Goal: Task Accomplishment & Management: Complete application form

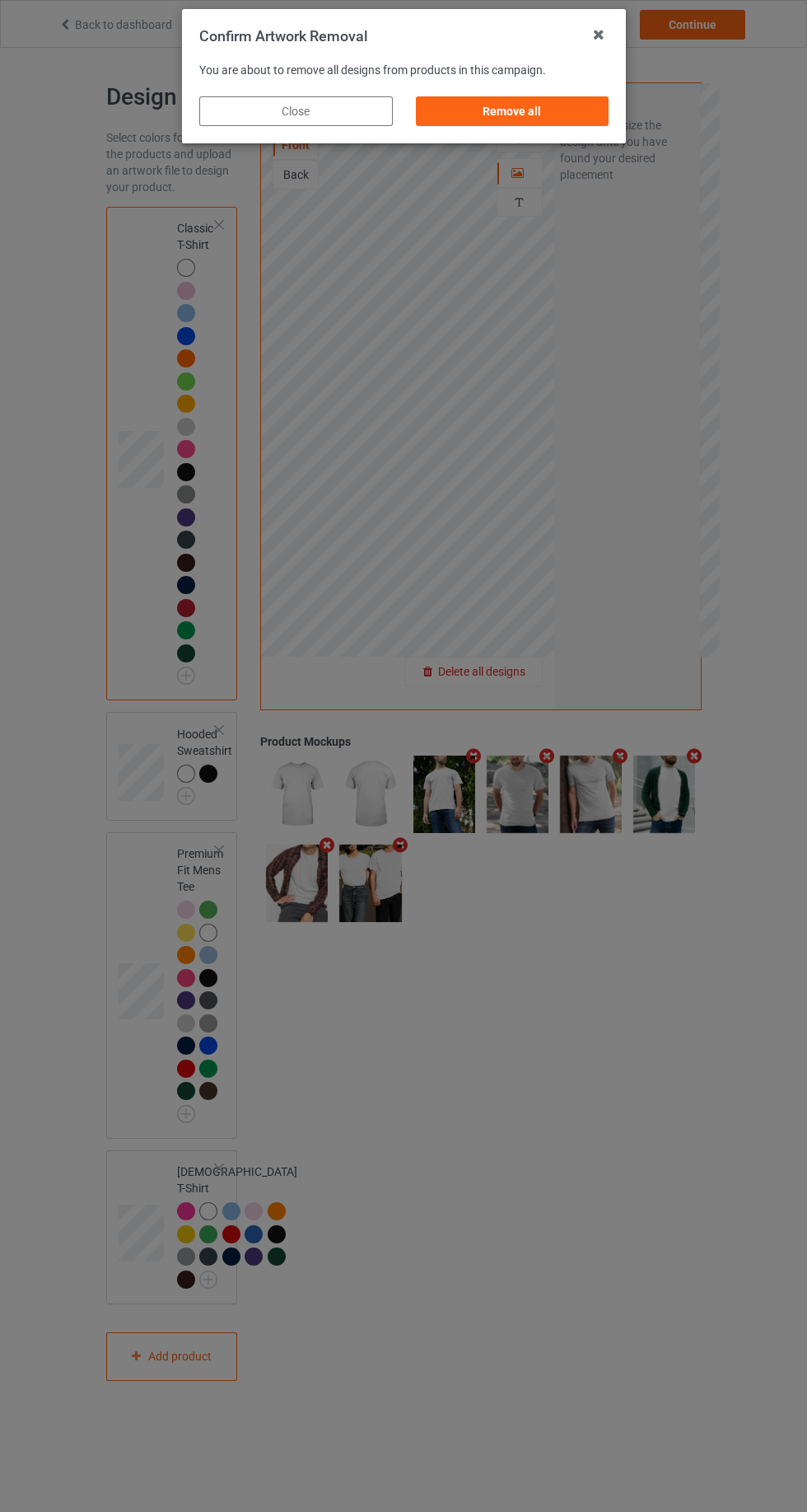
click at [582, 112] on div "Remove all" at bounding box center [511, 111] width 194 height 30
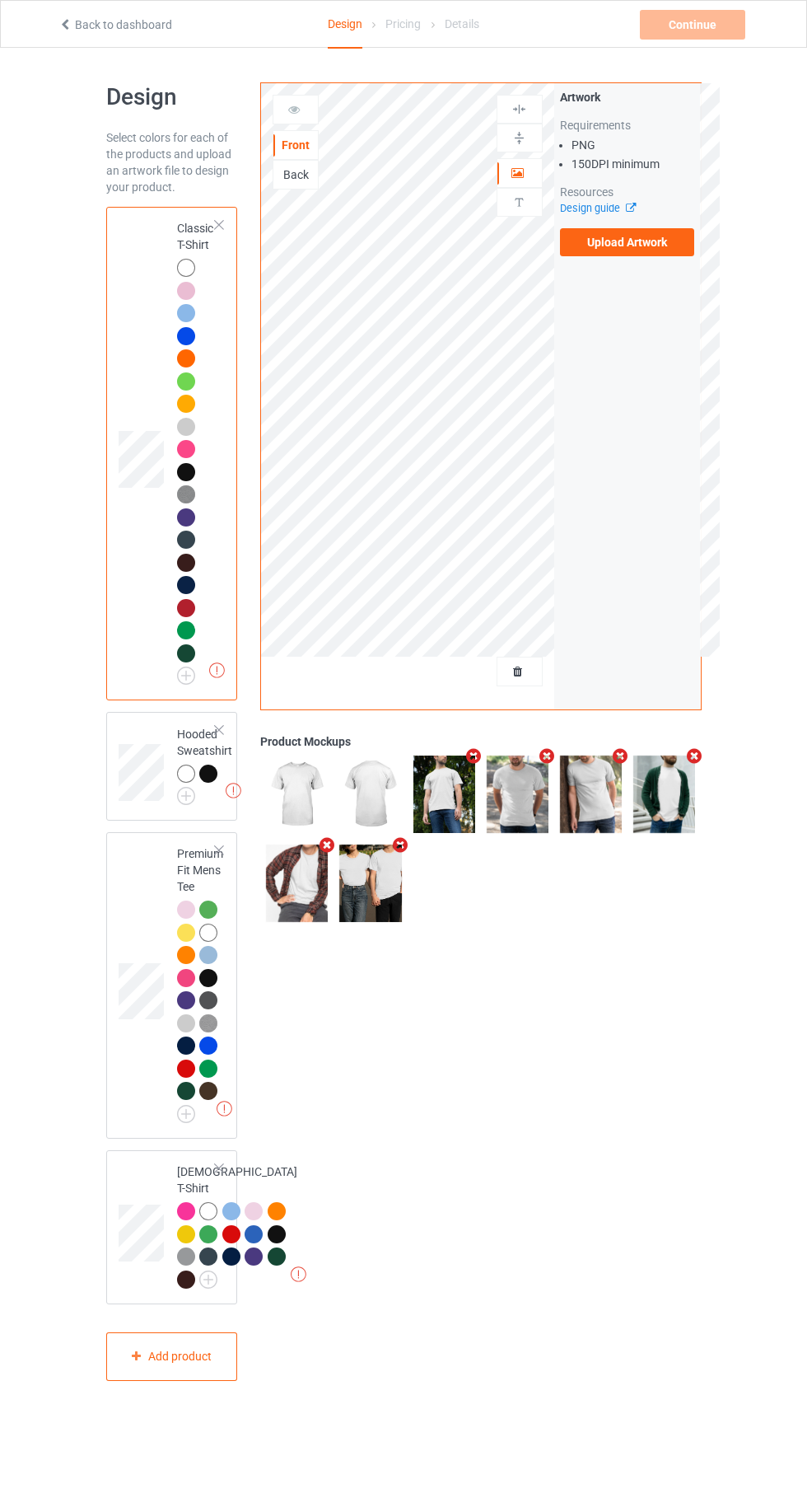
click at [664, 236] on label "Upload Artwork" at bounding box center [627, 242] width 135 height 28
click at [0, 0] on input "Upload Artwork" at bounding box center [0, 0] width 0 height 0
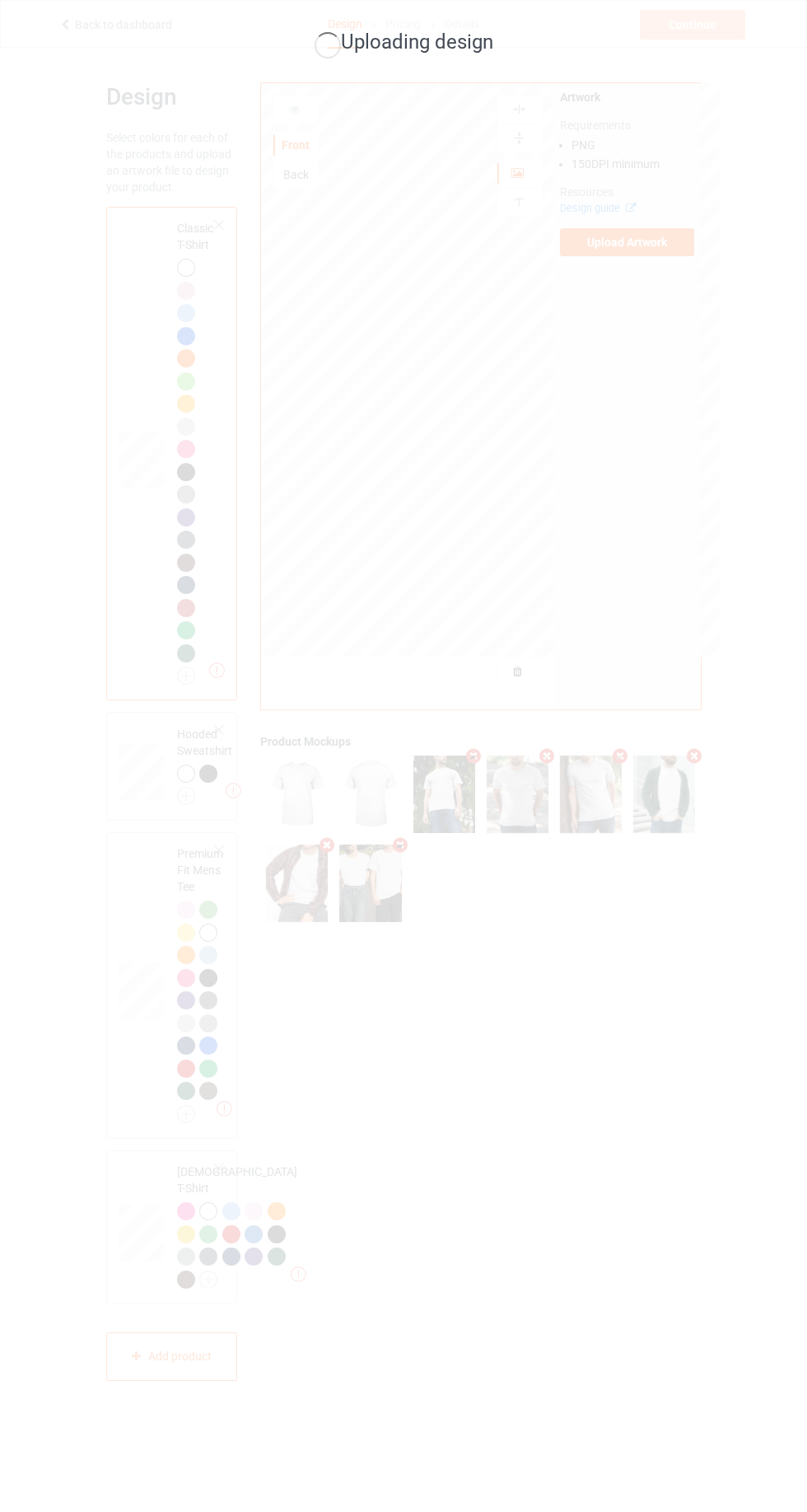
click at [656, 593] on div "Uploading design" at bounding box center [404, 756] width 807 height 1512
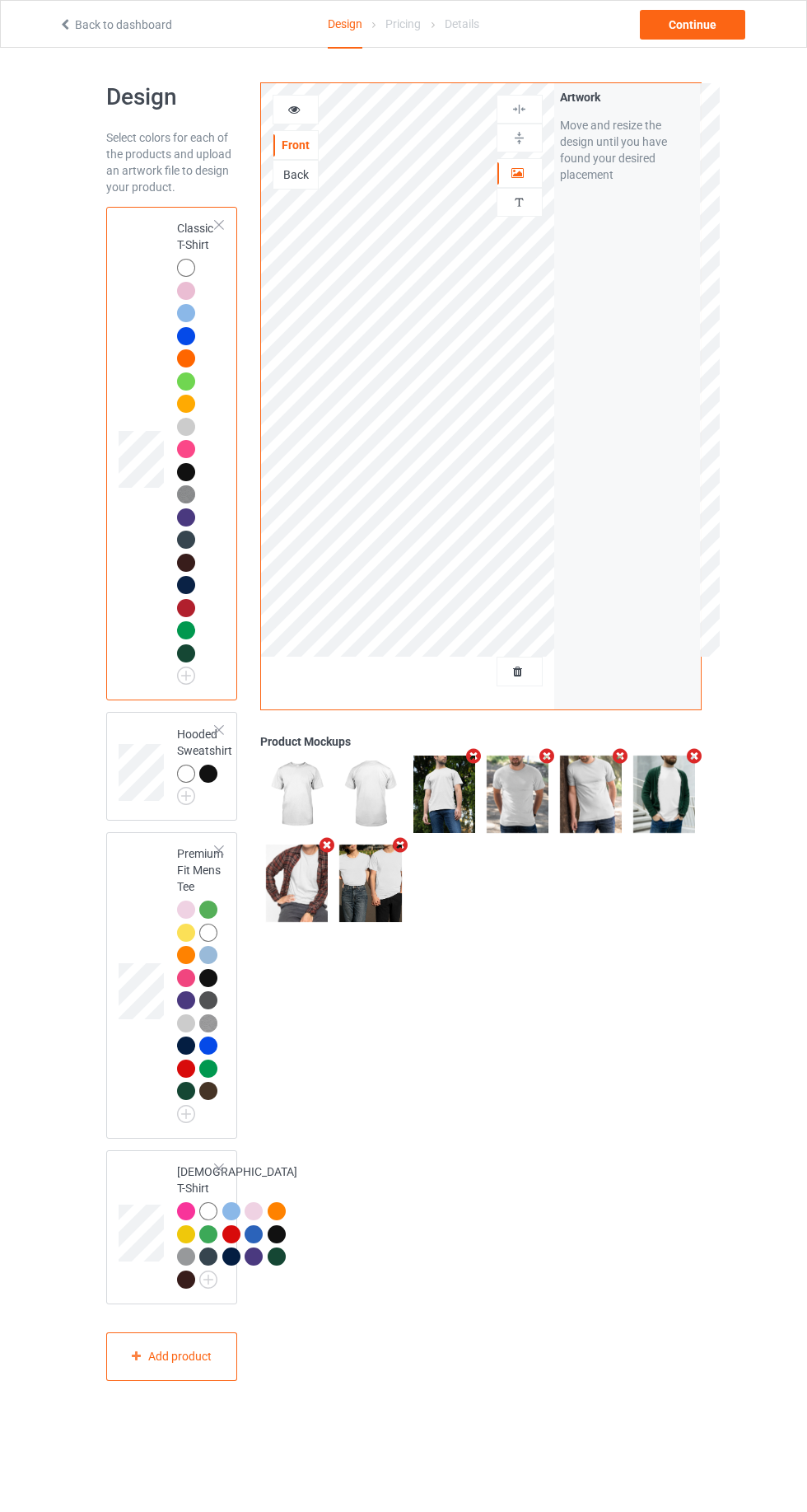
click at [314, 120] on div at bounding box center [295, 110] width 46 height 30
click at [315, 128] on div "Front Back" at bounding box center [295, 142] width 46 height 95
click at [283, 107] on div at bounding box center [295, 109] width 44 height 17
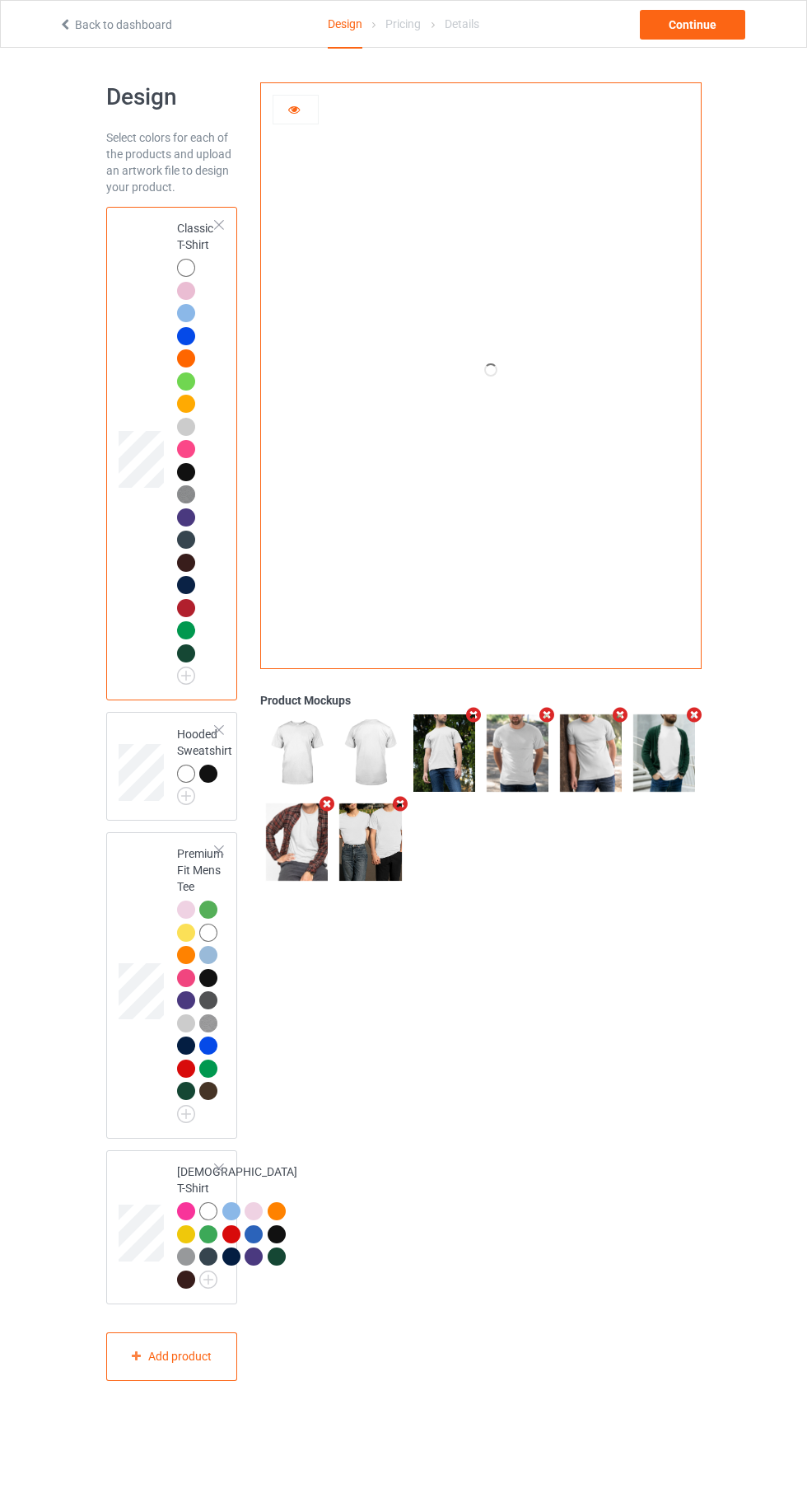
click at [296, 113] on icon at bounding box center [294, 106] width 14 height 11
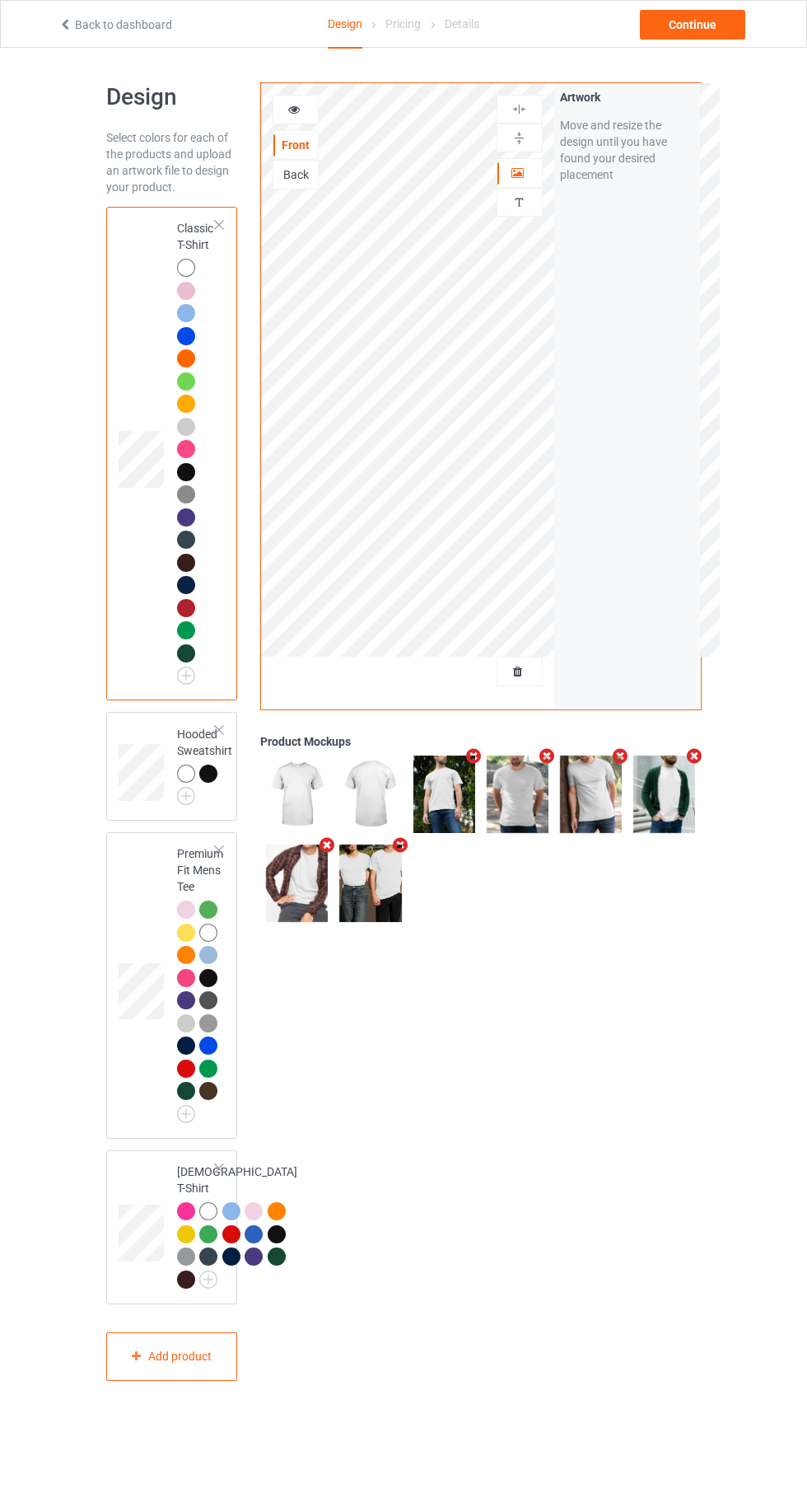
click at [289, 133] on div "Front" at bounding box center [295, 145] width 46 height 30
click at [294, 112] on icon at bounding box center [294, 106] width 14 height 11
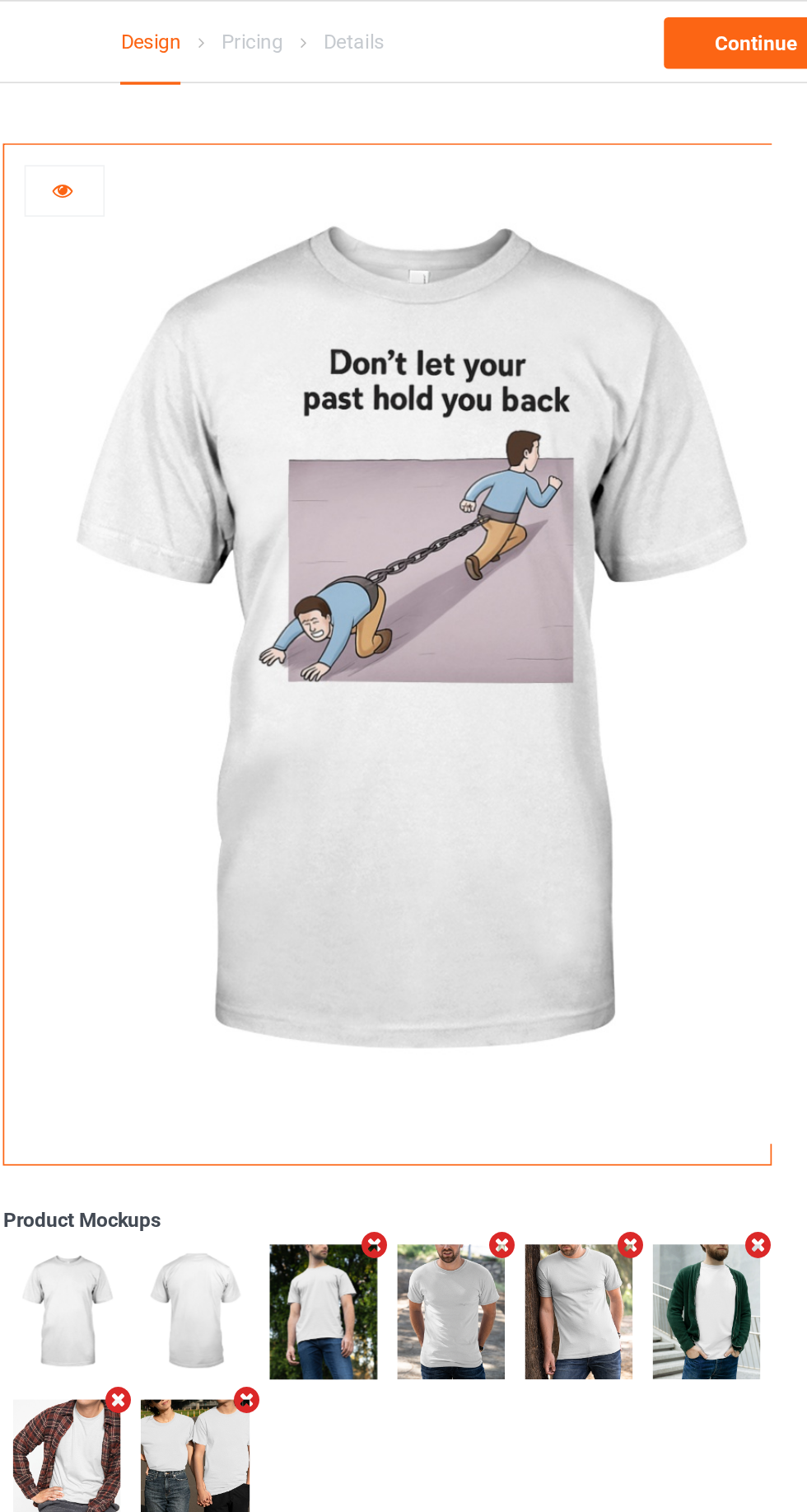
click at [355, 320] on img at bounding box center [490, 370] width 458 height 573
click at [297, 113] on icon at bounding box center [294, 106] width 14 height 11
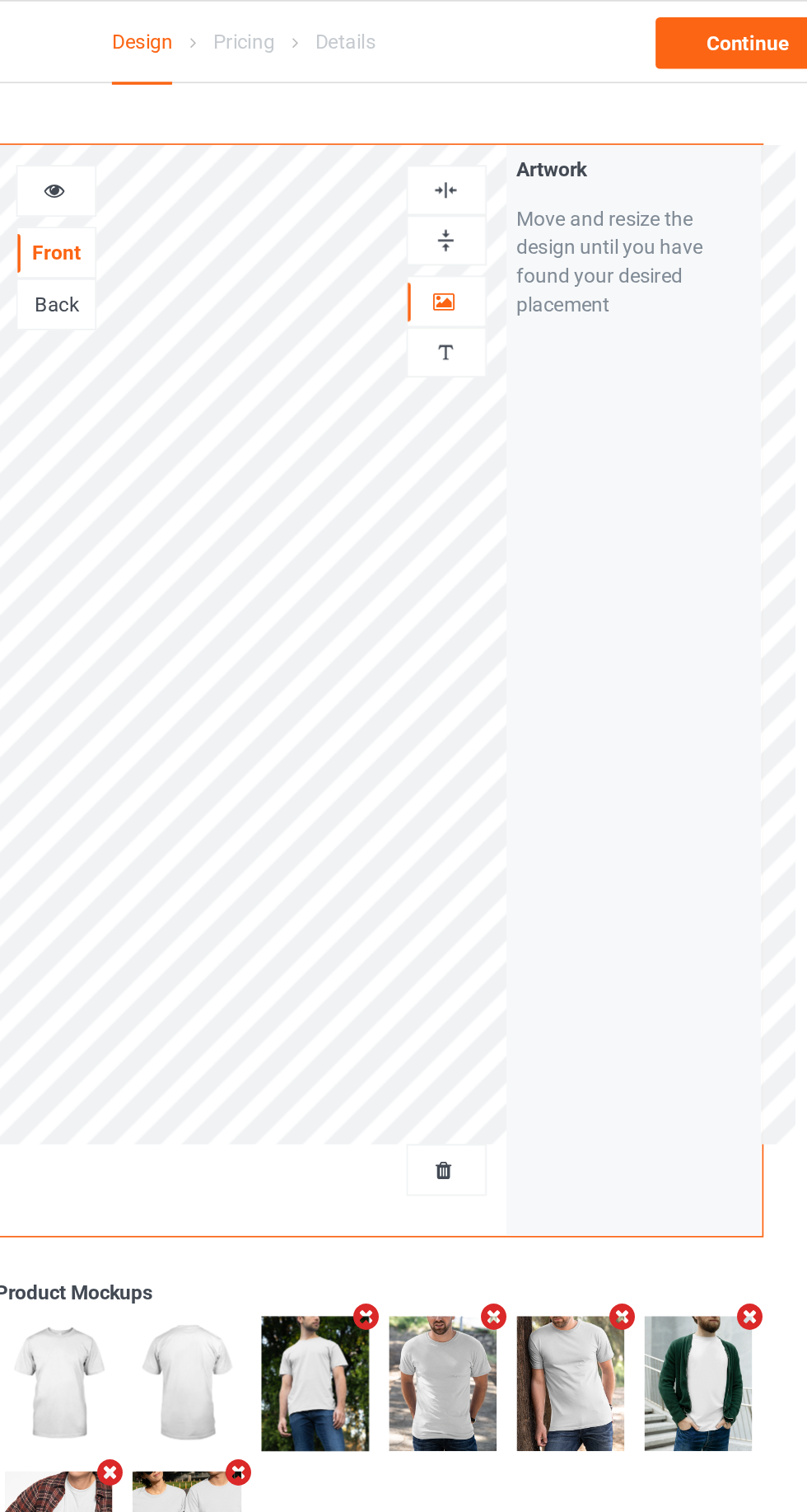
click at [515, 134] on img at bounding box center [519, 138] width 16 height 16
click at [510, 104] on div at bounding box center [519, 109] width 44 height 16
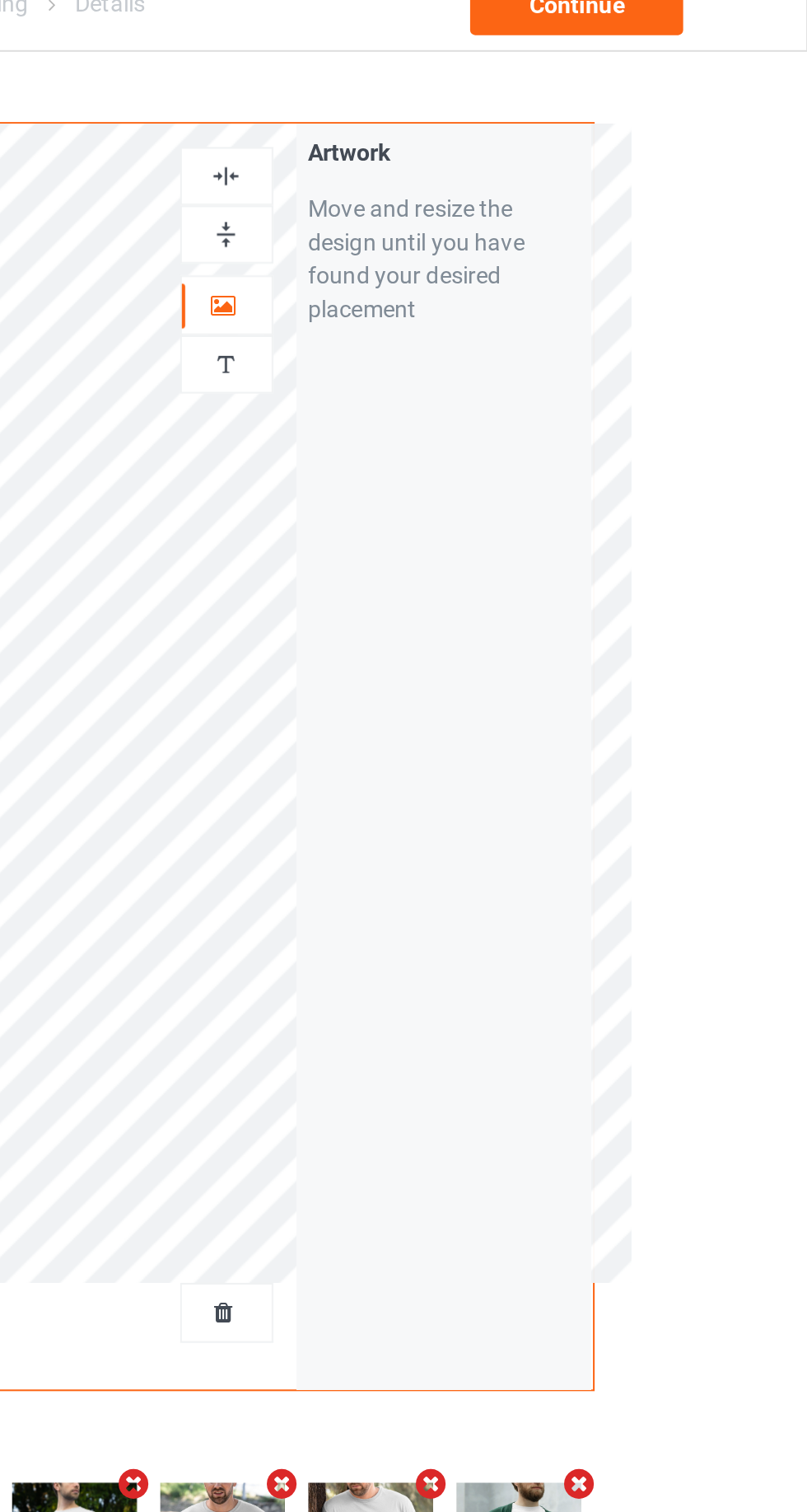
click at [530, 132] on div at bounding box center [519, 138] width 44 height 16
click at [524, 117] on img at bounding box center [519, 109] width 16 height 16
click at [524, 141] on img at bounding box center [519, 138] width 16 height 16
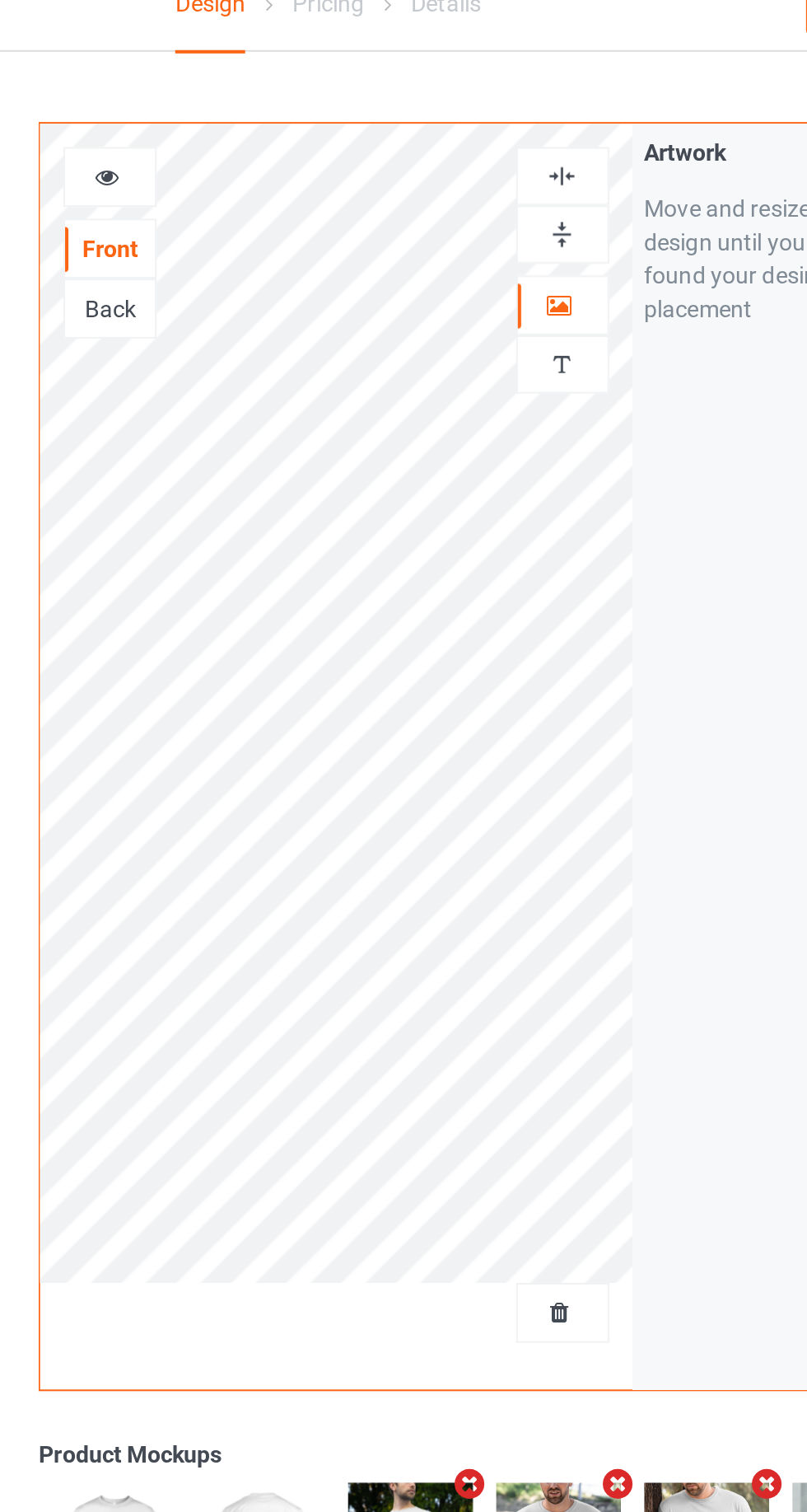
click at [298, 109] on icon at bounding box center [294, 106] width 14 height 11
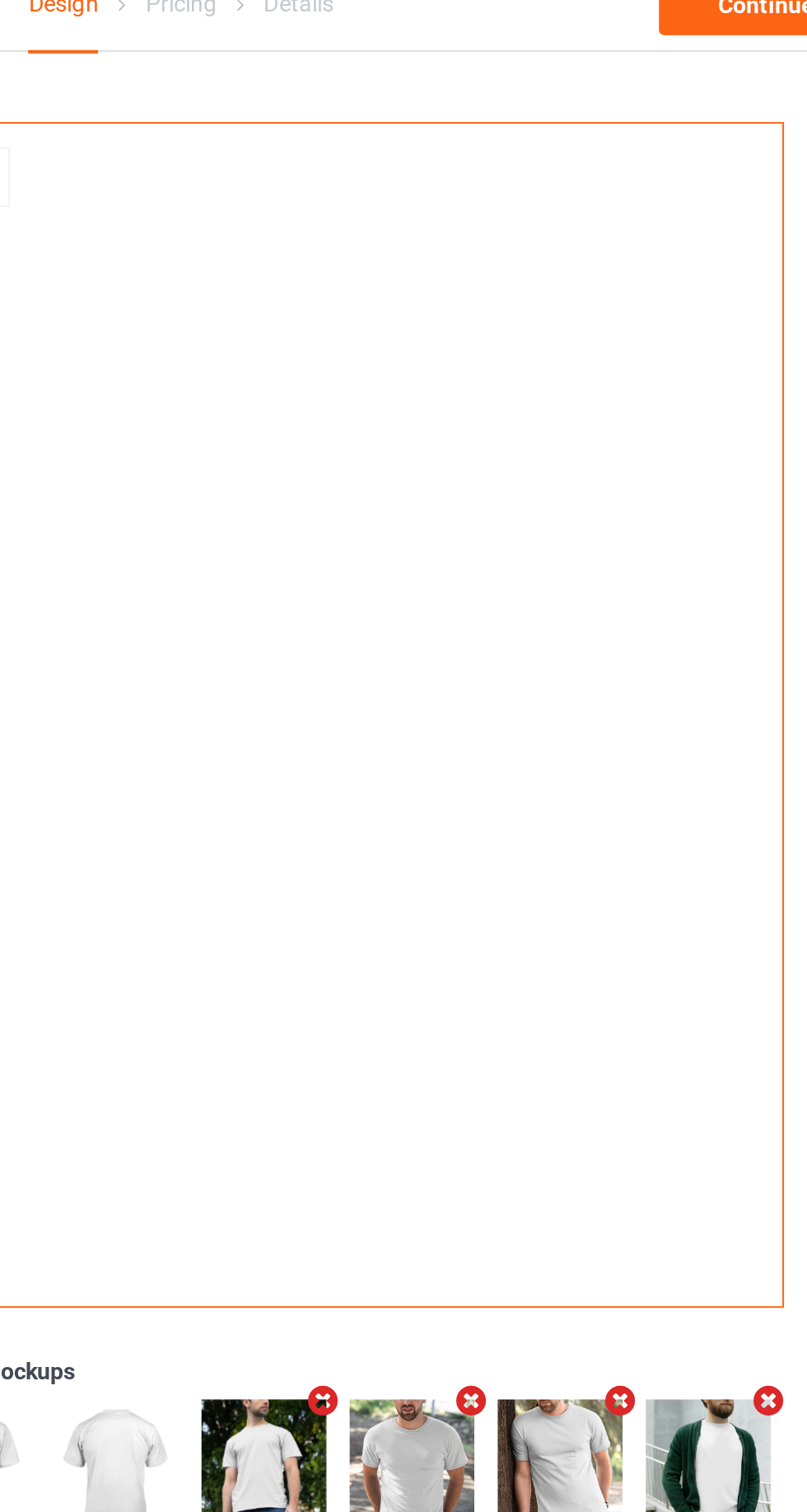
click at [490, 370] on img at bounding box center [490, 370] width 0 height 0
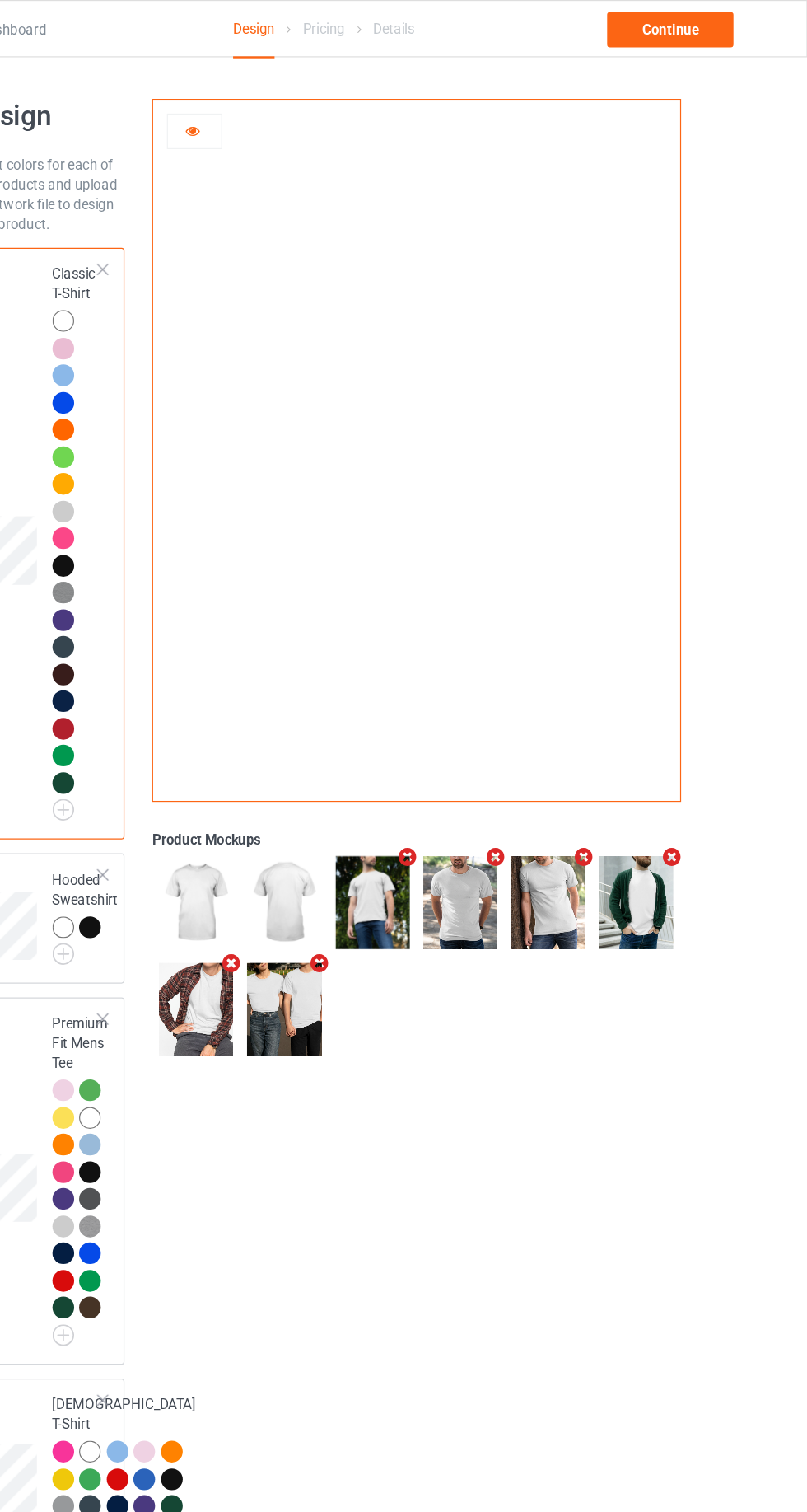
click at [183, 313] on div at bounding box center [186, 312] width 18 height 18
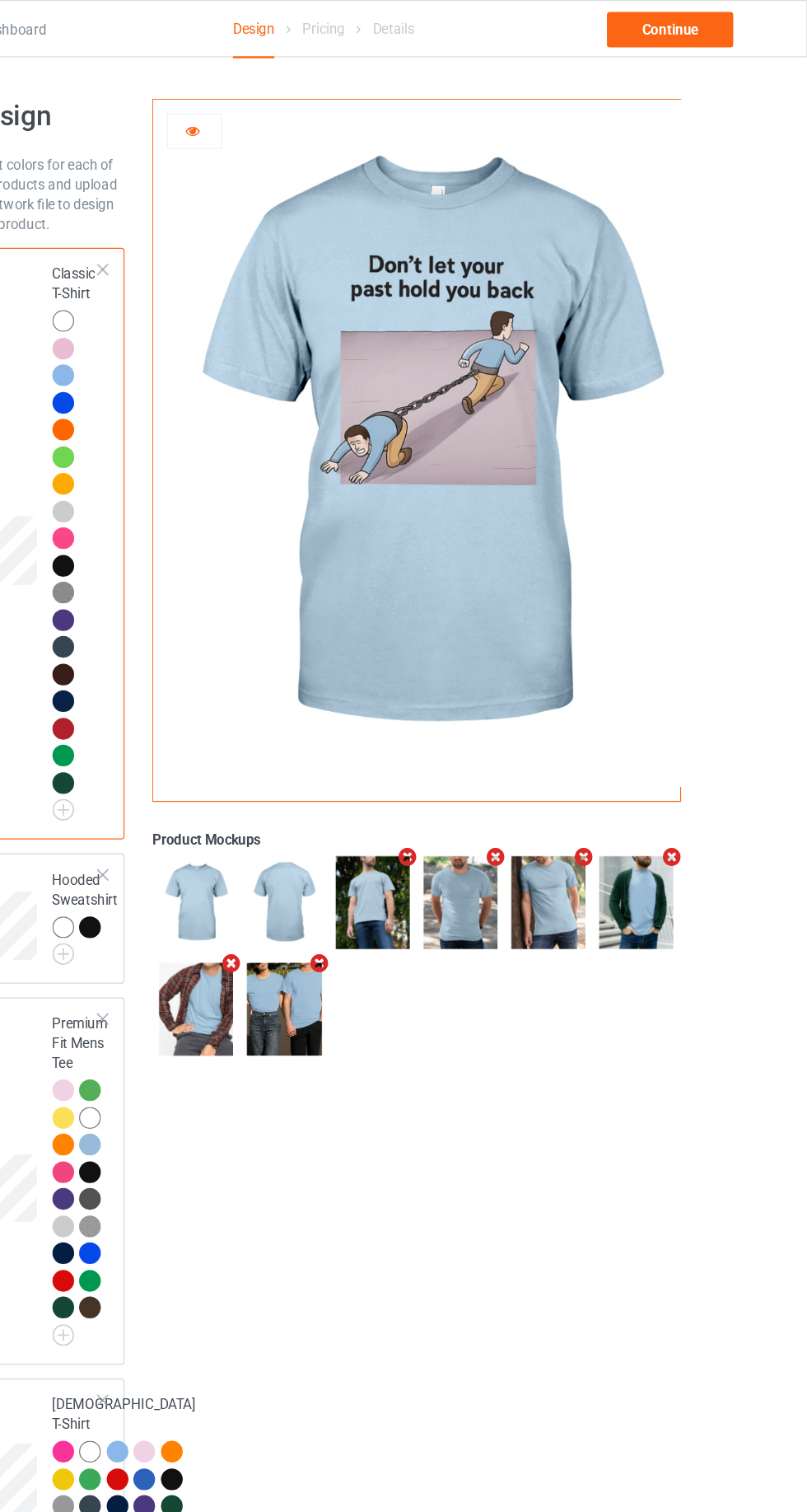
click at [379, 358] on img at bounding box center [490, 370] width 458 height 573
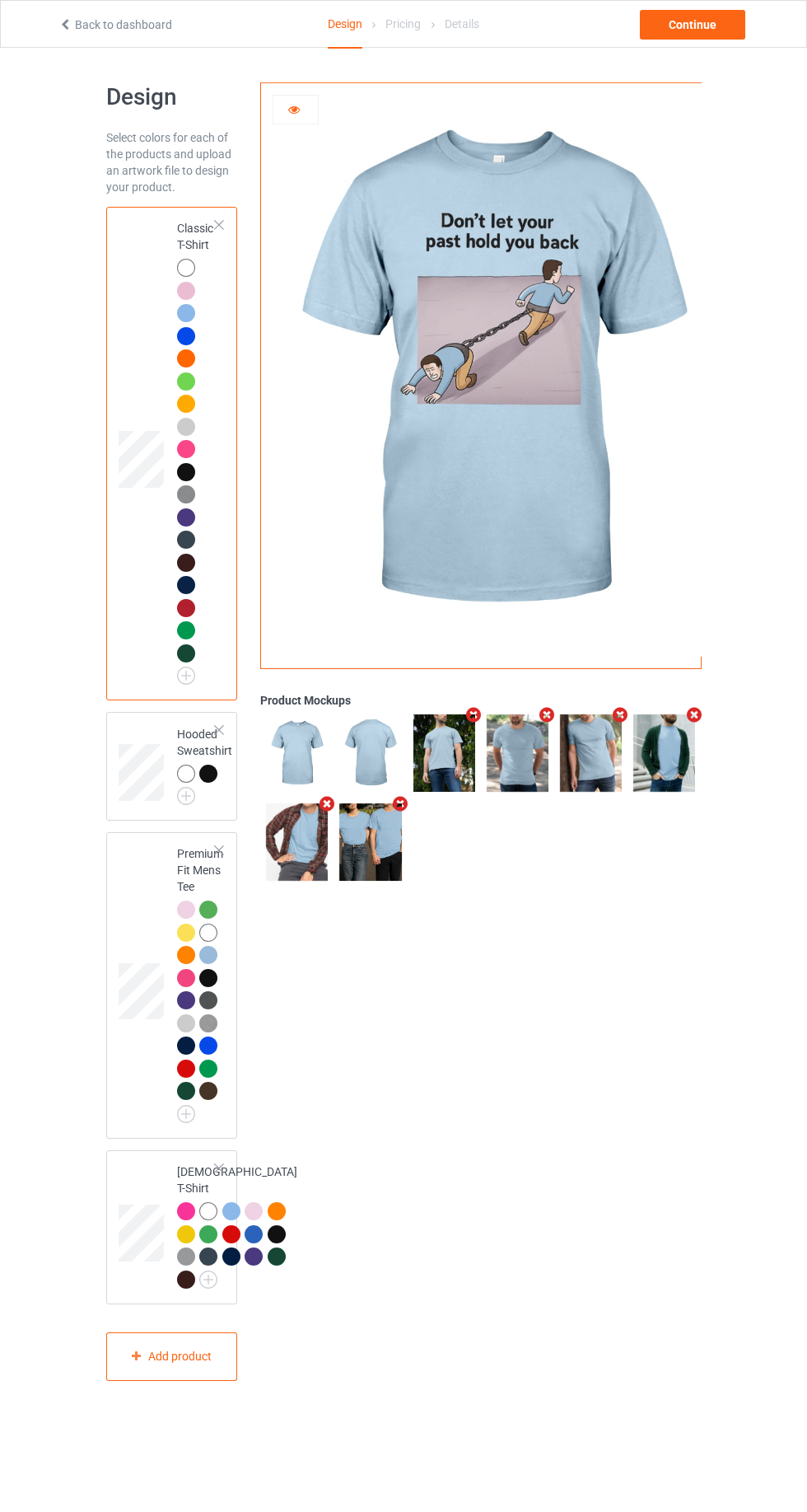
click at [301, 149] on img at bounding box center [490, 370] width 458 height 573
click at [294, 109] on icon at bounding box center [294, 106] width 14 height 11
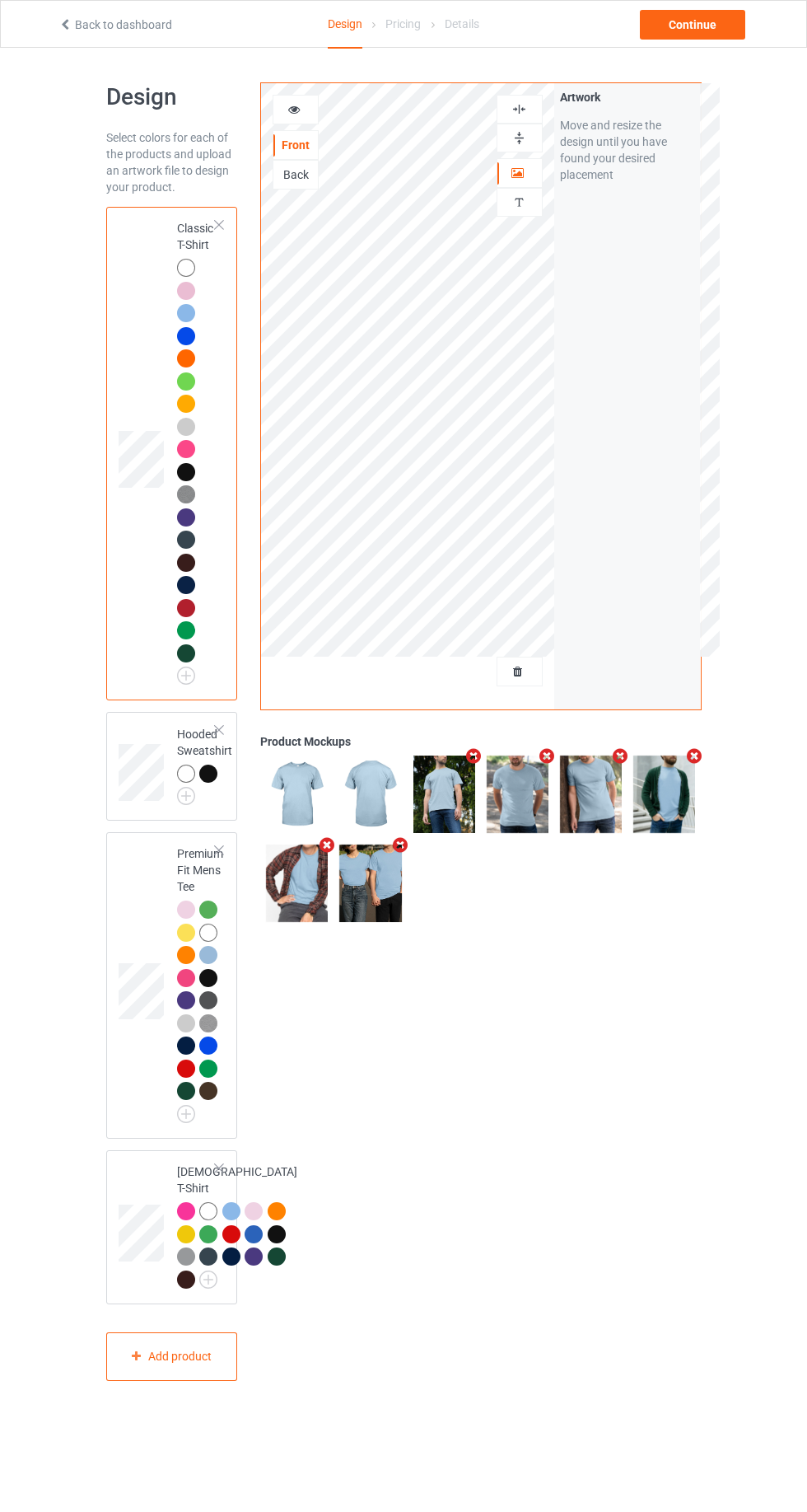
click at [510, 679] on div at bounding box center [519, 671] width 44 height 17
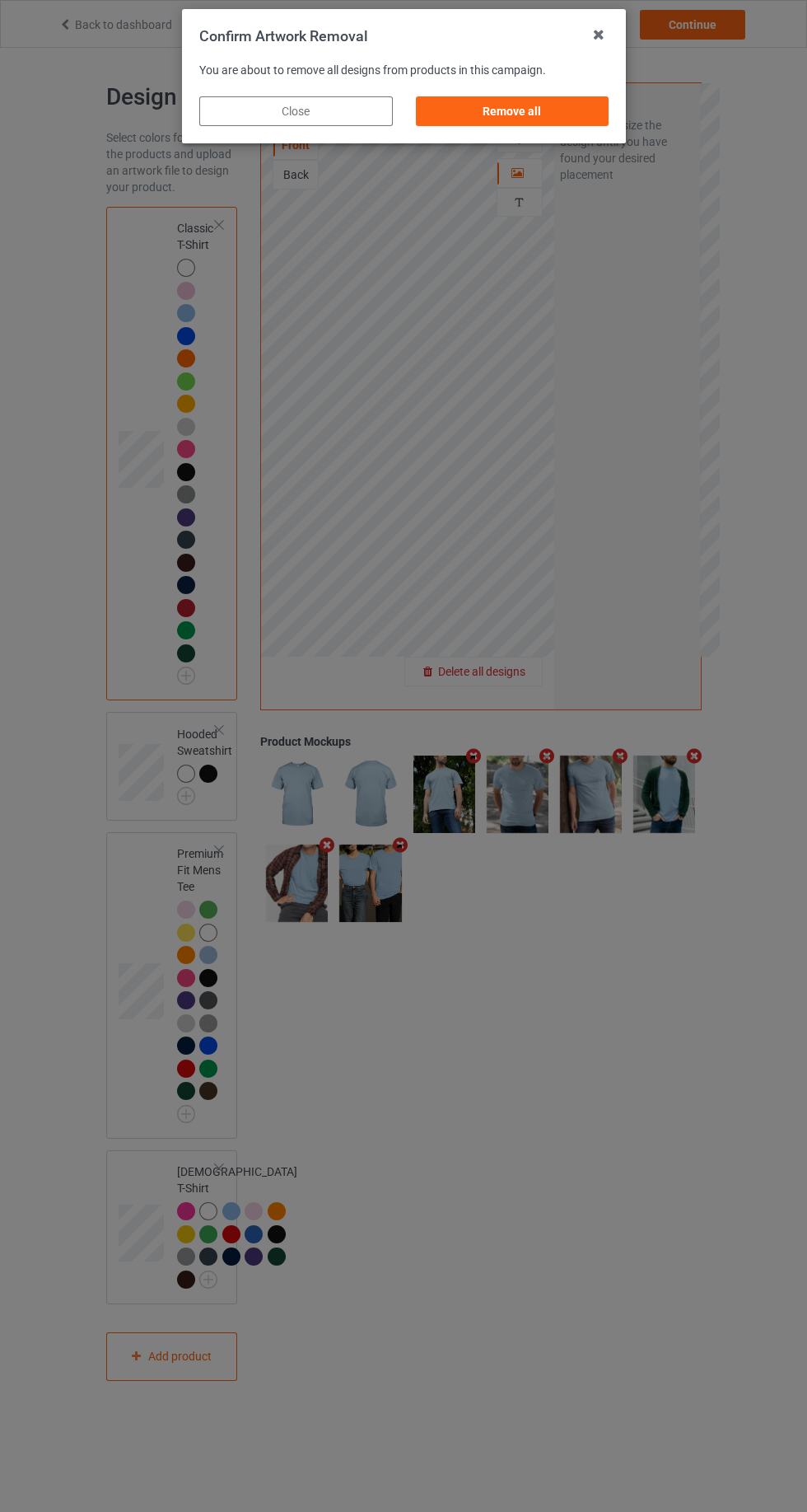
click at [477, 106] on div "Remove all" at bounding box center [511, 111] width 194 height 30
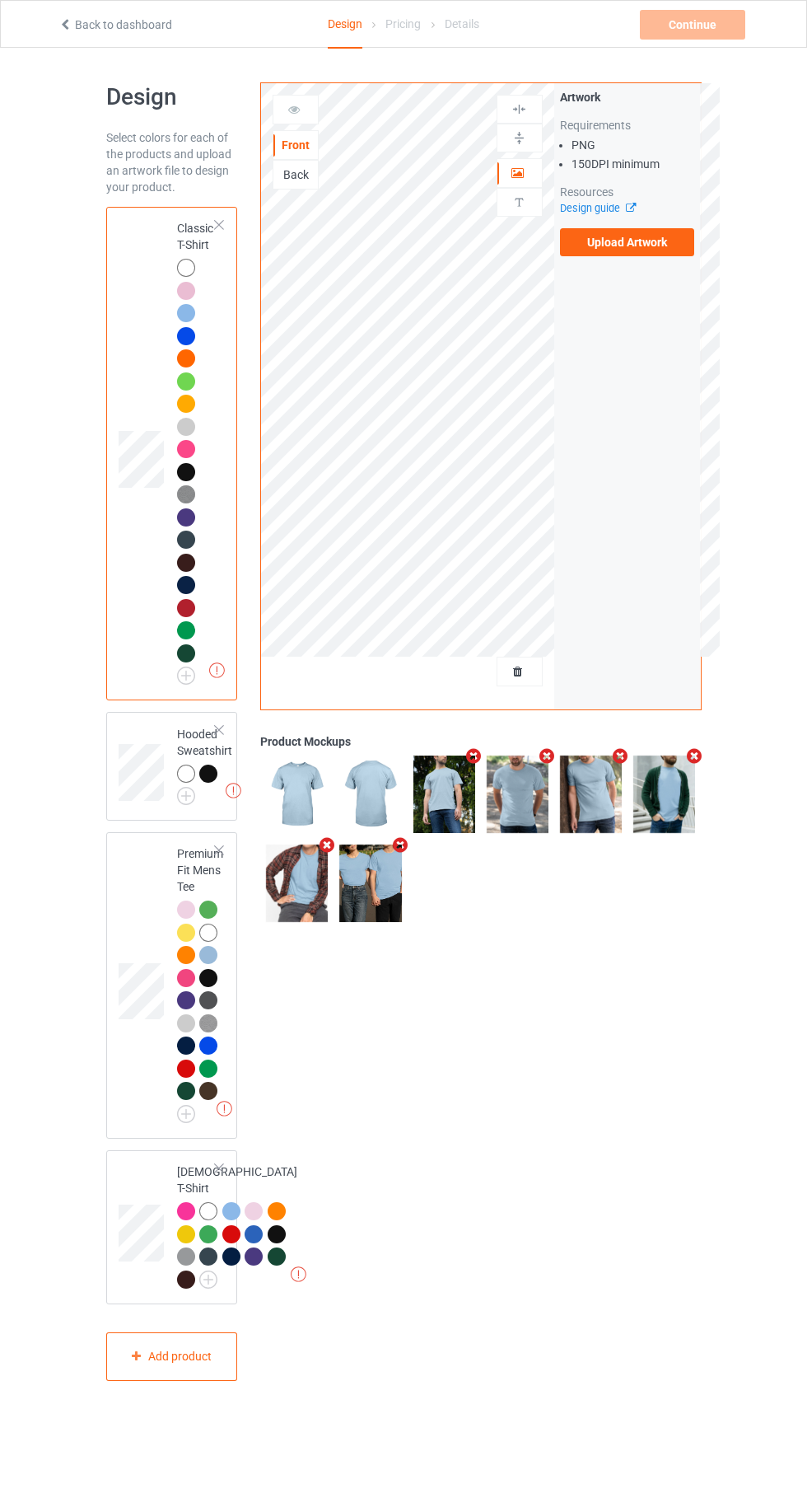
click at [185, 267] on div at bounding box center [186, 267] width 18 height 18
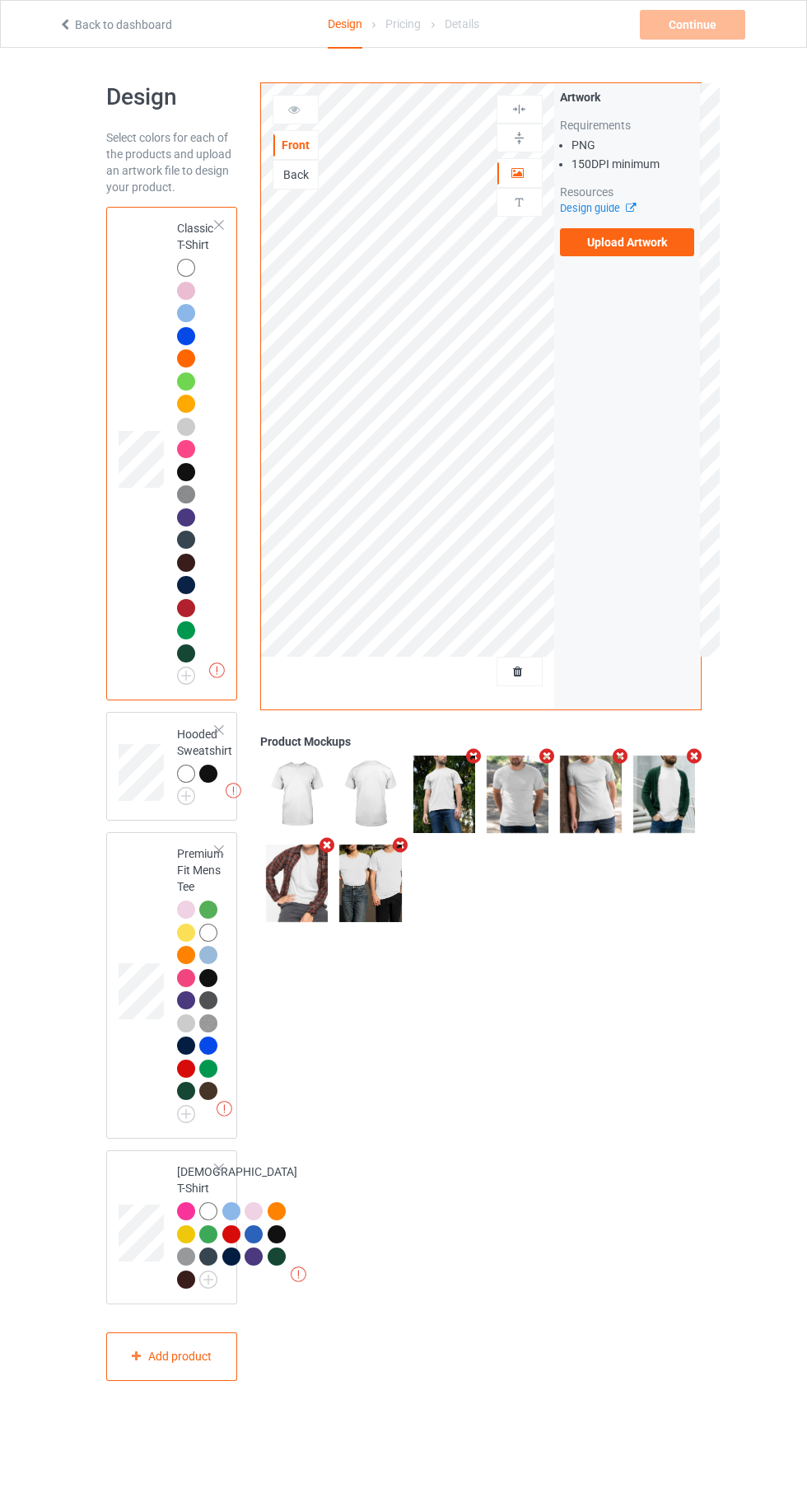
click at [697, 244] on div "Artwork Requirements PNG 150 DPI minimum Resources Design guide Upload Artwork" at bounding box center [627, 172] width 147 height 178
click at [644, 242] on label "Upload Artwork" at bounding box center [627, 242] width 135 height 28
click at [0, 0] on input "Upload Artwork" at bounding box center [0, 0] width 0 height 0
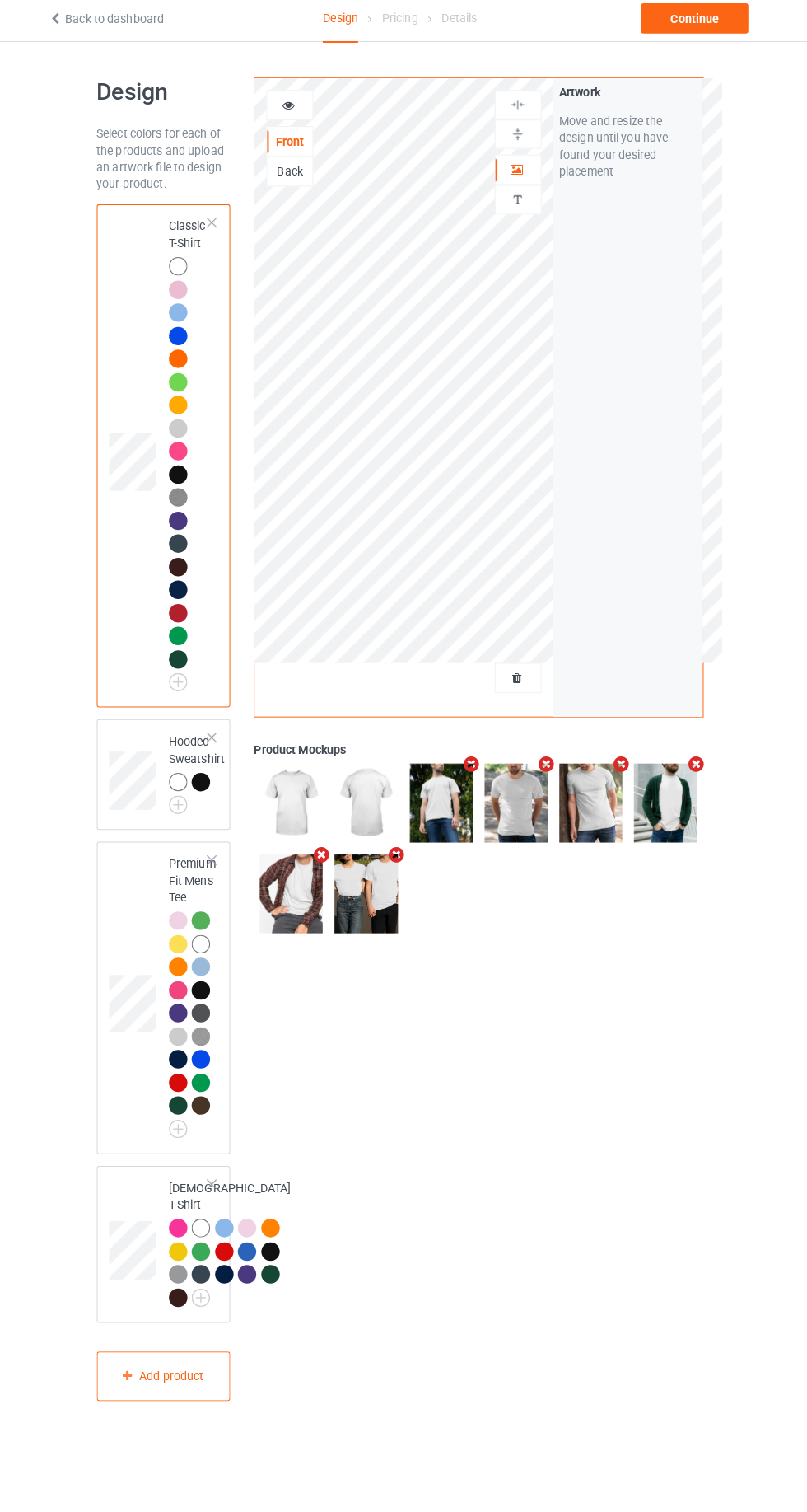
click at [297, 106] on icon at bounding box center [294, 106] width 14 height 11
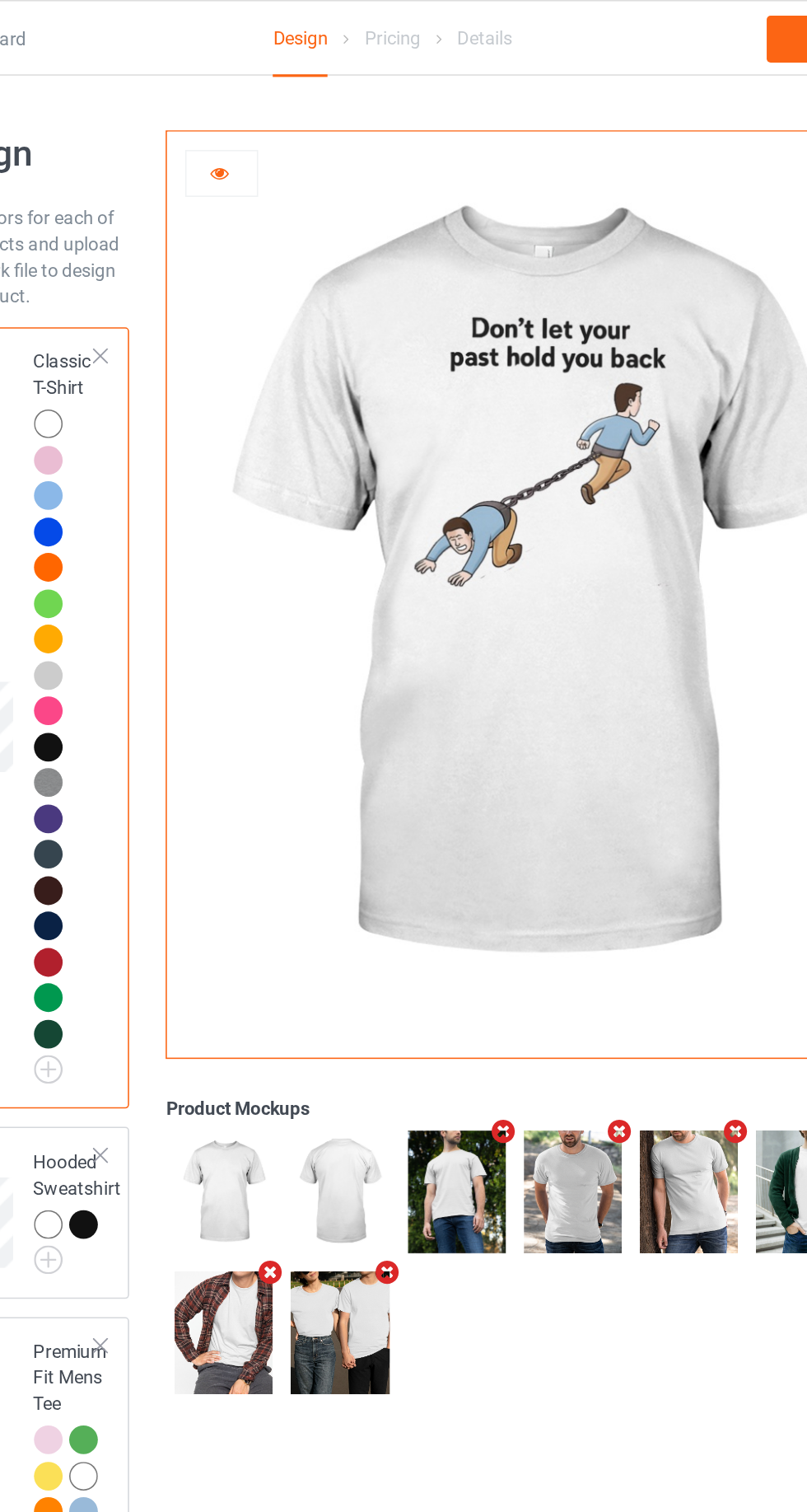
click at [284, 109] on div at bounding box center [295, 109] width 44 height 17
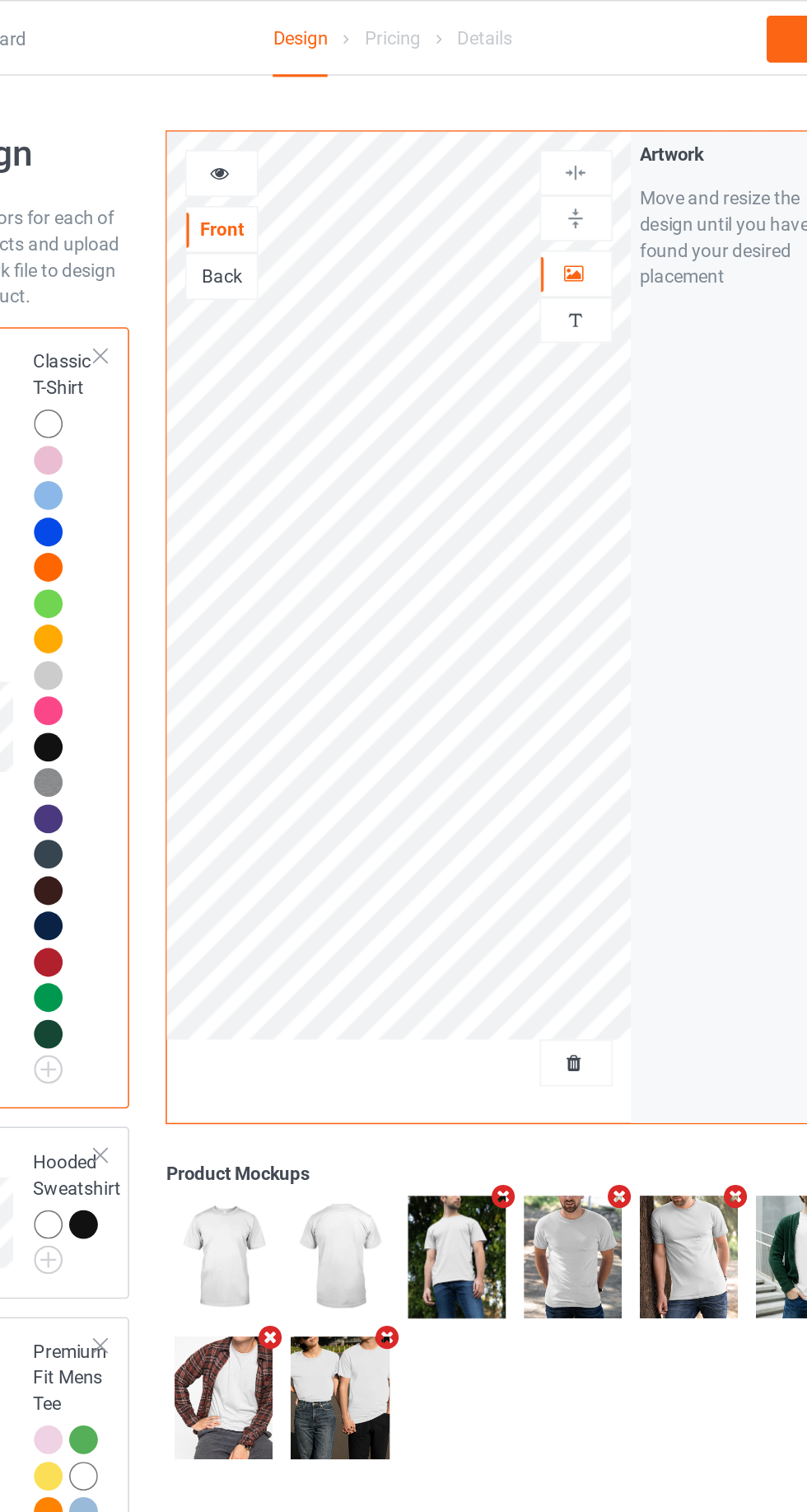
click at [520, 217] on div "Artwork Personalized text" at bounding box center [519, 158] width 46 height 128
click at [522, 200] on img at bounding box center [519, 202] width 16 height 16
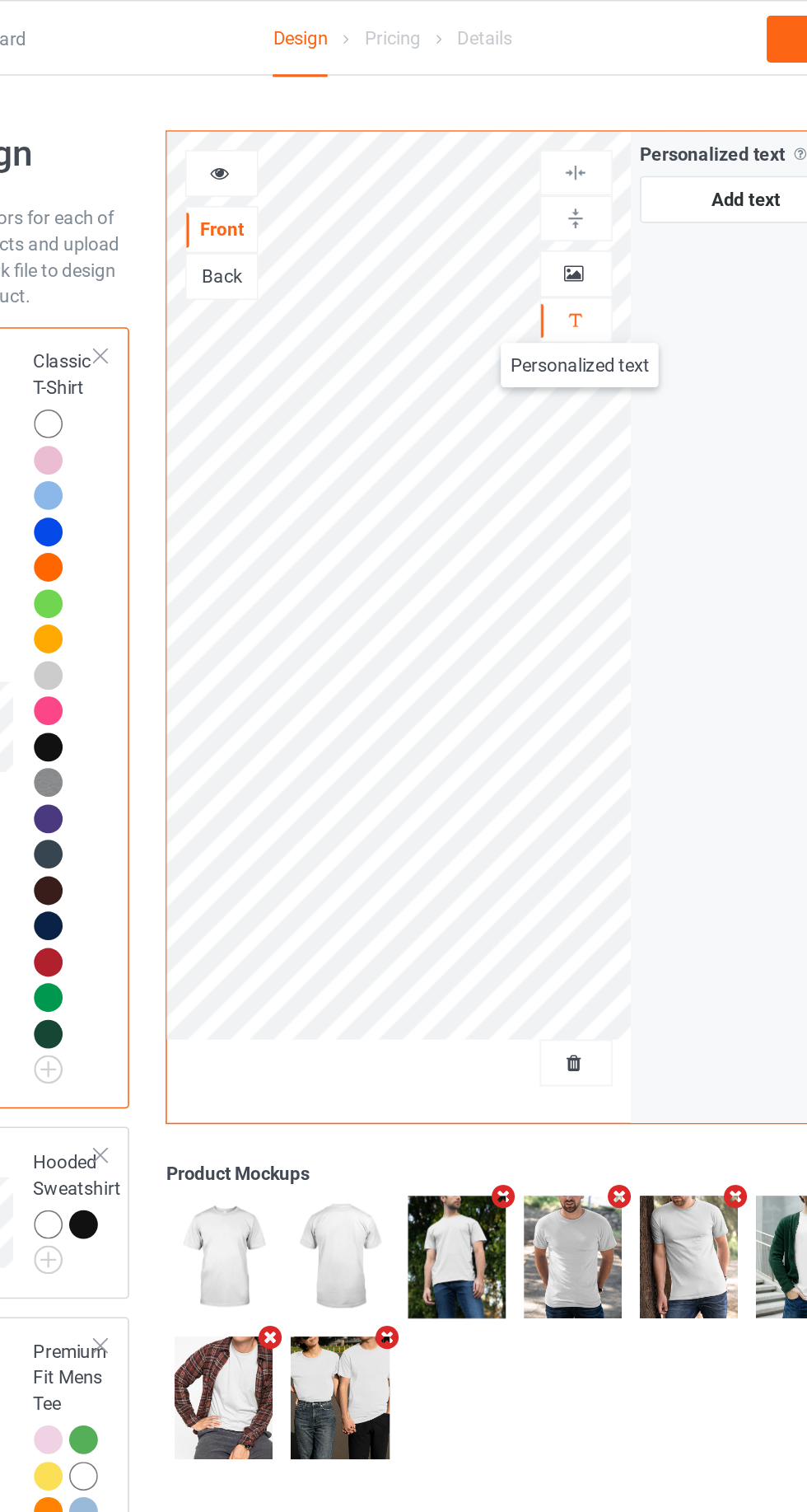
click at [531, 164] on div at bounding box center [519, 172] width 44 height 17
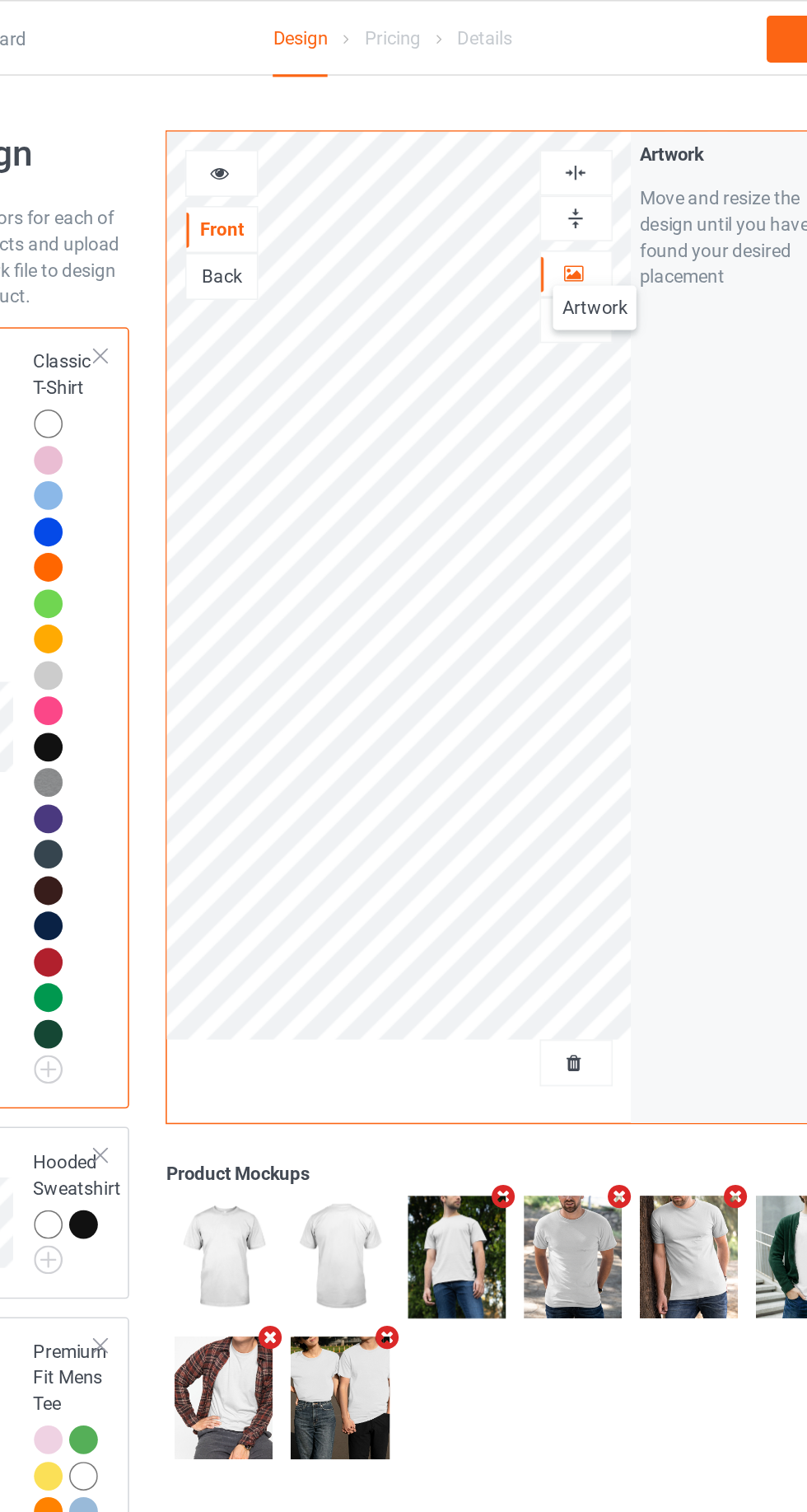
click at [537, 137] on div at bounding box center [519, 138] width 44 height 16
click at [535, 113] on div at bounding box center [519, 109] width 44 height 16
click at [300, 107] on icon at bounding box center [294, 106] width 14 height 11
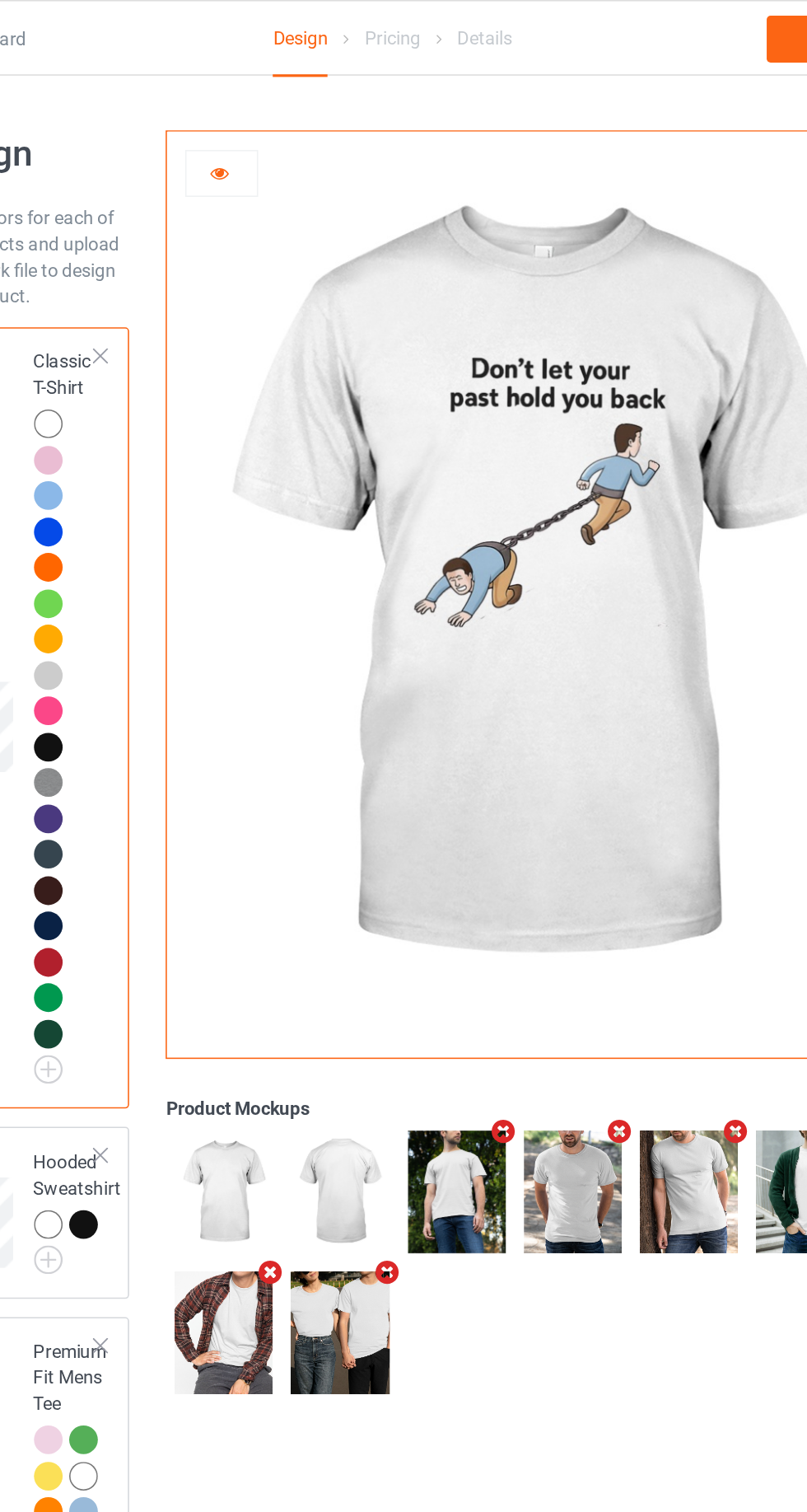
click at [300, 117] on div at bounding box center [295, 109] width 44 height 17
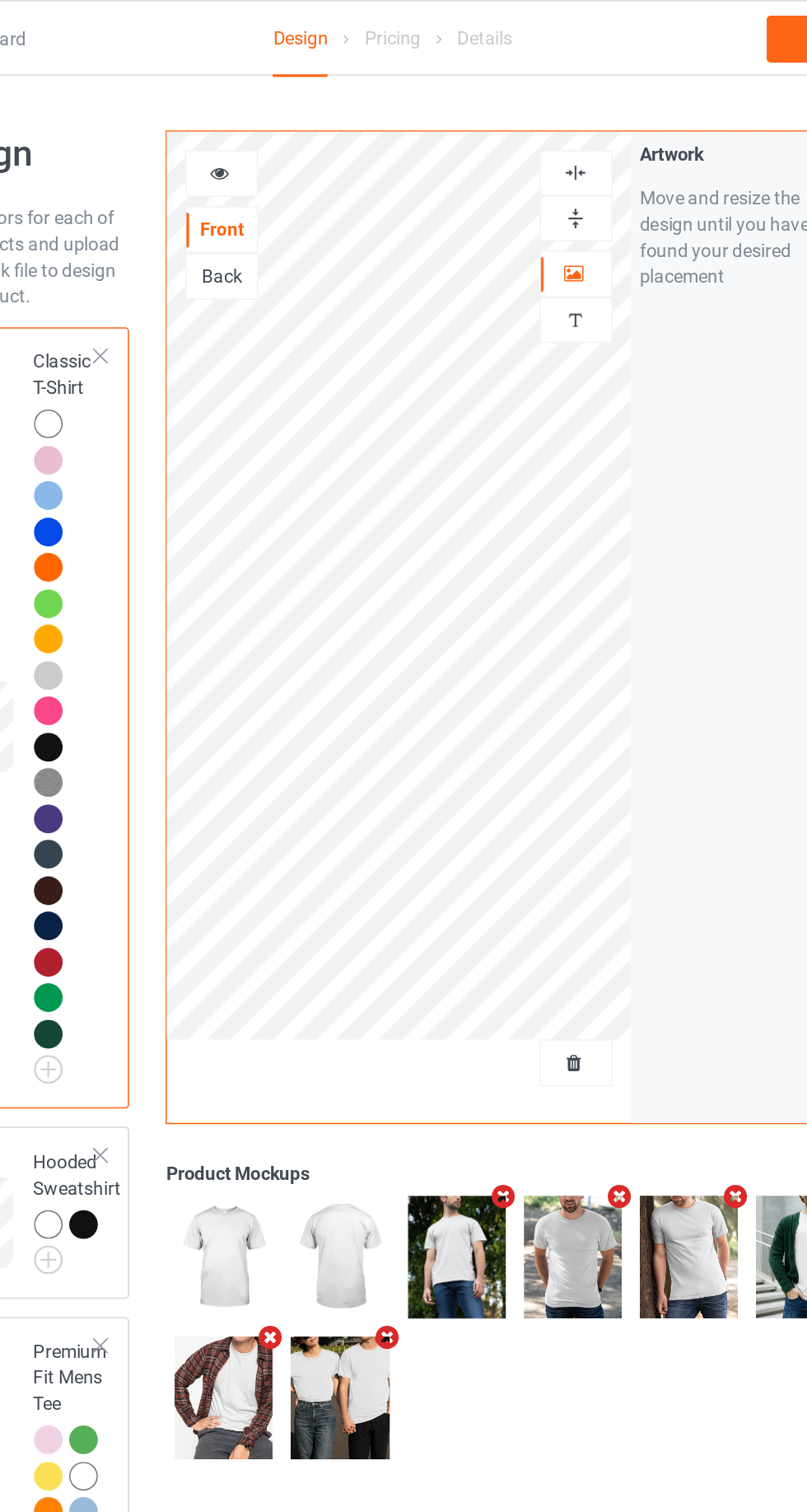
click at [303, 99] on div at bounding box center [295, 110] width 46 height 30
click at [278, 118] on div at bounding box center [295, 110] width 46 height 30
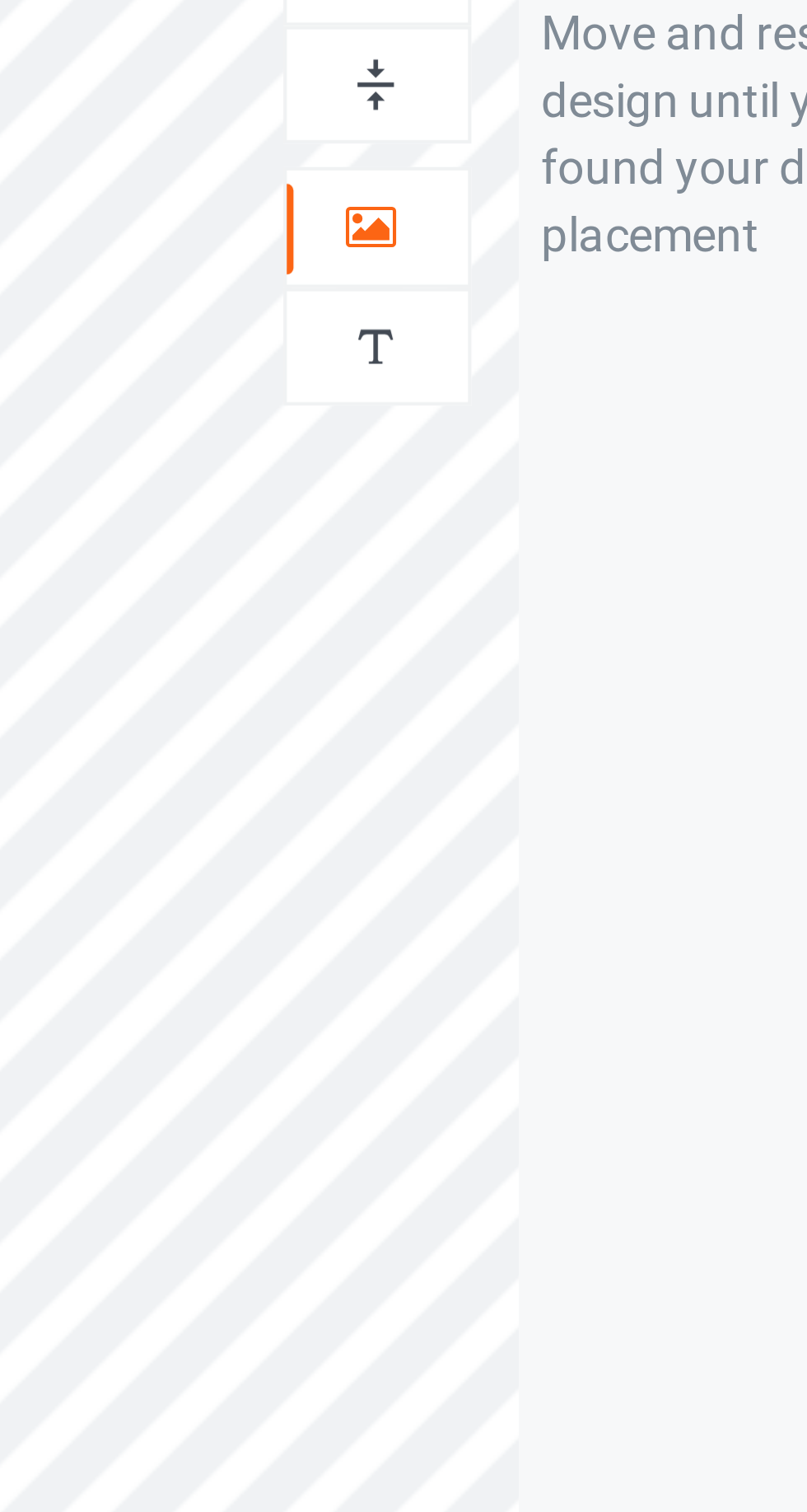
click at [530, 142] on div at bounding box center [519, 138] width 44 height 16
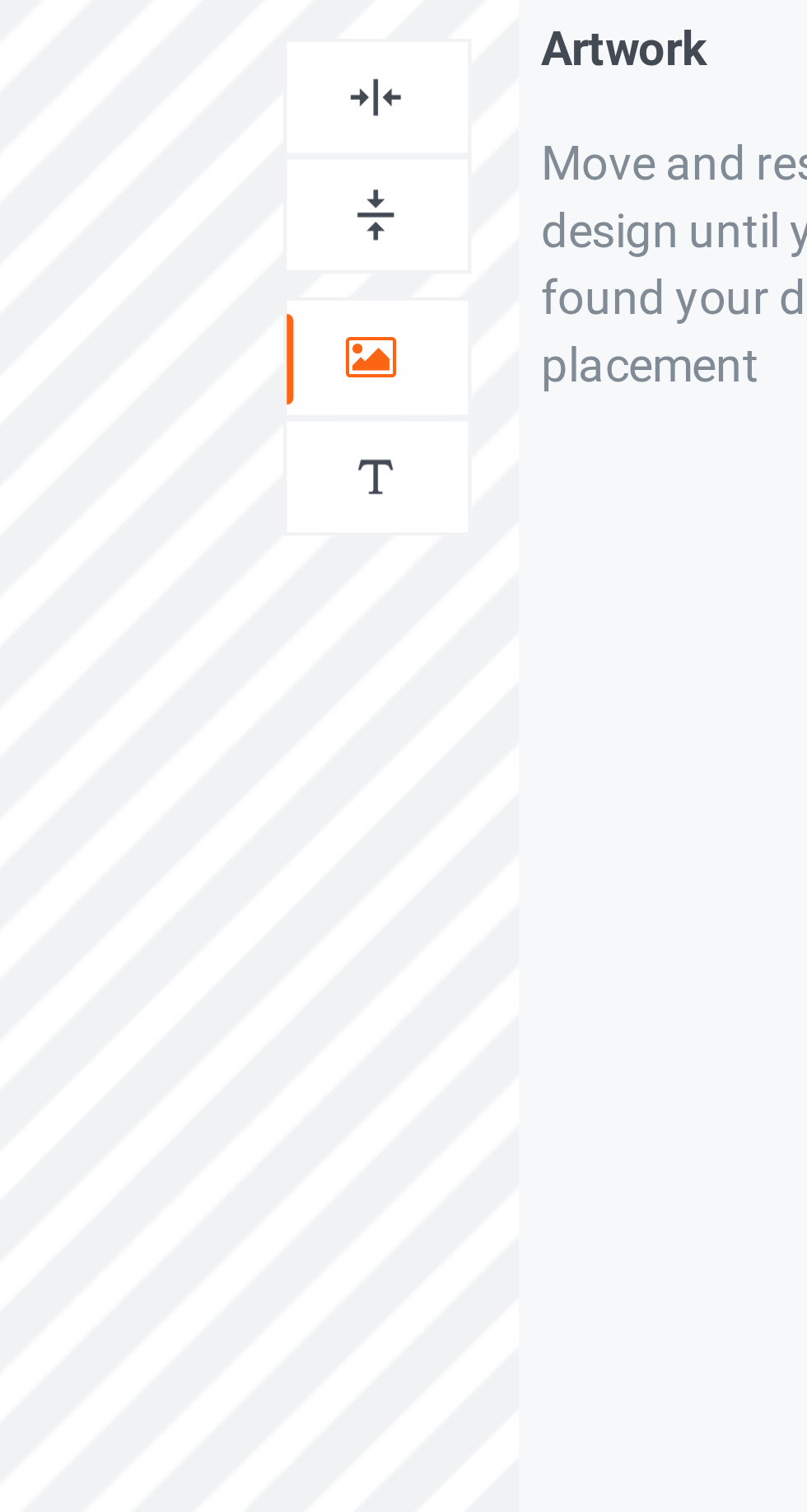
click at [524, 112] on img at bounding box center [519, 109] width 16 height 16
click at [531, 104] on div at bounding box center [519, 109] width 44 height 16
click at [524, 138] on img at bounding box center [519, 138] width 16 height 16
click at [530, 102] on div at bounding box center [519, 109] width 44 height 16
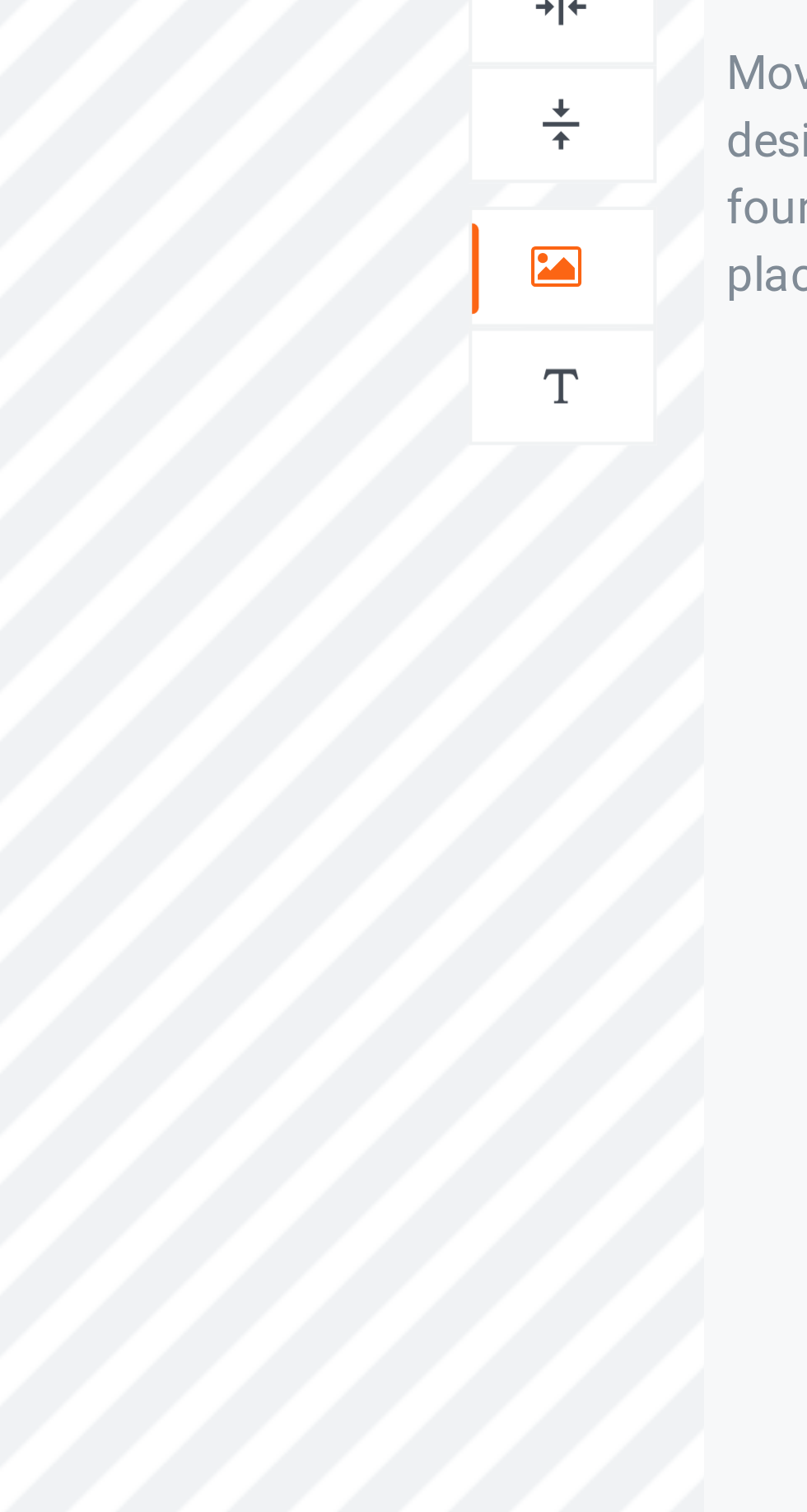
click at [521, 112] on img at bounding box center [519, 109] width 16 height 16
click at [533, 115] on div at bounding box center [519, 109] width 44 height 16
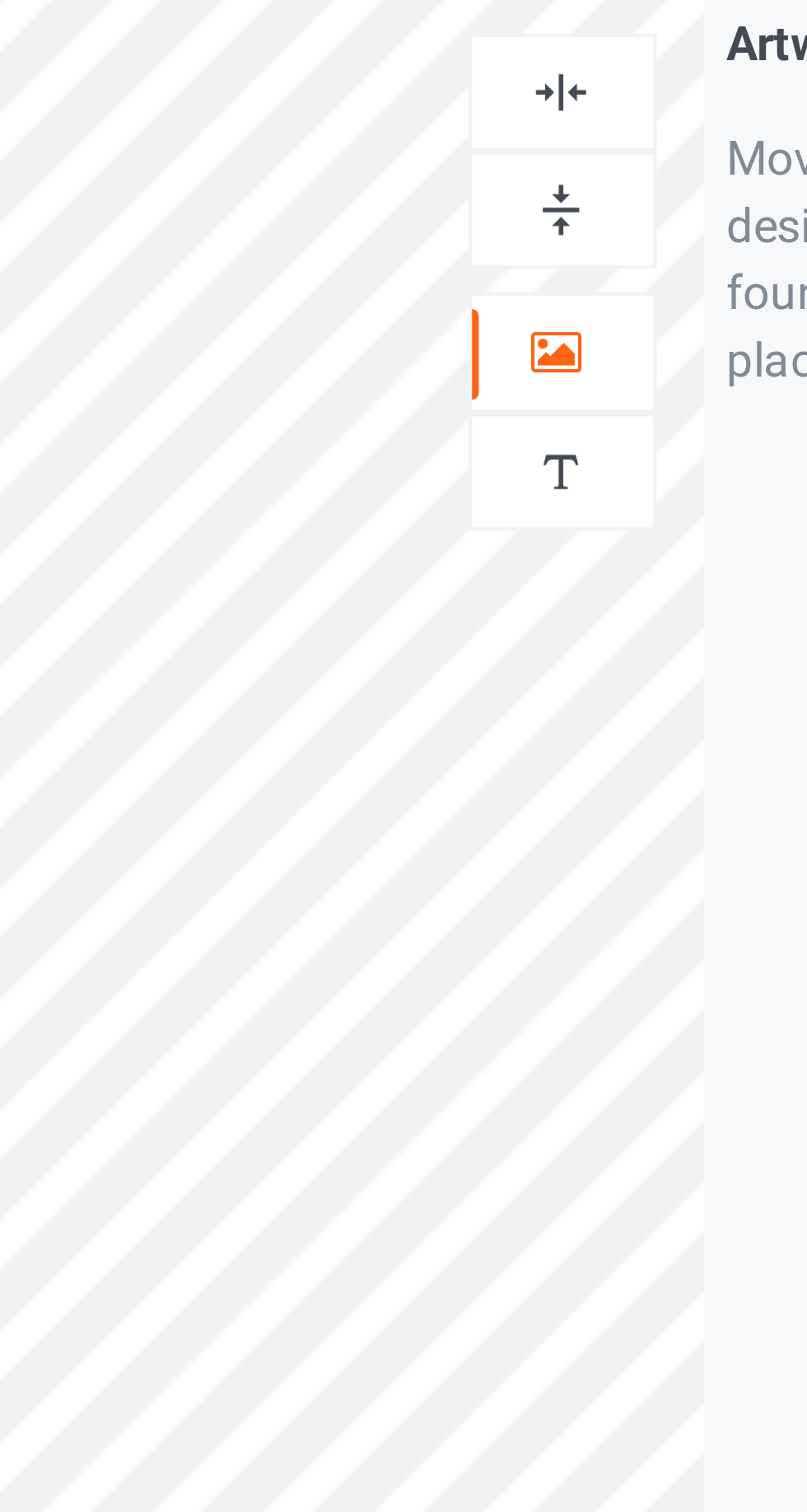
click at [523, 110] on img at bounding box center [519, 109] width 16 height 16
click at [524, 142] on img at bounding box center [519, 138] width 16 height 16
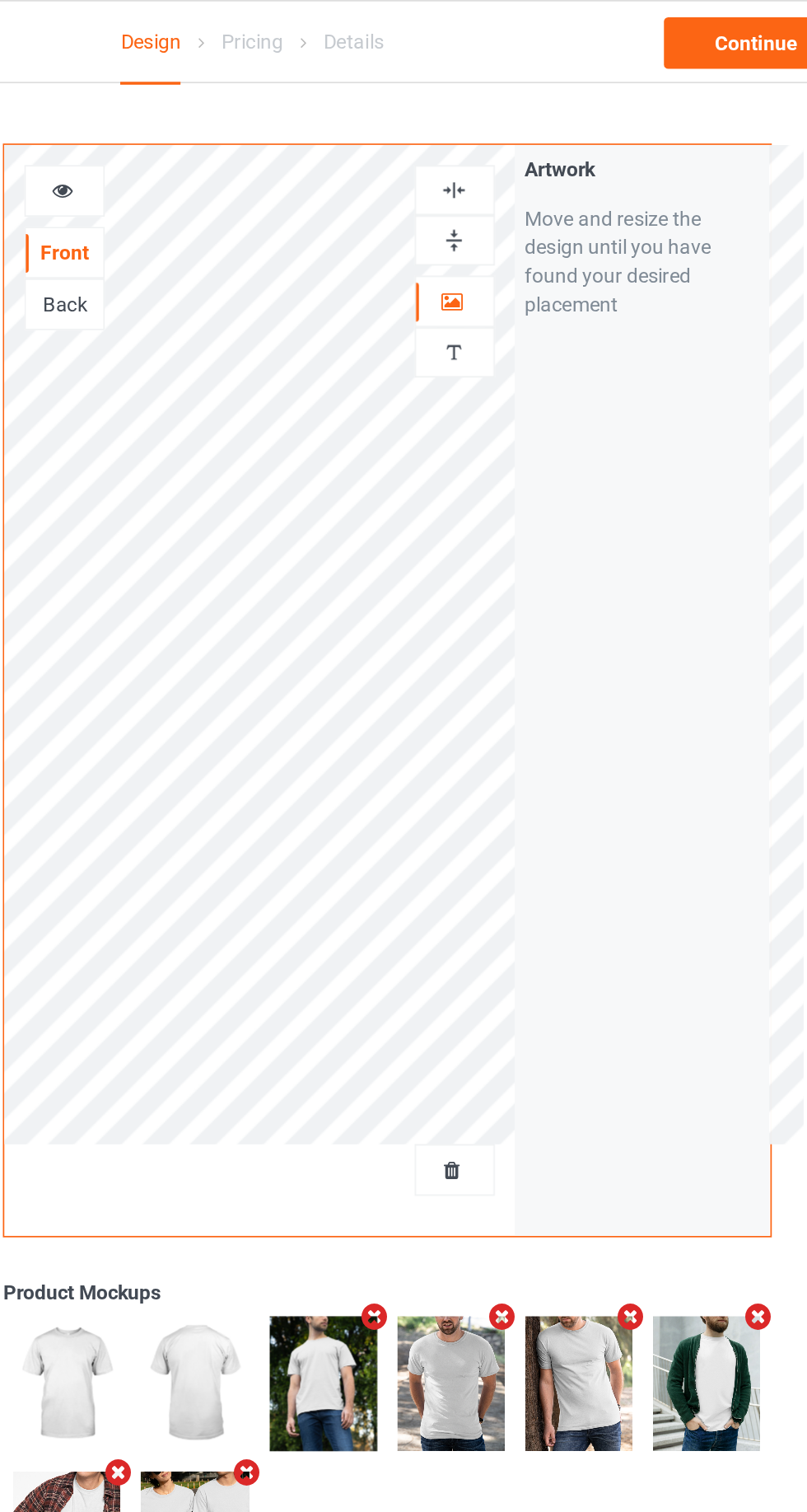
click at [295, 105] on icon at bounding box center [294, 106] width 14 height 11
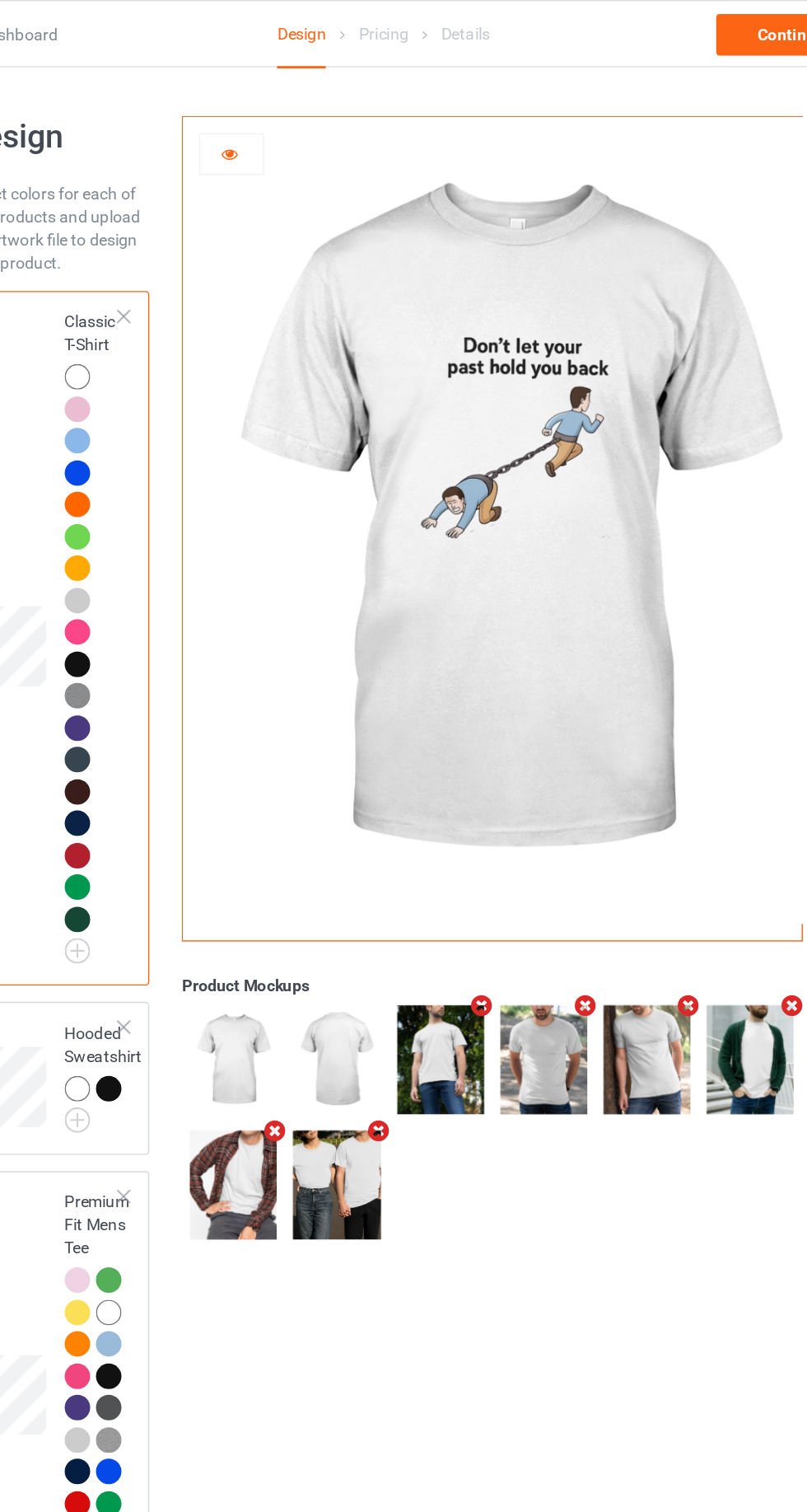
click at [293, 113] on icon at bounding box center [294, 106] width 14 height 11
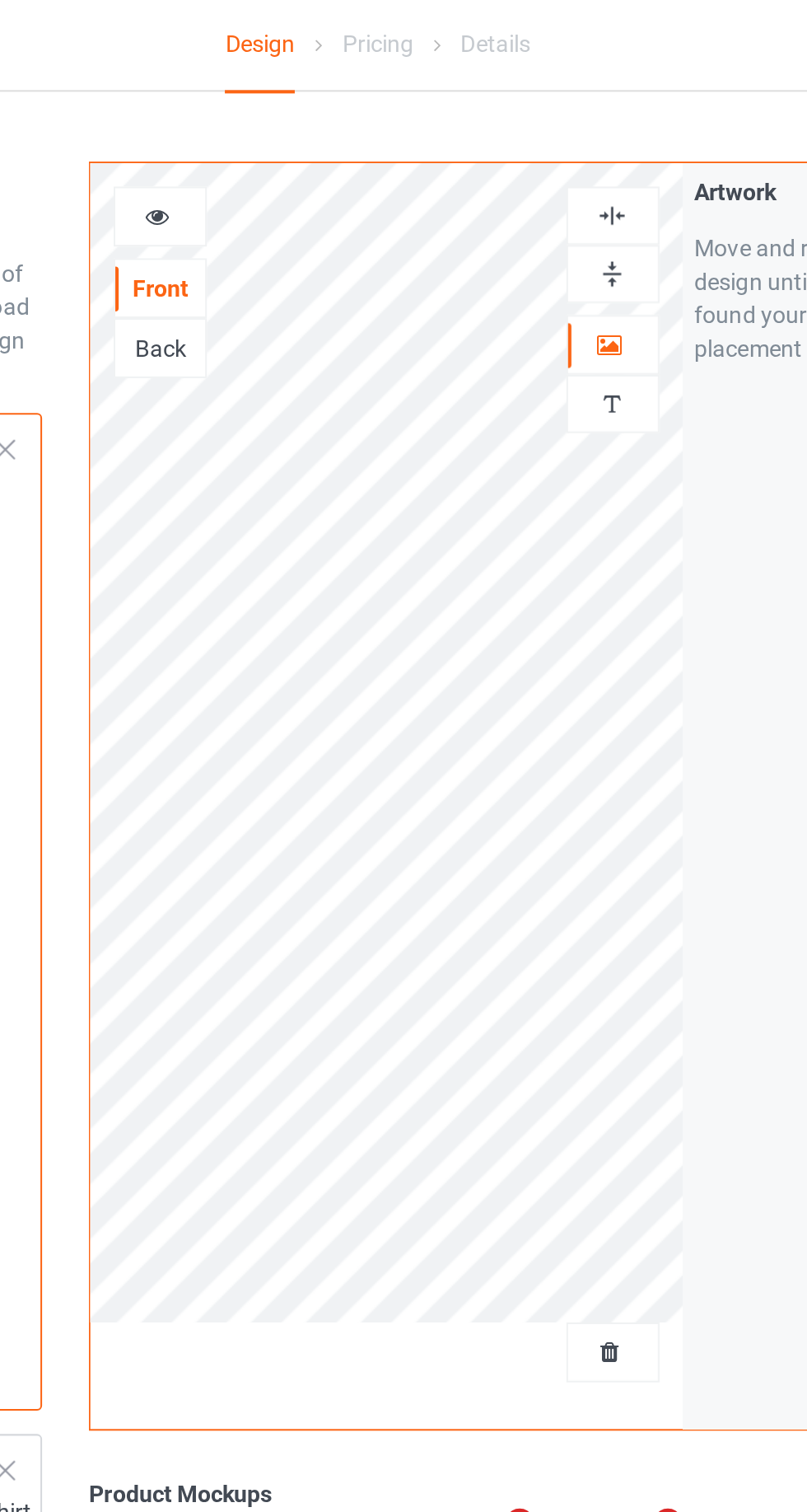
click at [310, 161] on div "Back" at bounding box center [295, 175] width 46 height 30
click at [291, 176] on div "Back" at bounding box center [295, 174] width 44 height 17
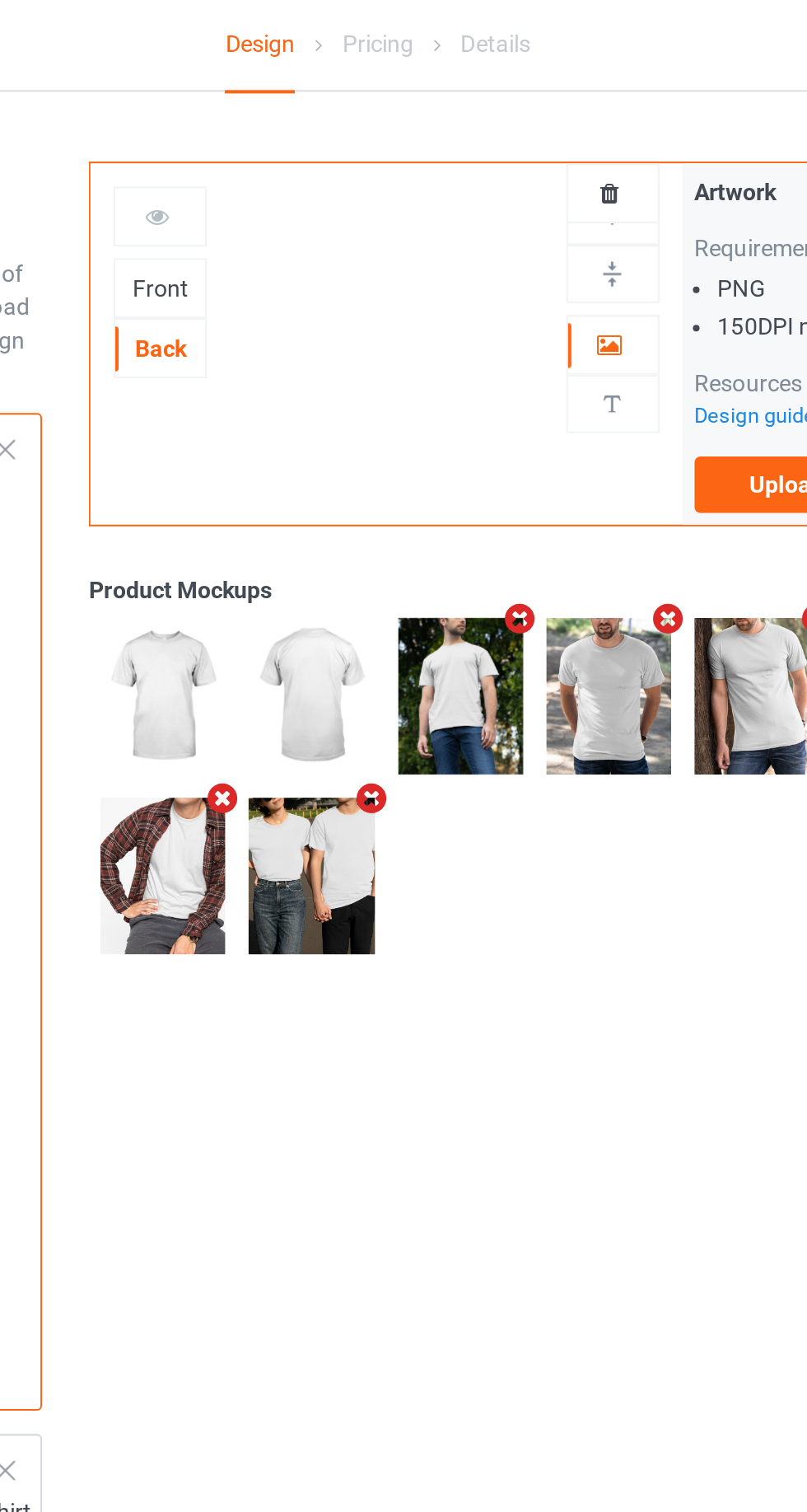
click at [299, 150] on div "Front" at bounding box center [295, 144] width 44 height 17
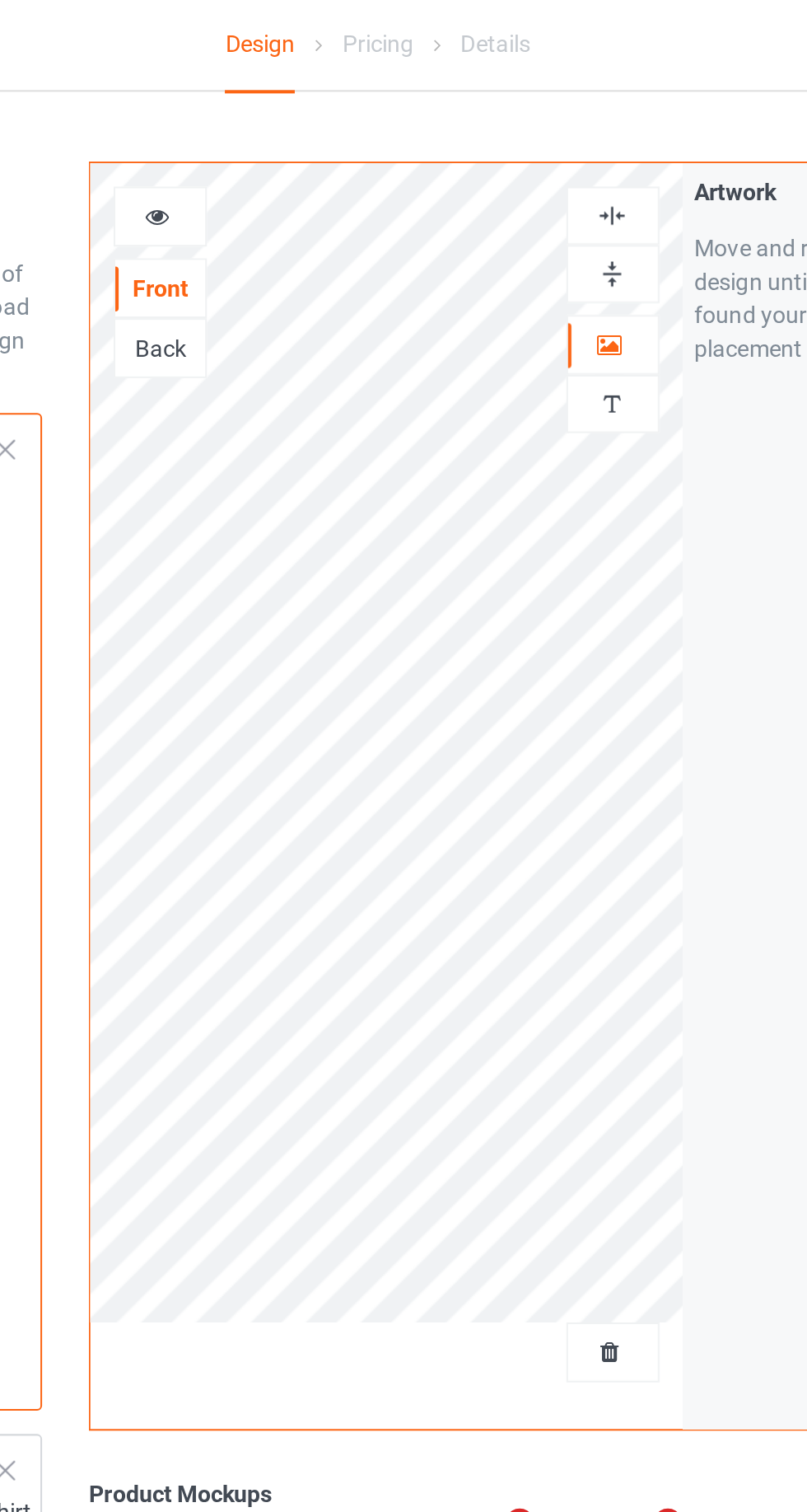
click at [297, 113] on icon at bounding box center [294, 106] width 14 height 11
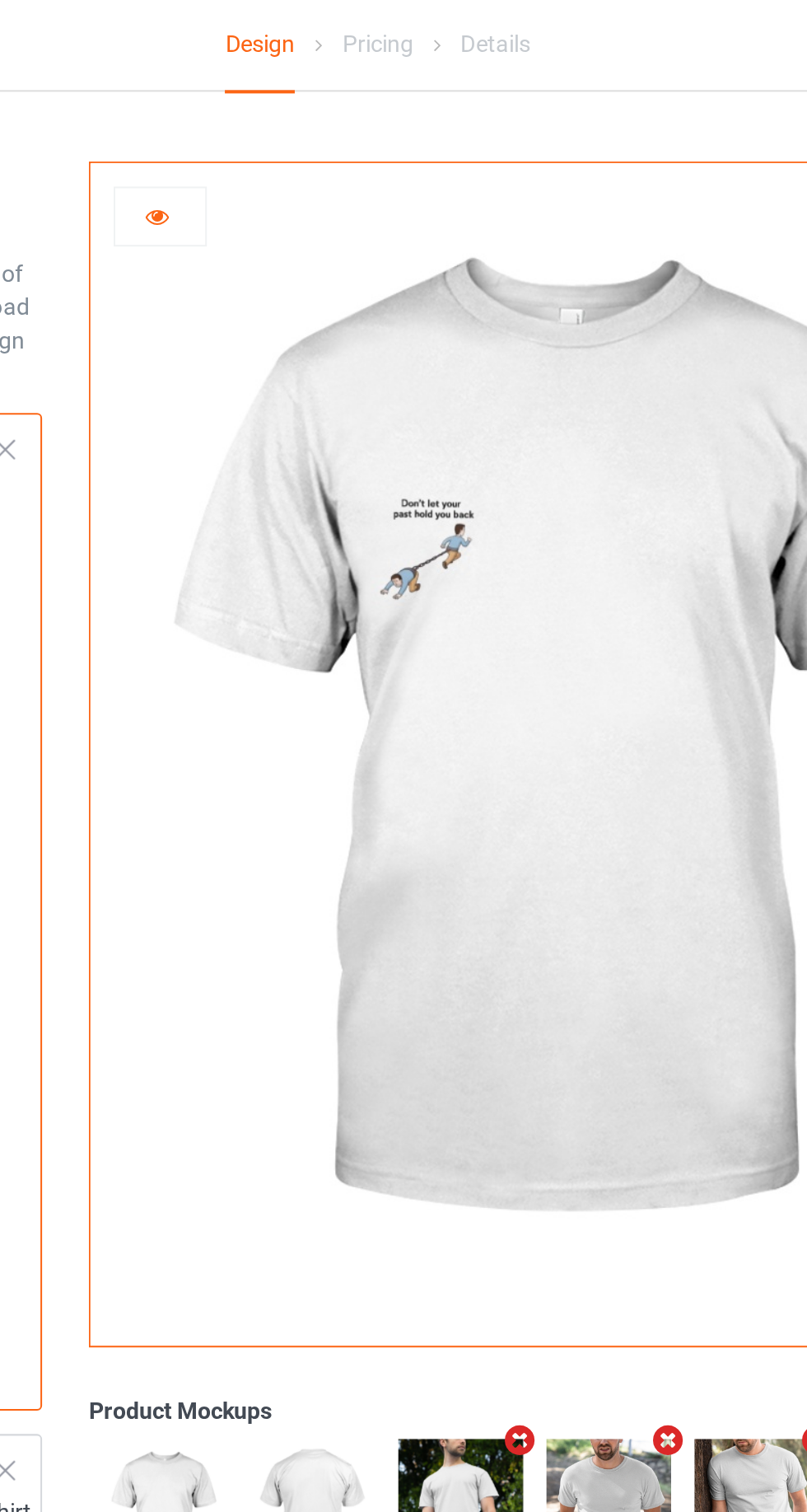
click at [291, 106] on icon at bounding box center [294, 106] width 14 height 11
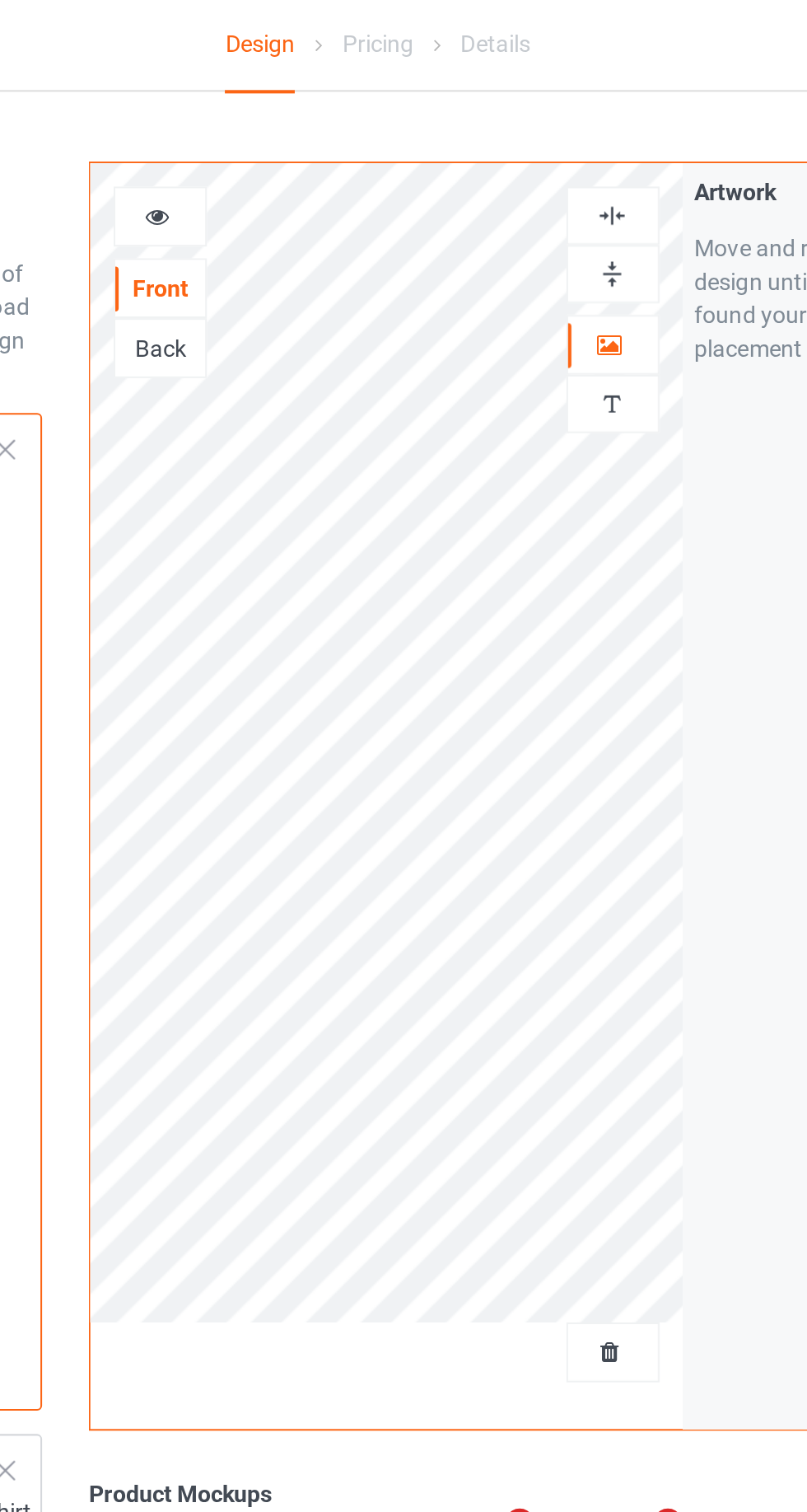
click at [514, 142] on img at bounding box center [519, 138] width 16 height 16
click at [530, 110] on div at bounding box center [519, 109] width 44 height 16
click at [290, 117] on div at bounding box center [295, 109] width 44 height 17
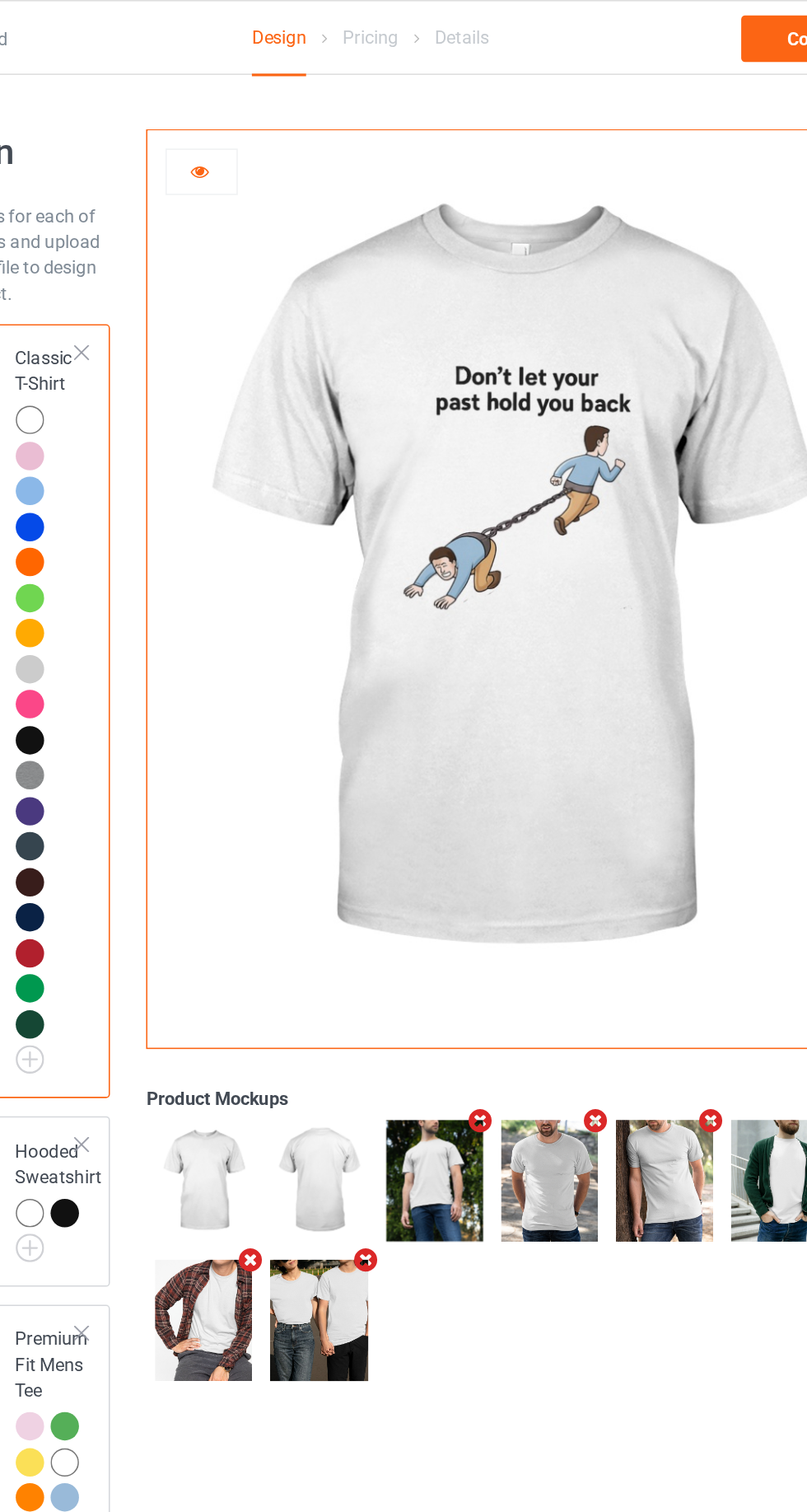
click at [297, 113] on icon at bounding box center [294, 106] width 14 height 11
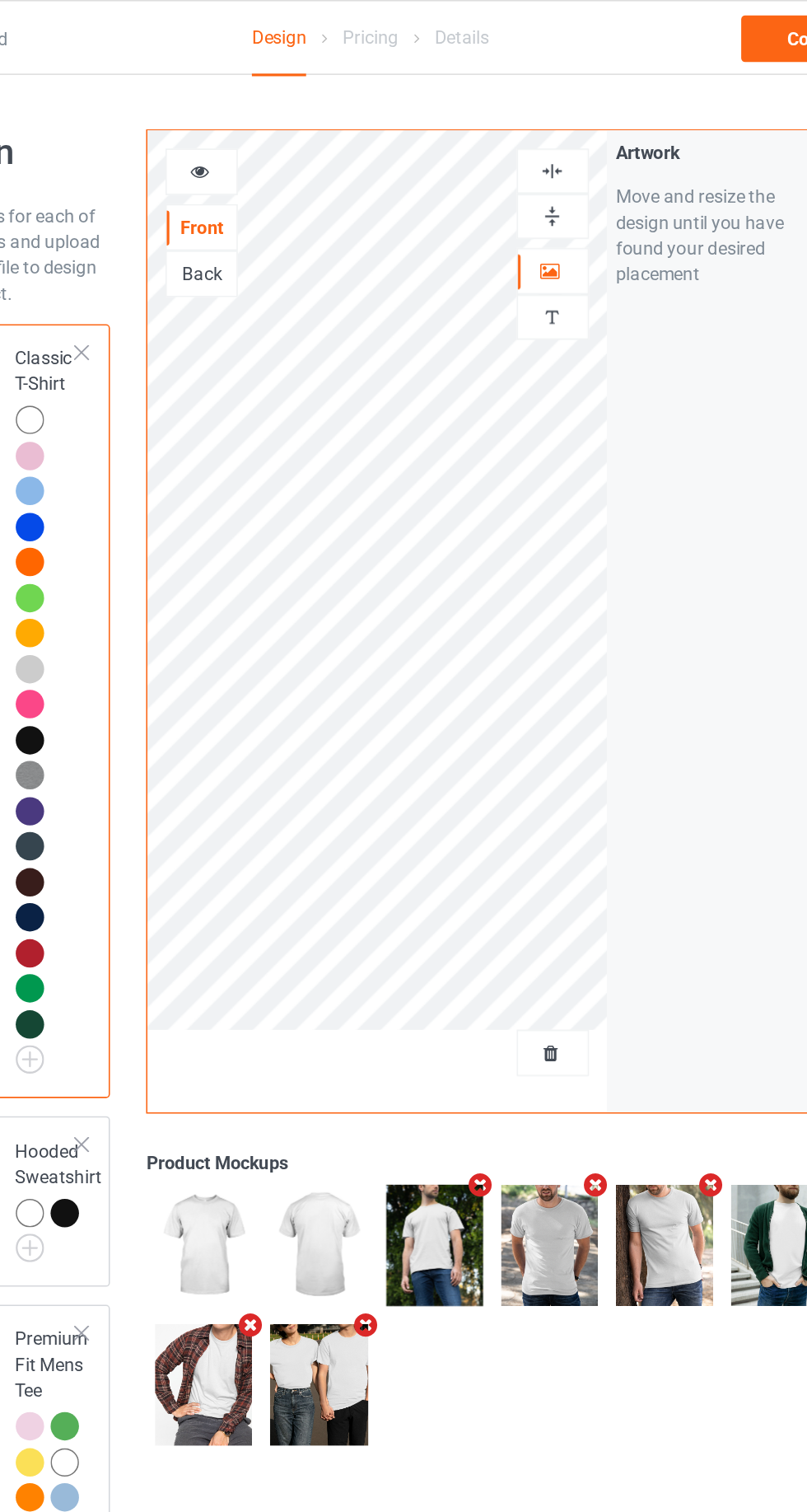
click at [289, 110] on icon at bounding box center [294, 106] width 14 height 11
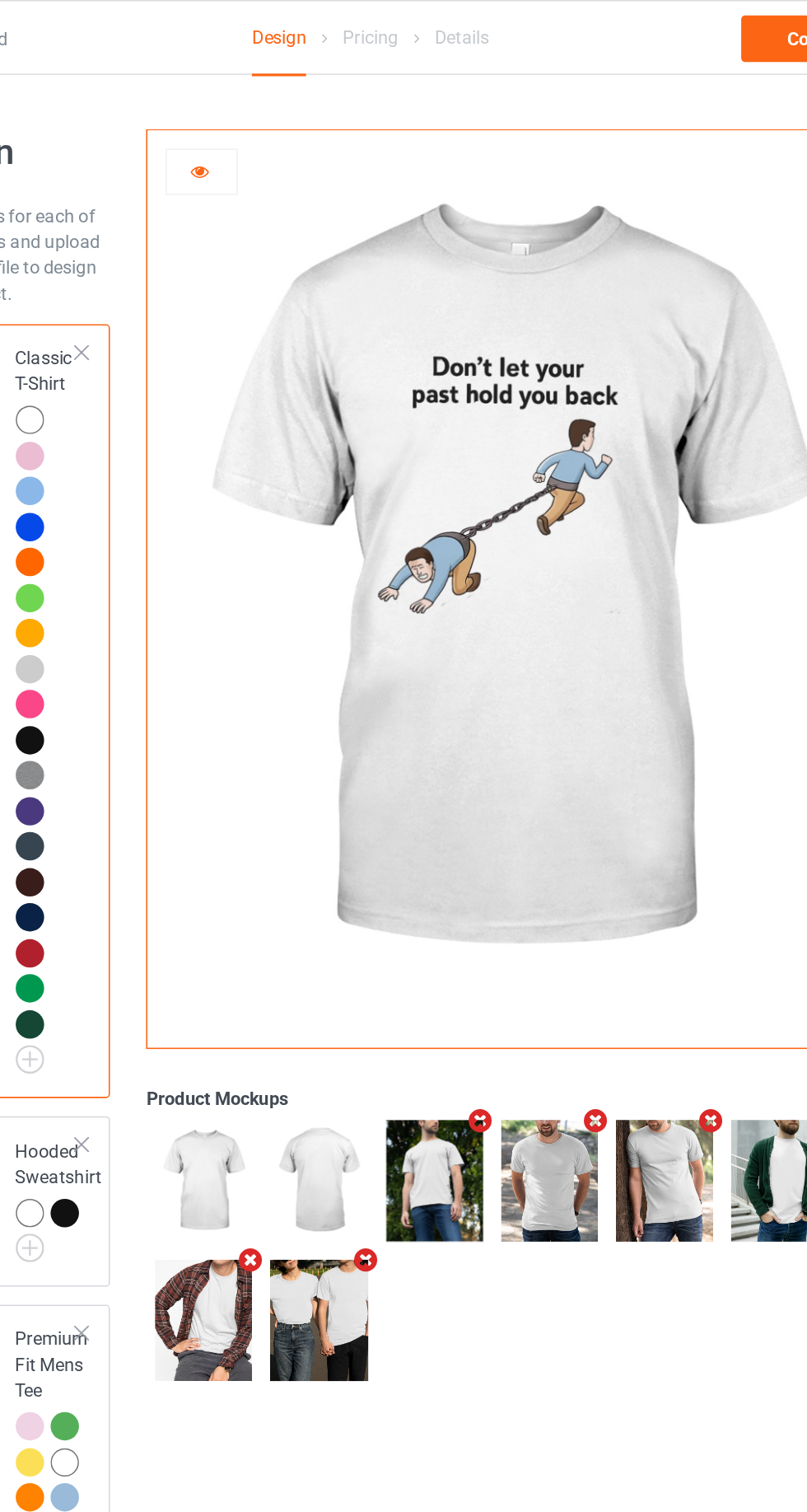
click at [294, 109] on icon at bounding box center [294, 106] width 14 height 11
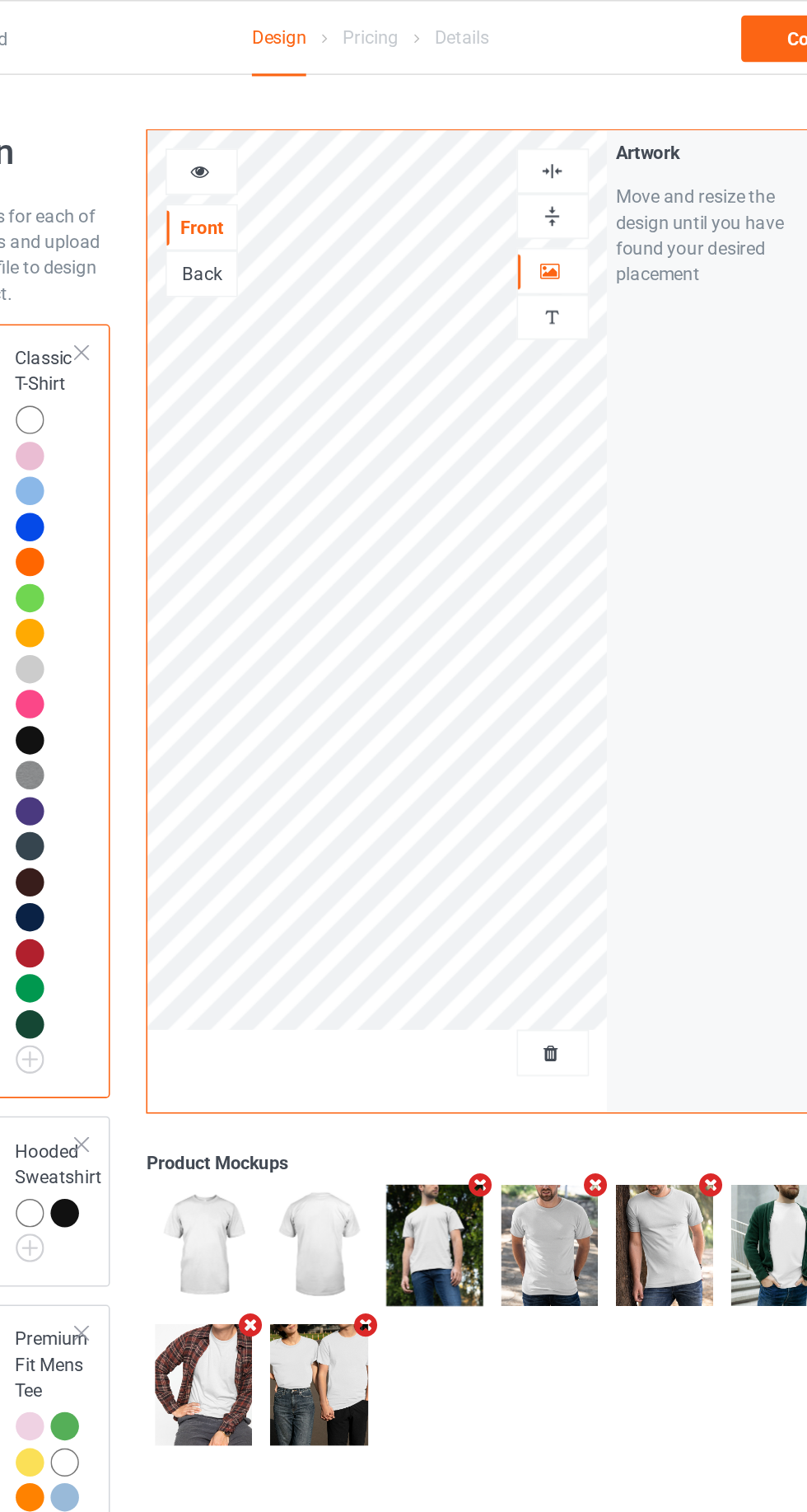
click at [525, 138] on img at bounding box center [519, 138] width 16 height 16
click at [531, 142] on div at bounding box center [519, 138] width 44 height 16
click at [530, 136] on div at bounding box center [519, 138] width 44 height 16
click at [526, 112] on img at bounding box center [519, 109] width 16 height 16
click at [524, 143] on img at bounding box center [519, 138] width 16 height 16
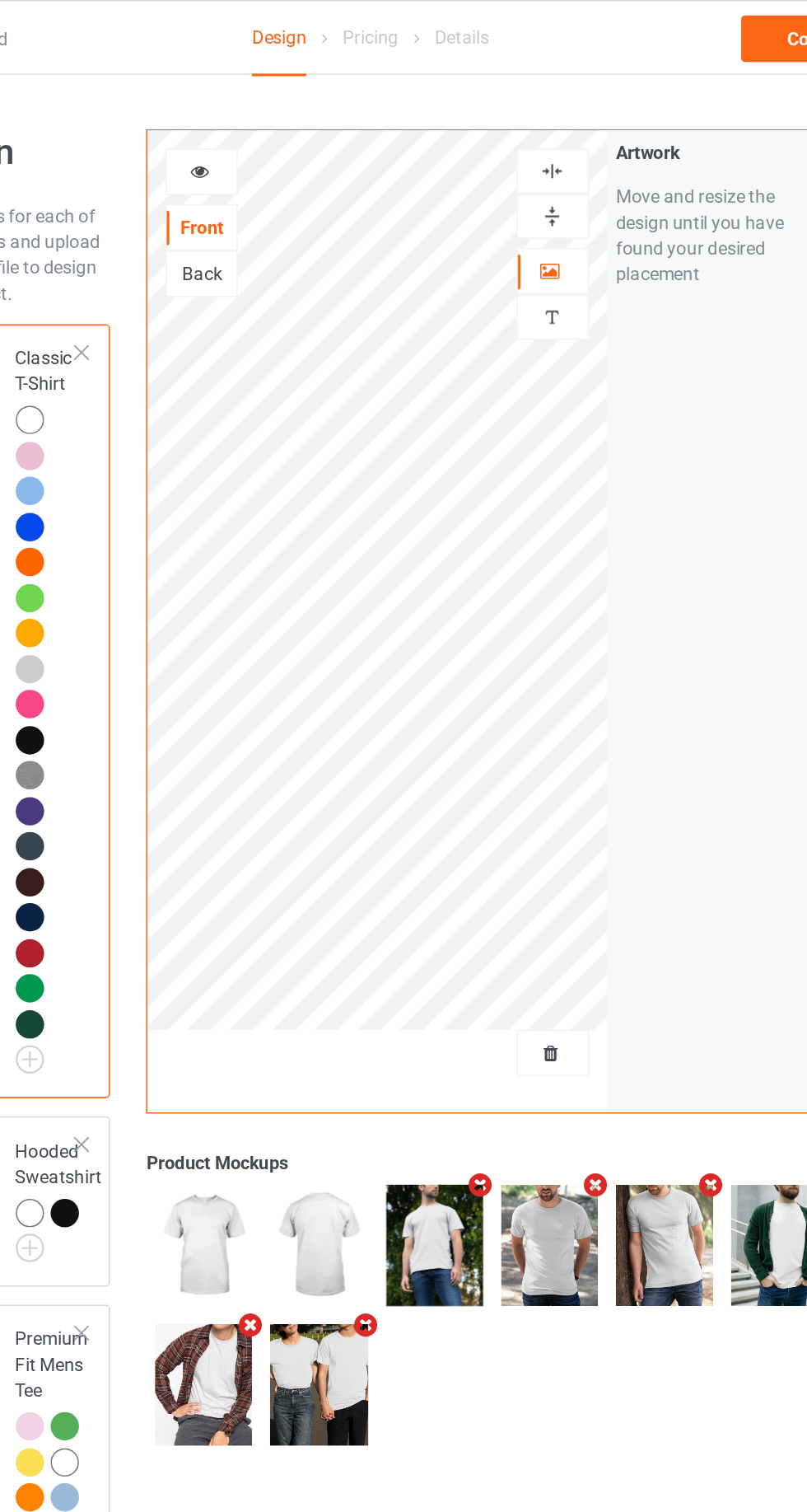
click at [527, 141] on div at bounding box center [519, 138] width 44 height 16
click at [536, 102] on div at bounding box center [519, 109] width 44 height 16
click at [532, 116] on div at bounding box center [519, 109] width 44 height 16
click at [520, 133] on img at bounding box center [519, 138] width 16 height 16
click at [524, 144] on img at bounding box center [519, 138] width 16 height 16
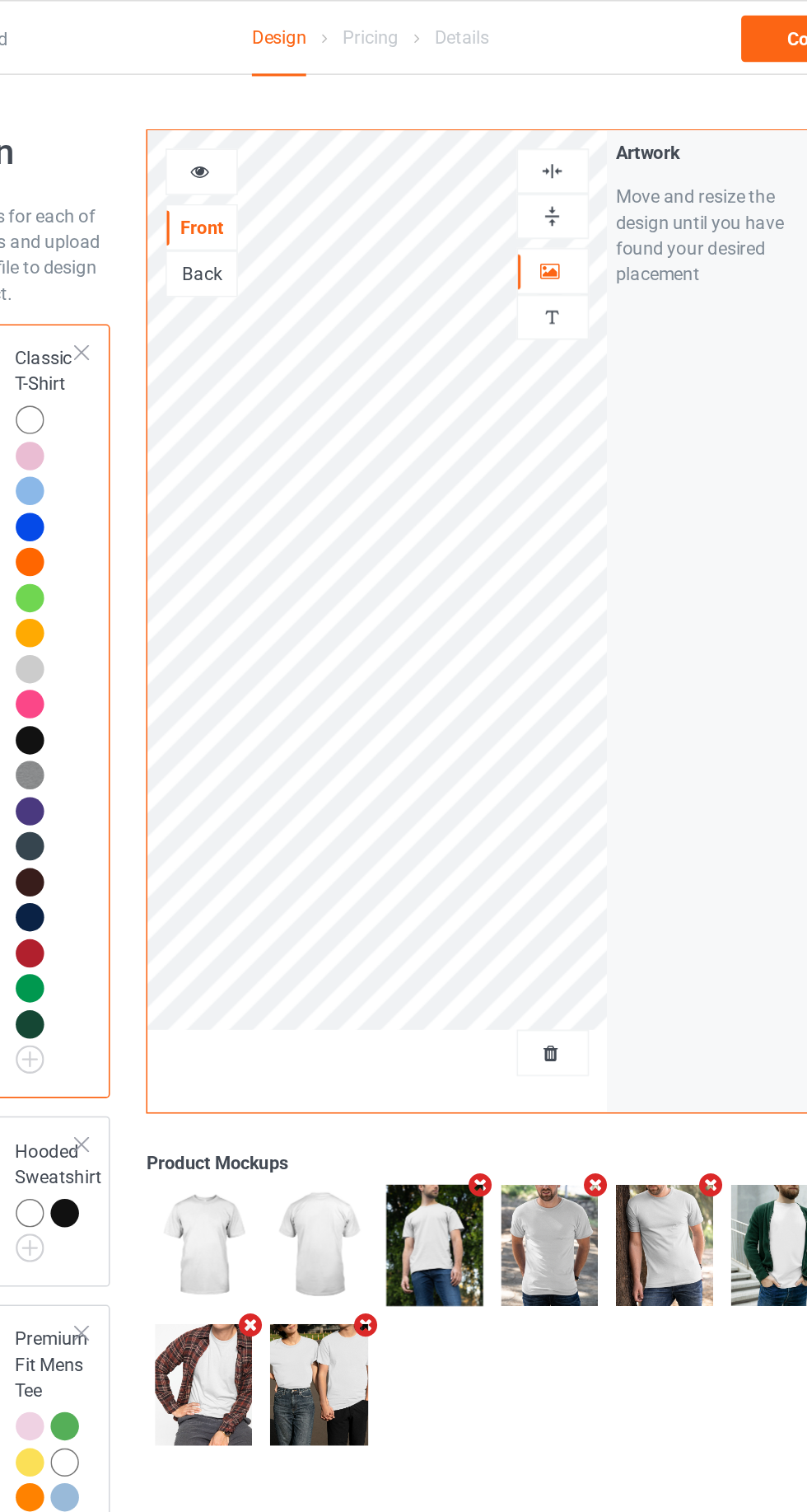
click at [529, 140] on div at bounding box center [519, 138] width 44 height 16
click at [526, 138] on img at bounding box center [519, 138] width 16 height 16
click at [303, 102] on div at bounding box center [295, 109] width 44 height 17
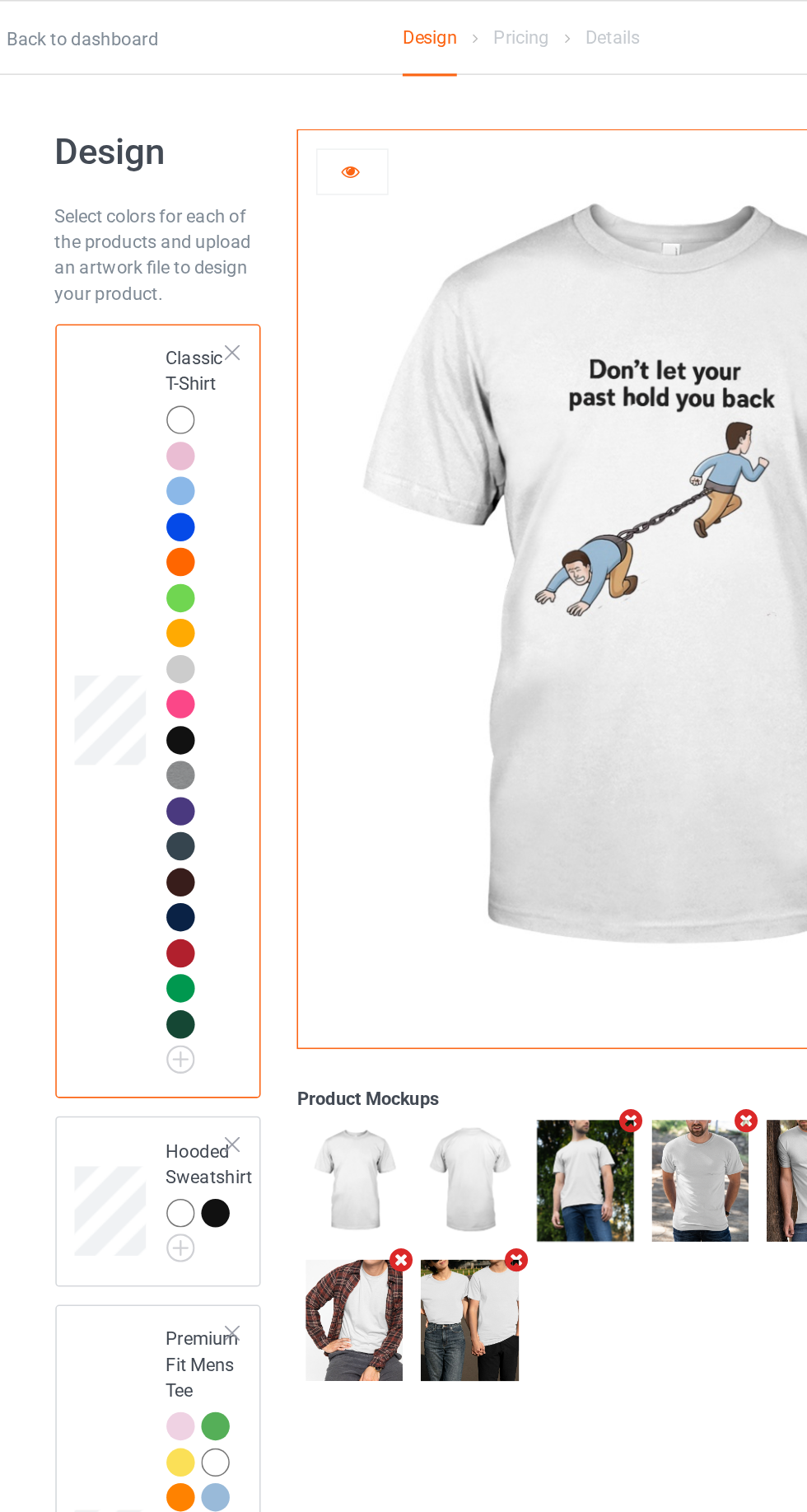
click at [194, 295] on div at bounding box center [189, 293] width 23 height 23
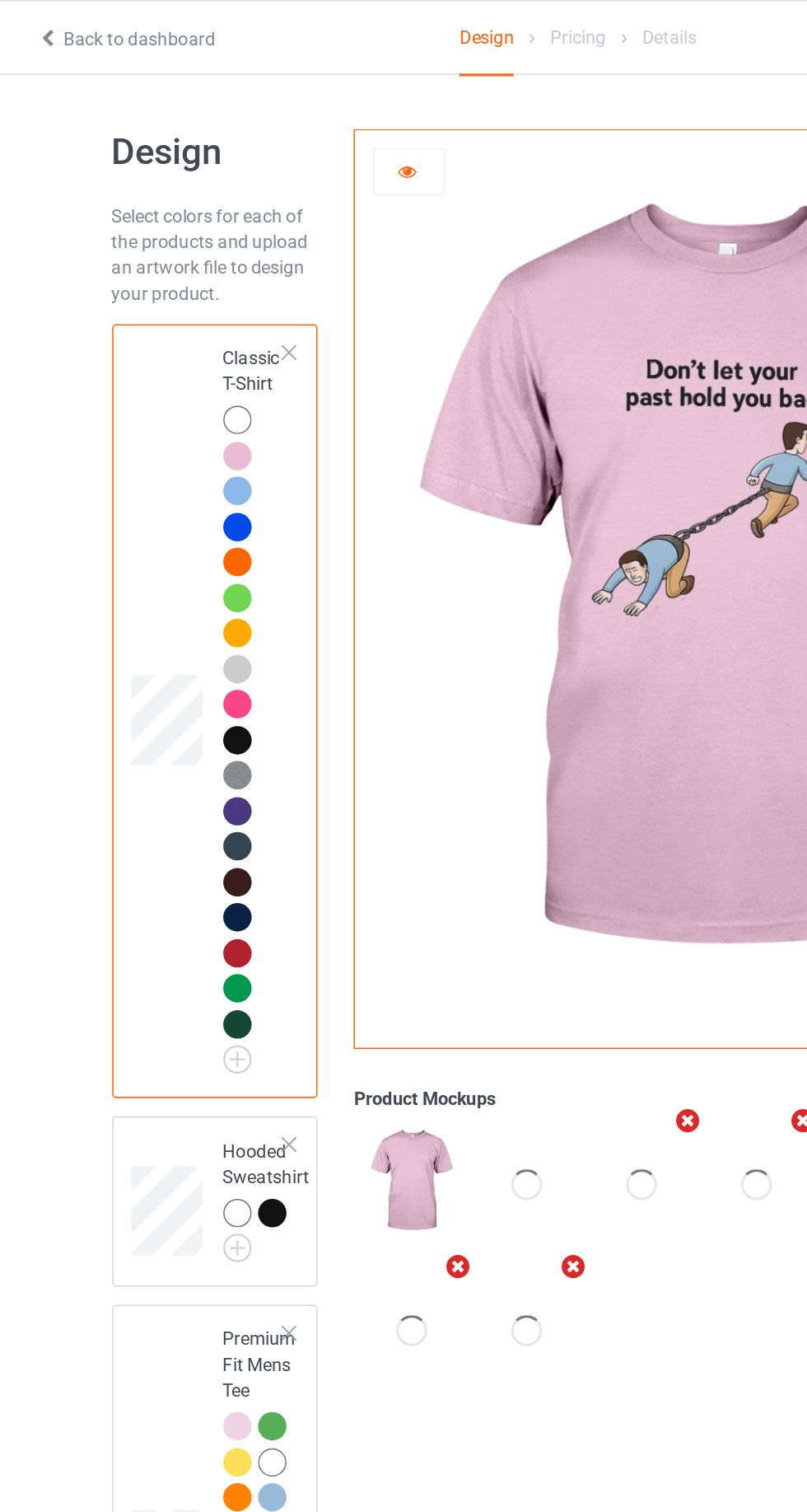
click at [181, 318] on div at bounding box center [186, 312] width 18 height 18
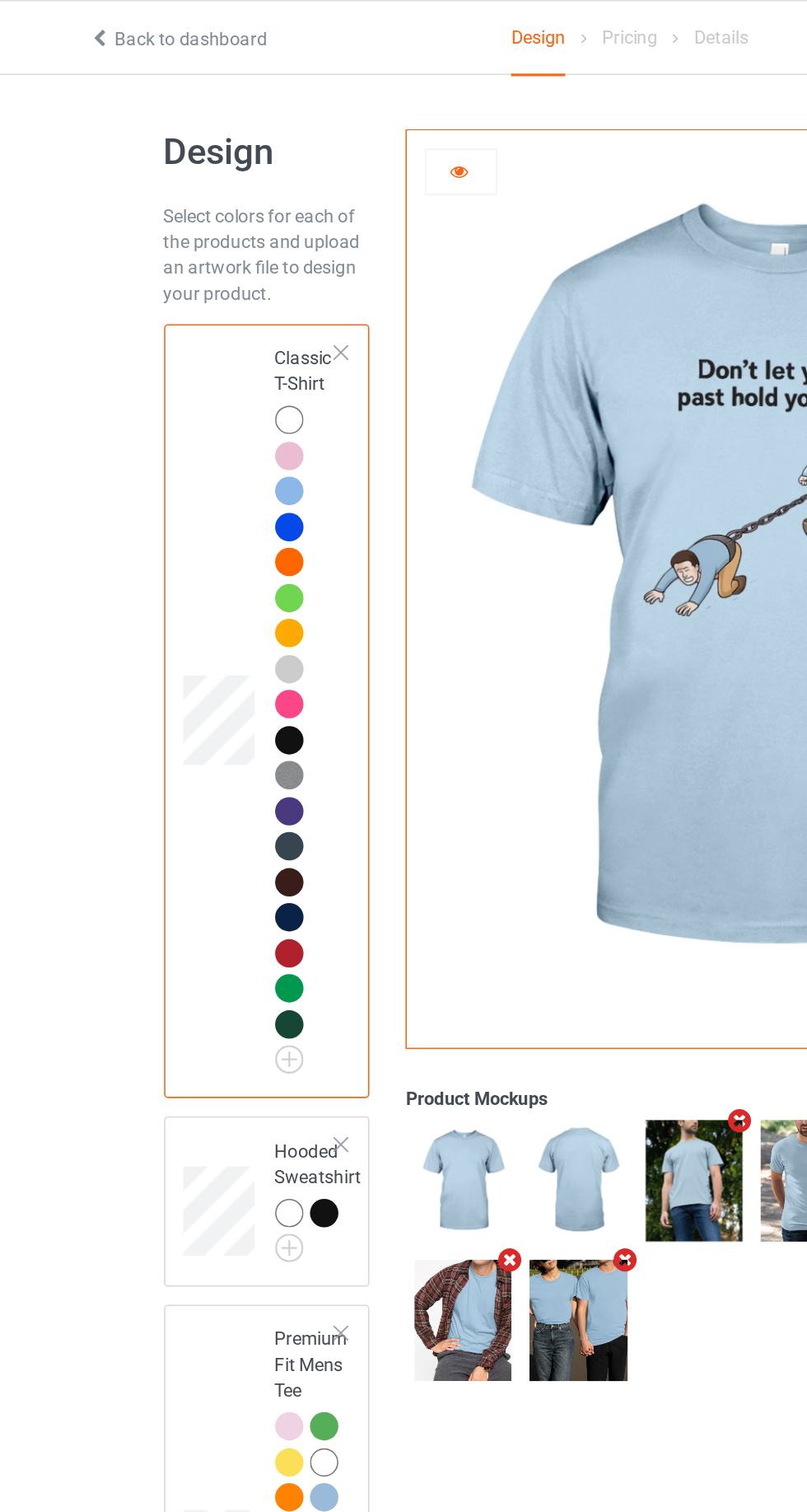
click at [190, 468] on div at bounding box center [186, 472] width 18 height 18
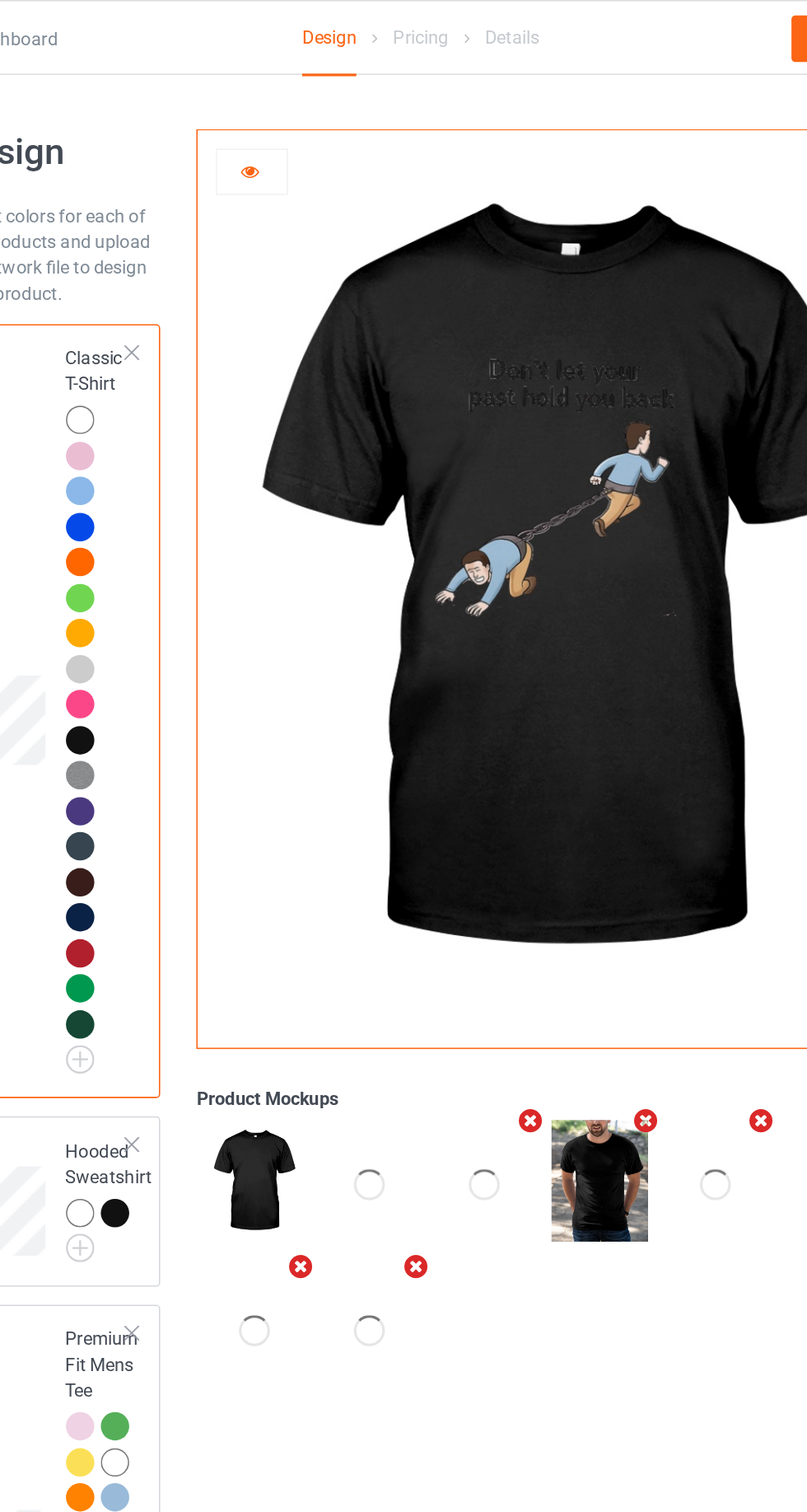
click at [194, 426] on div at bounding box center [186, 426] width 18 height 18
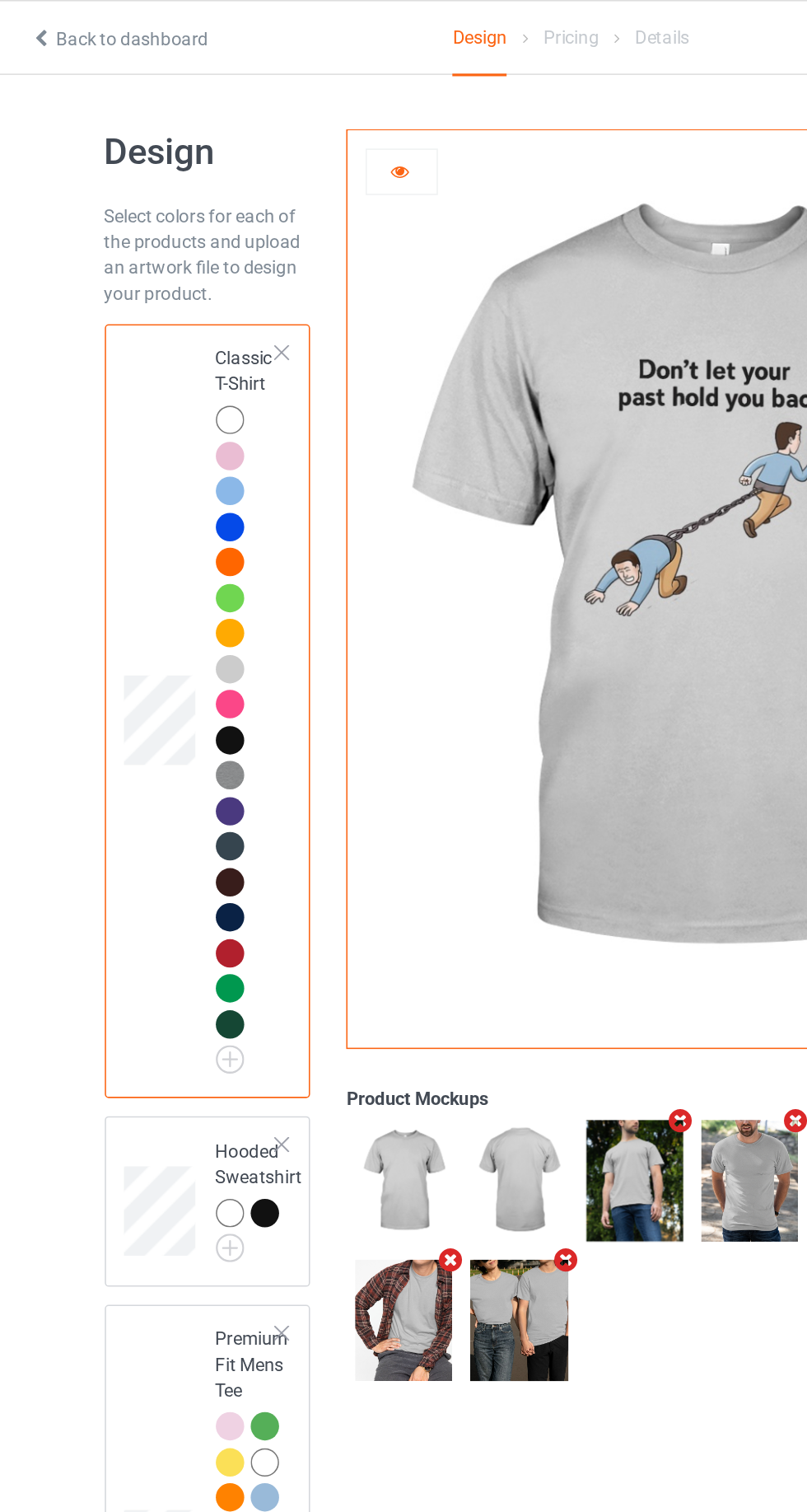
click at [190, 656] on div at bounding box center [186, 653] width 18 height 18
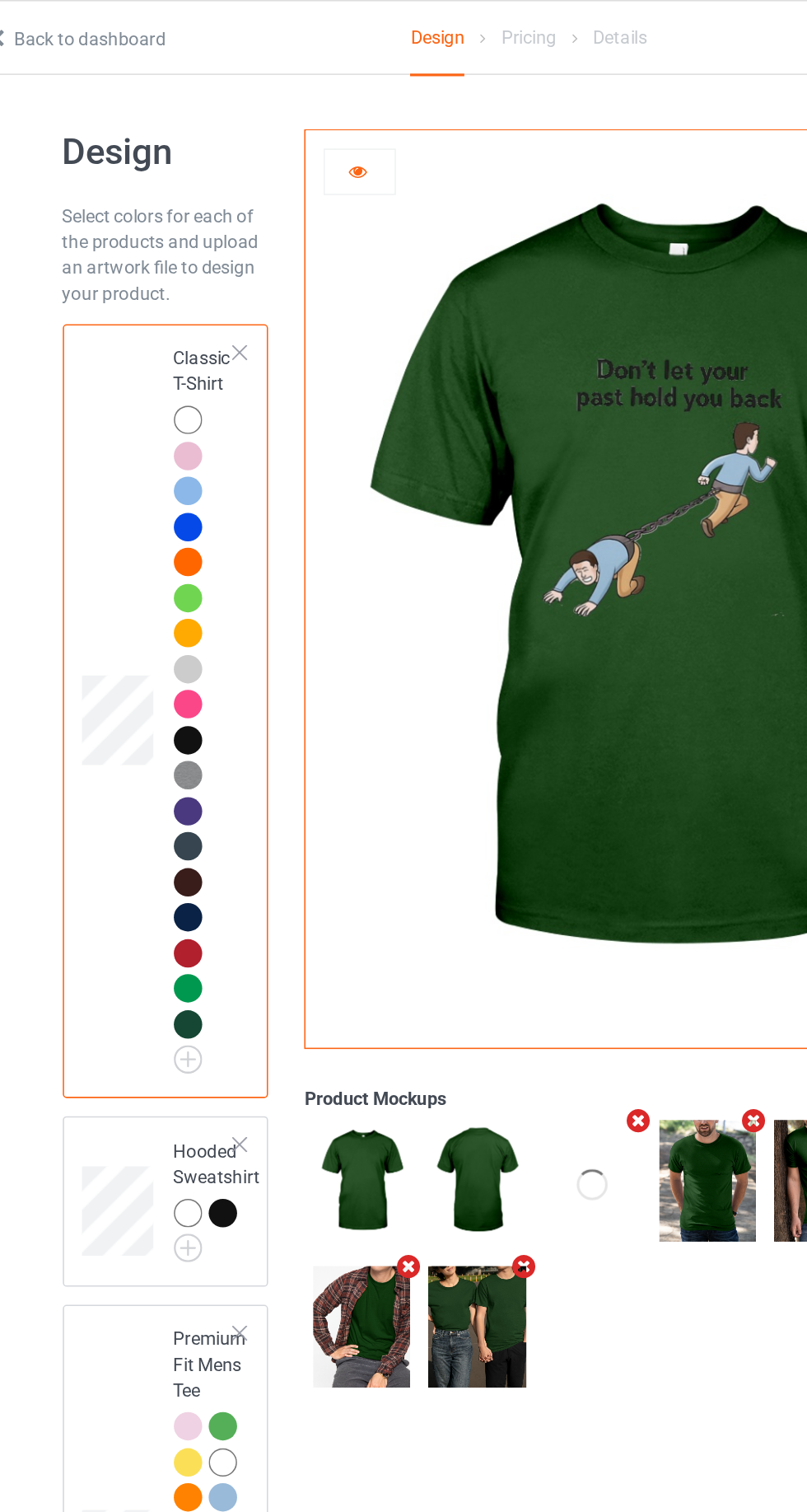
click at [194, 605] on div at bounding box center [186, 607] width 18 height 18
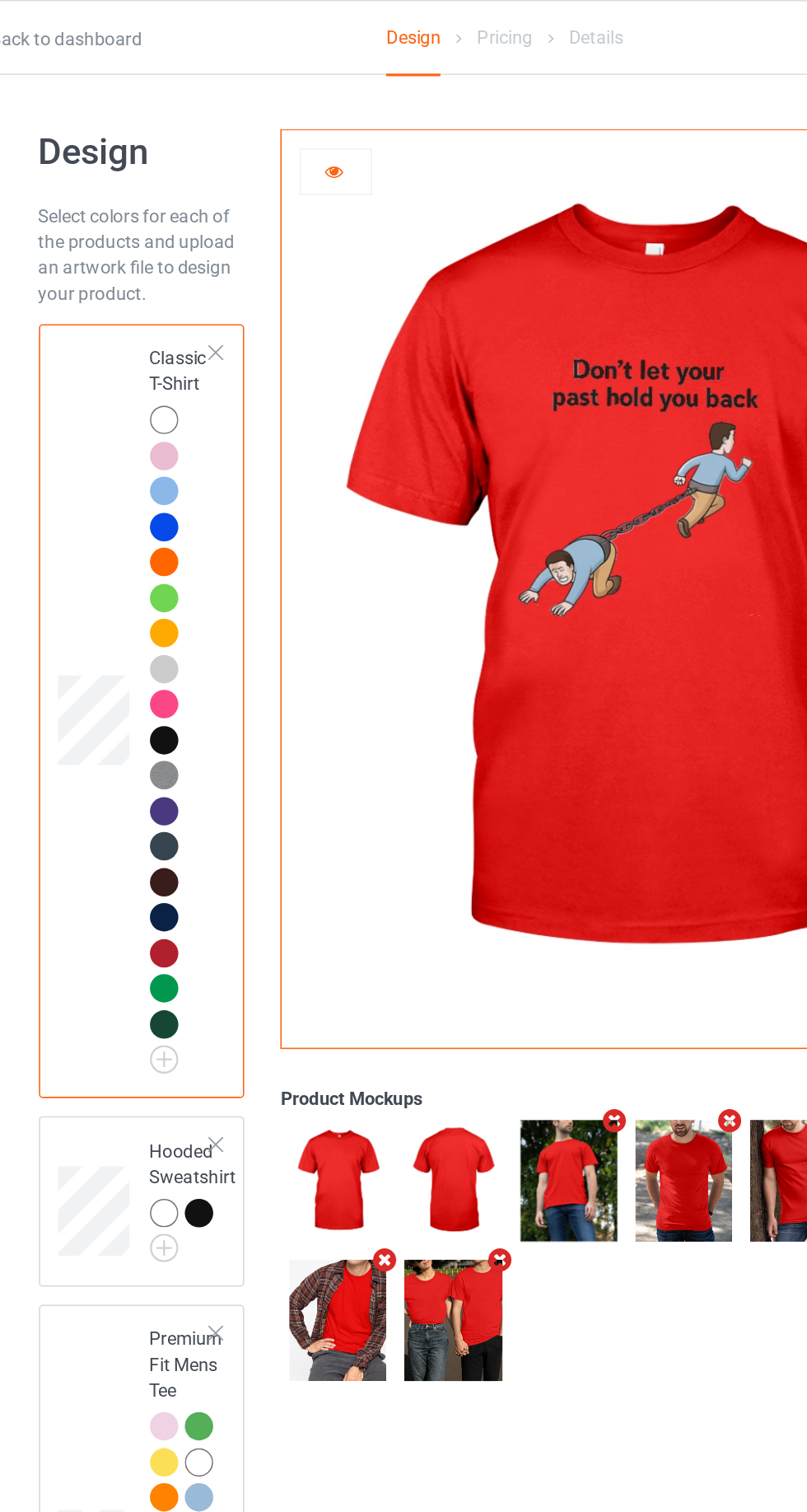
click at [0, 0] on img at bounding box center [0, 0] width 0 height 0
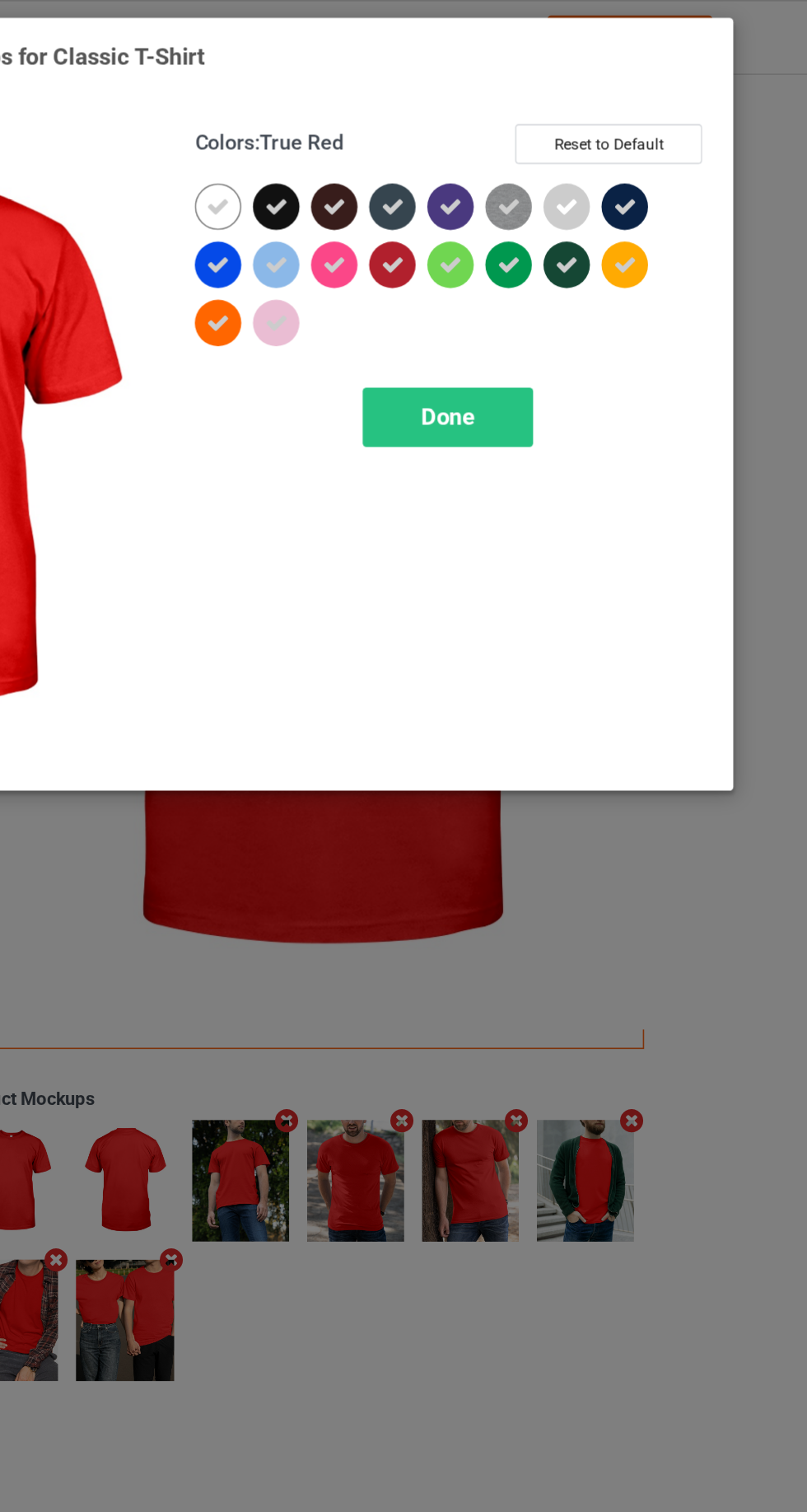
click at [691, 140] on div at bounding box center [690, 131] width 30 height 30
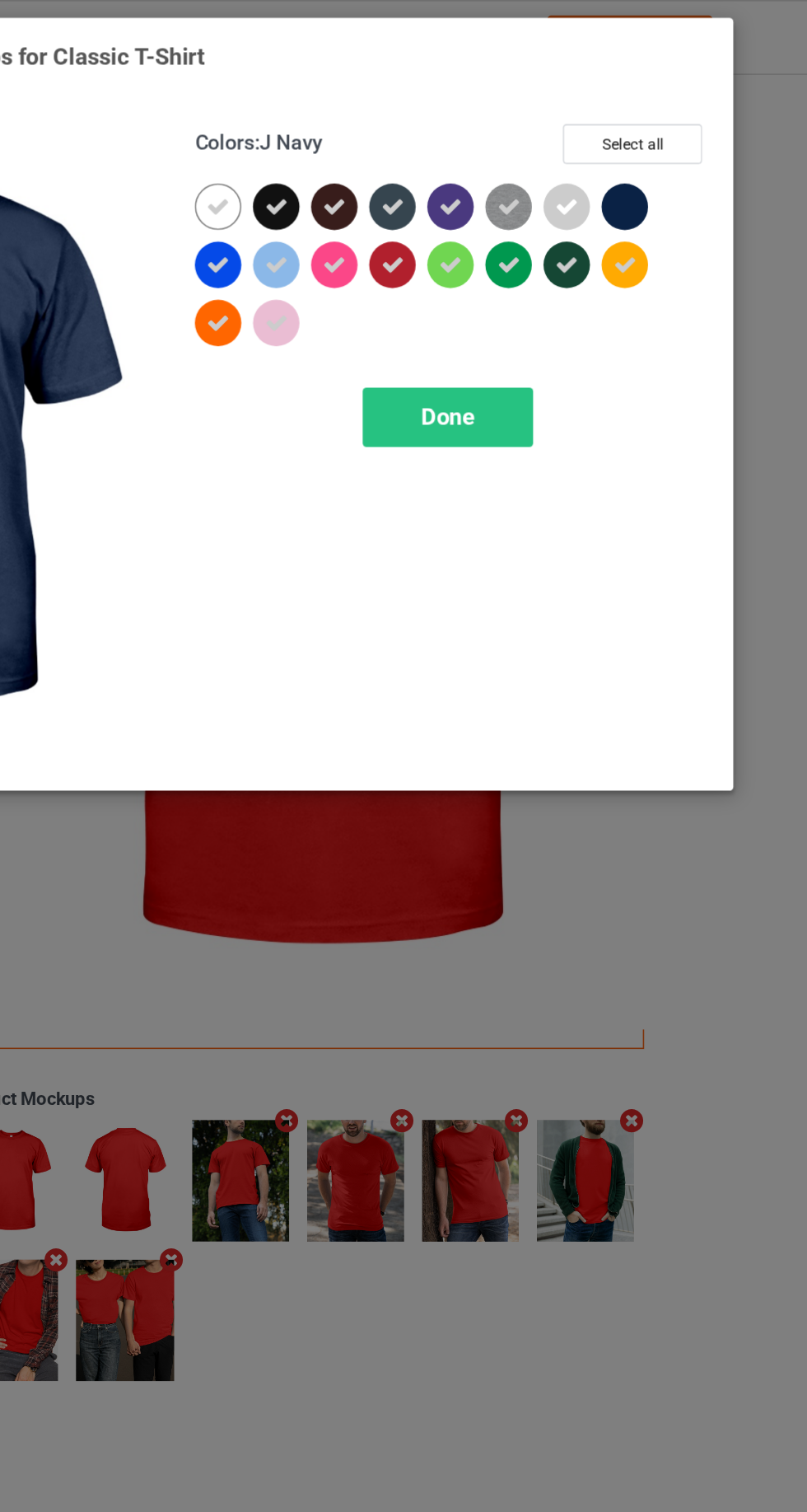
click at [659, 173] on icon at bounding box center [651, 169] width 15 height 15
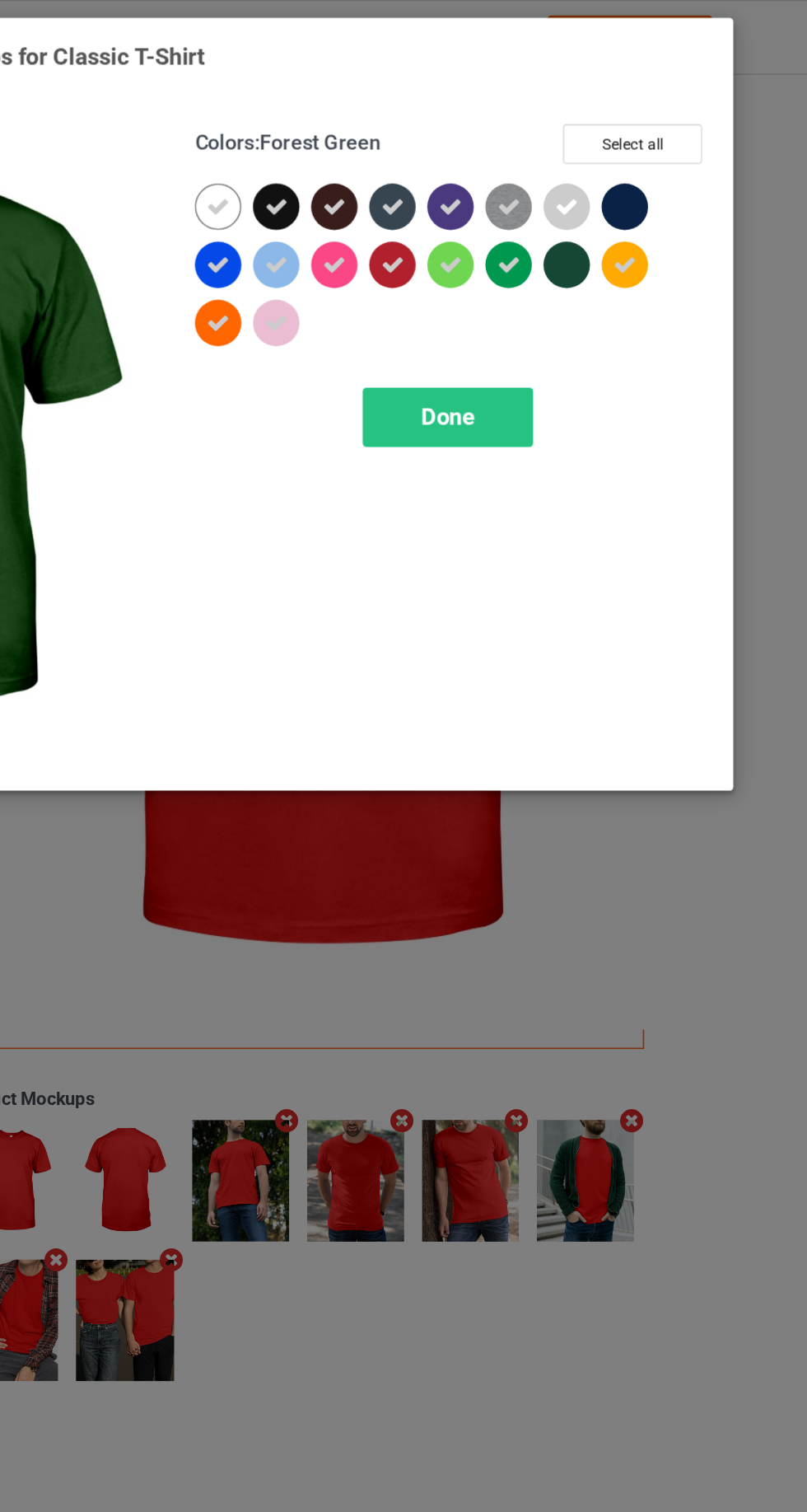
click at [581, 135] on icon at bounding box center [577, 131] width 15 height 15
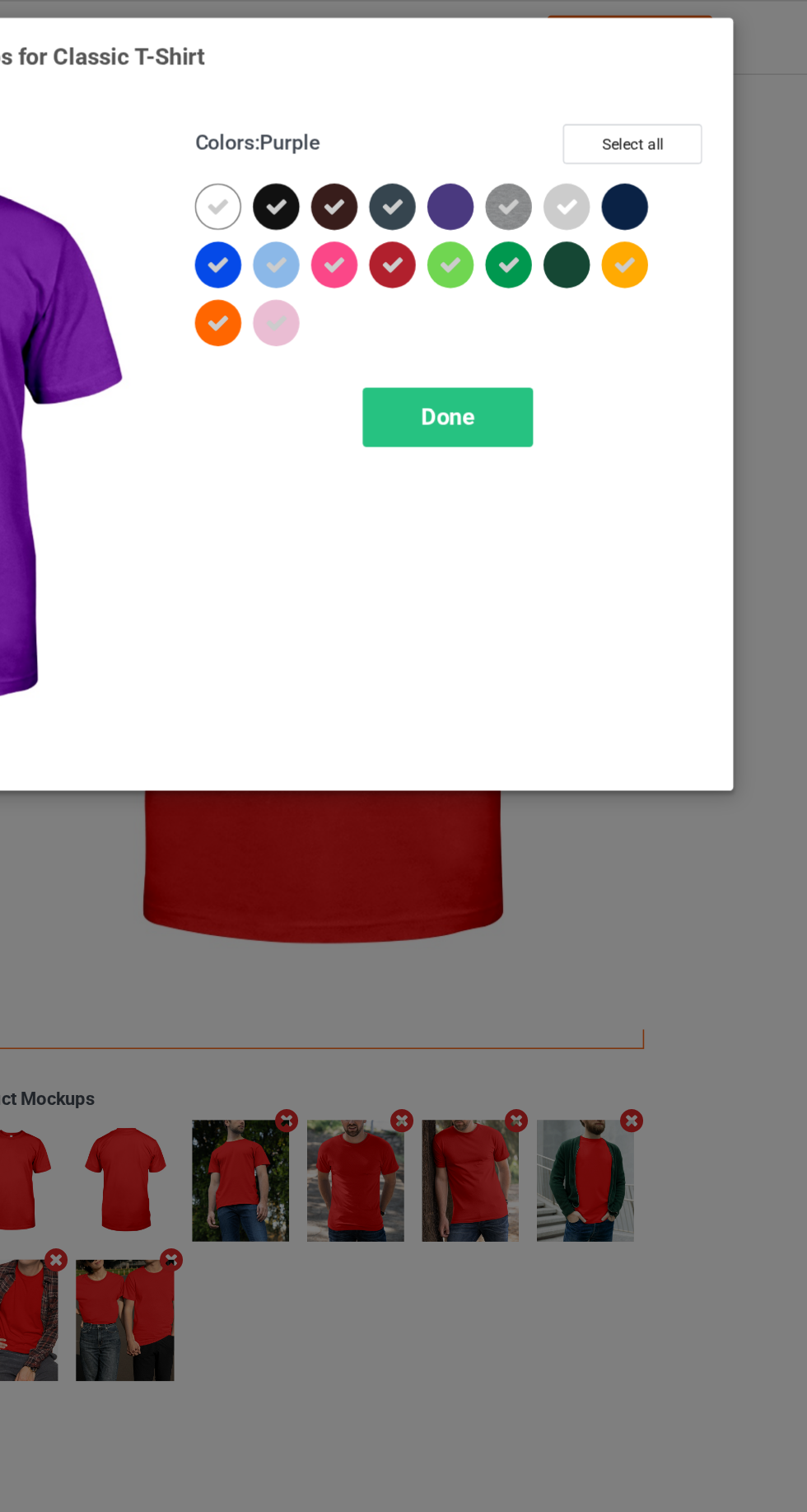
click at [542, 131] on icon at bounding box center [541, 131] width 15 height 15
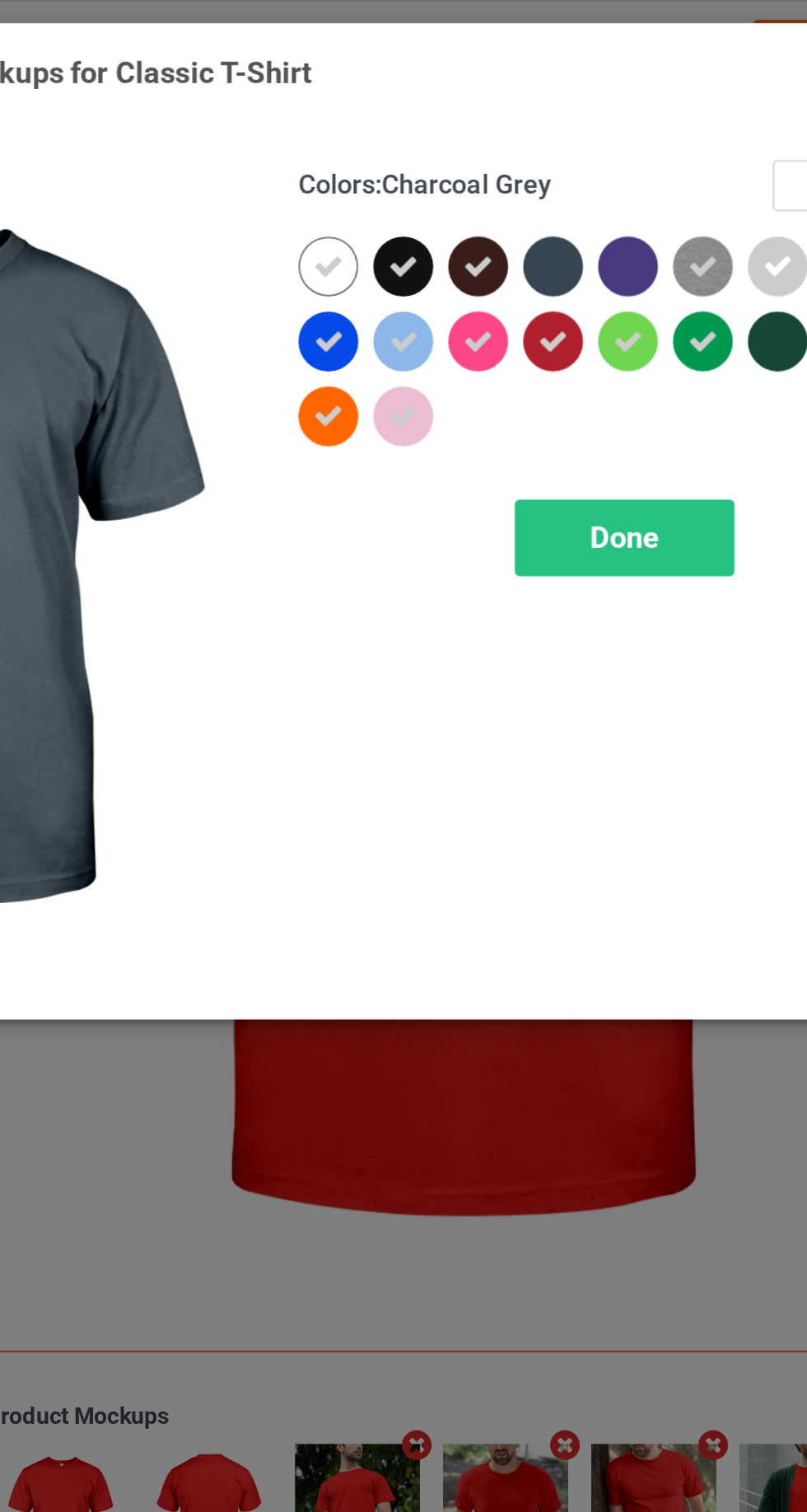
click at [461, 136] on icon at bounding box center [466, 131] width 15 height 15
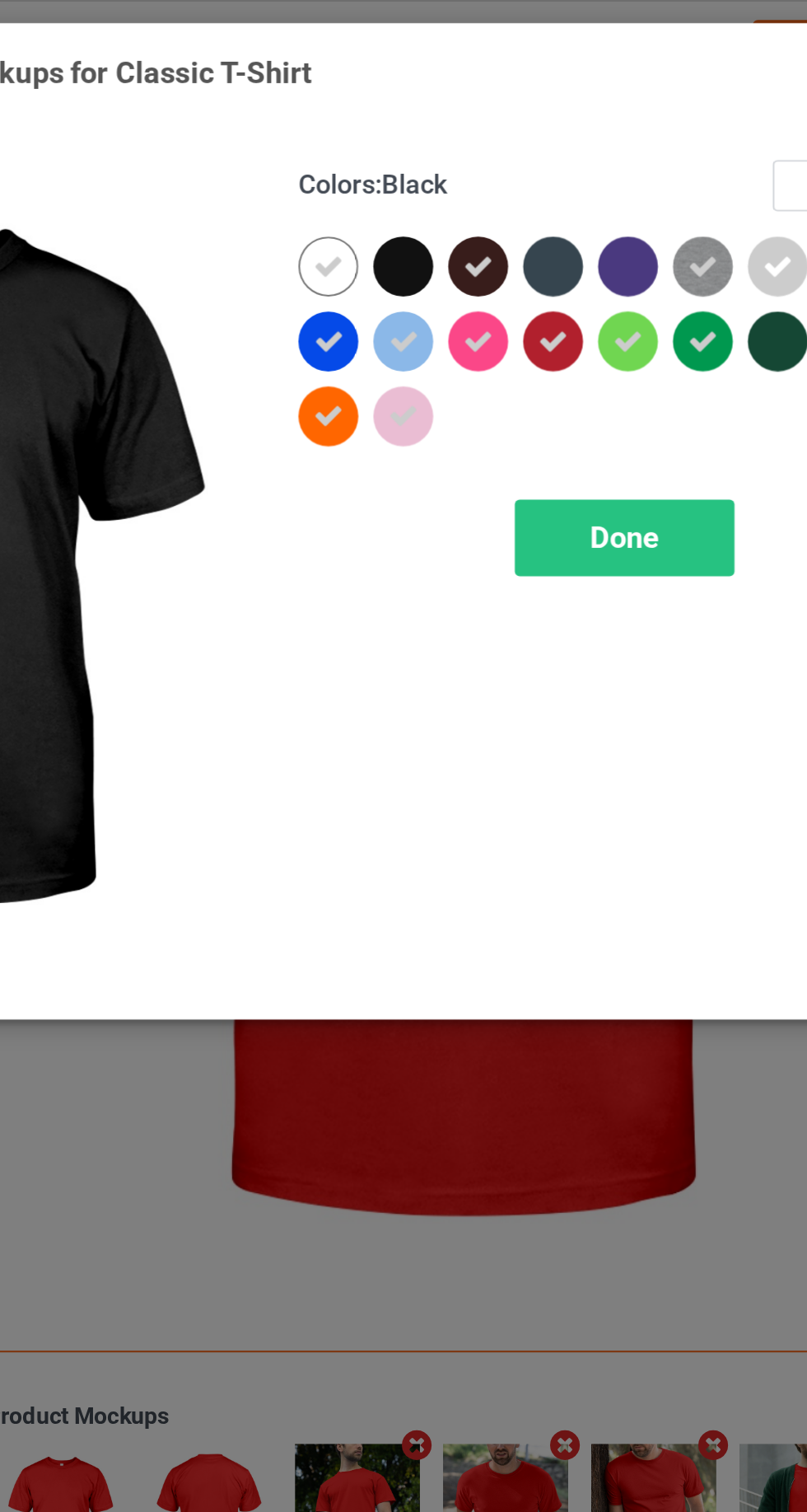
click at [512, 136] on div at bounding box center [504, 131] width 30 height 30
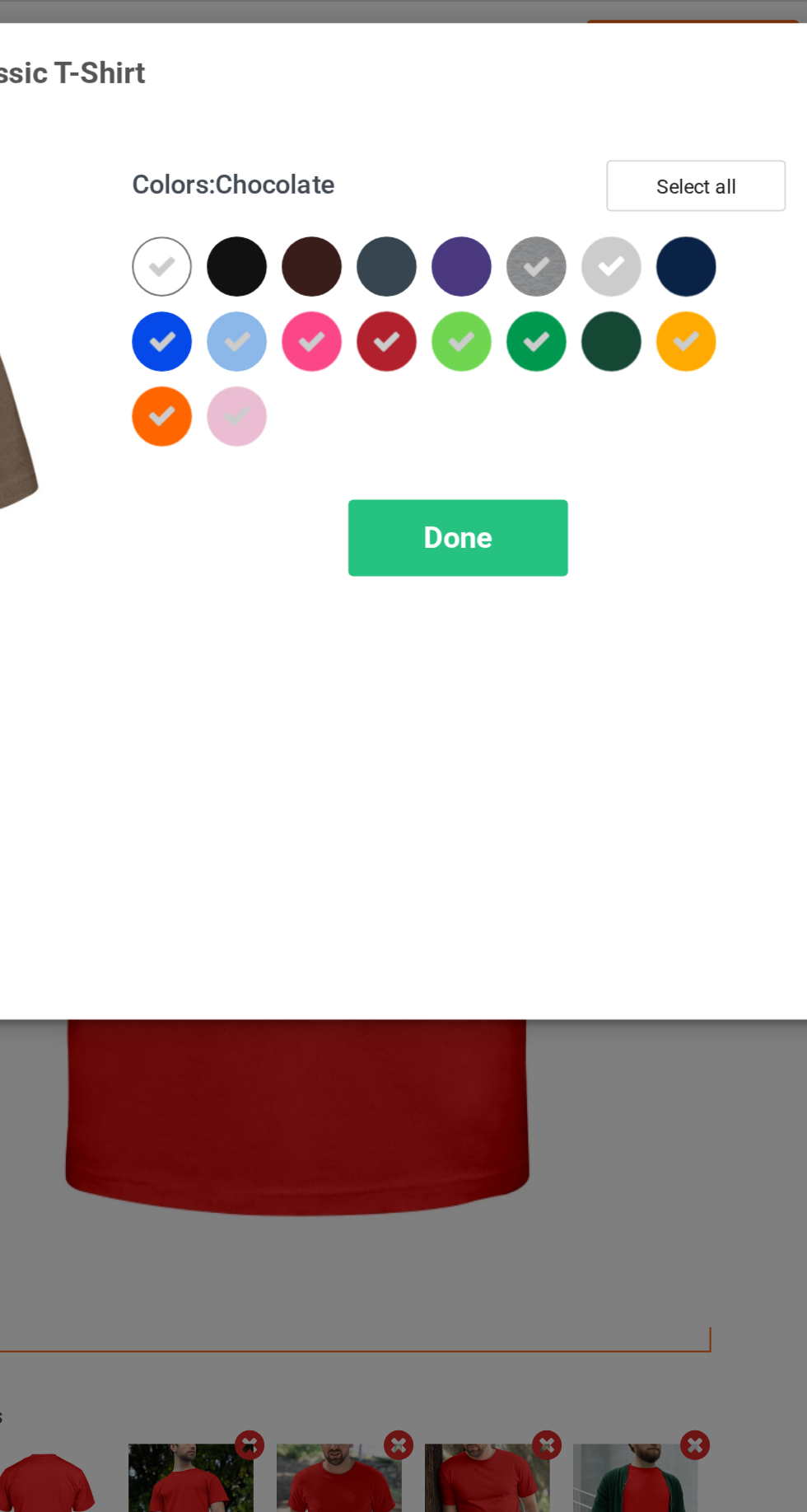
click at [543, 177] on div at bounding box center [541, 169] width 30 height 30
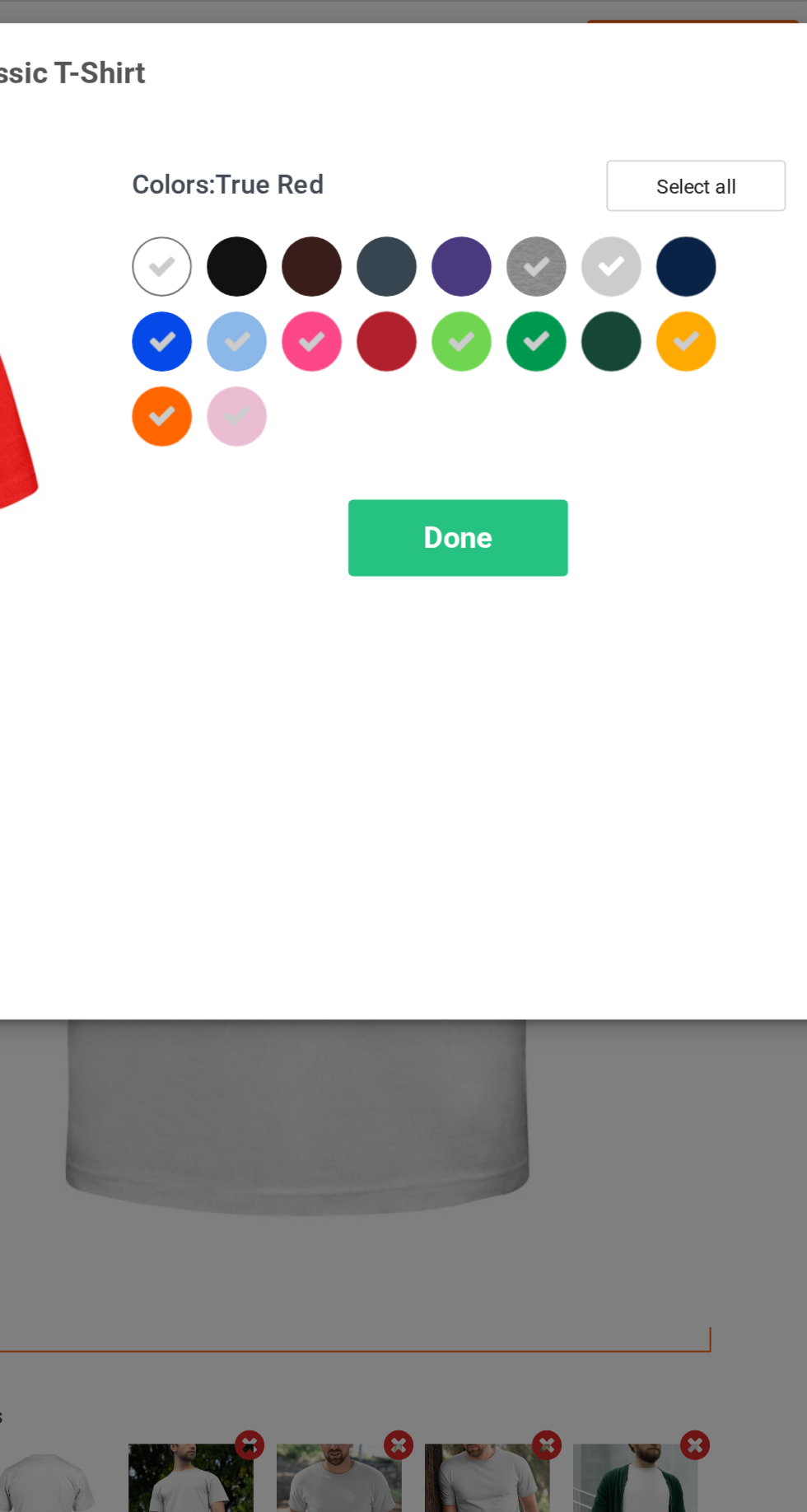
click at [543, 176] on div at bounding box center [541, 169] width 30 height 30
click at [598, 264] on div "Done" at bounding box center [576, 266] width 109 height 38
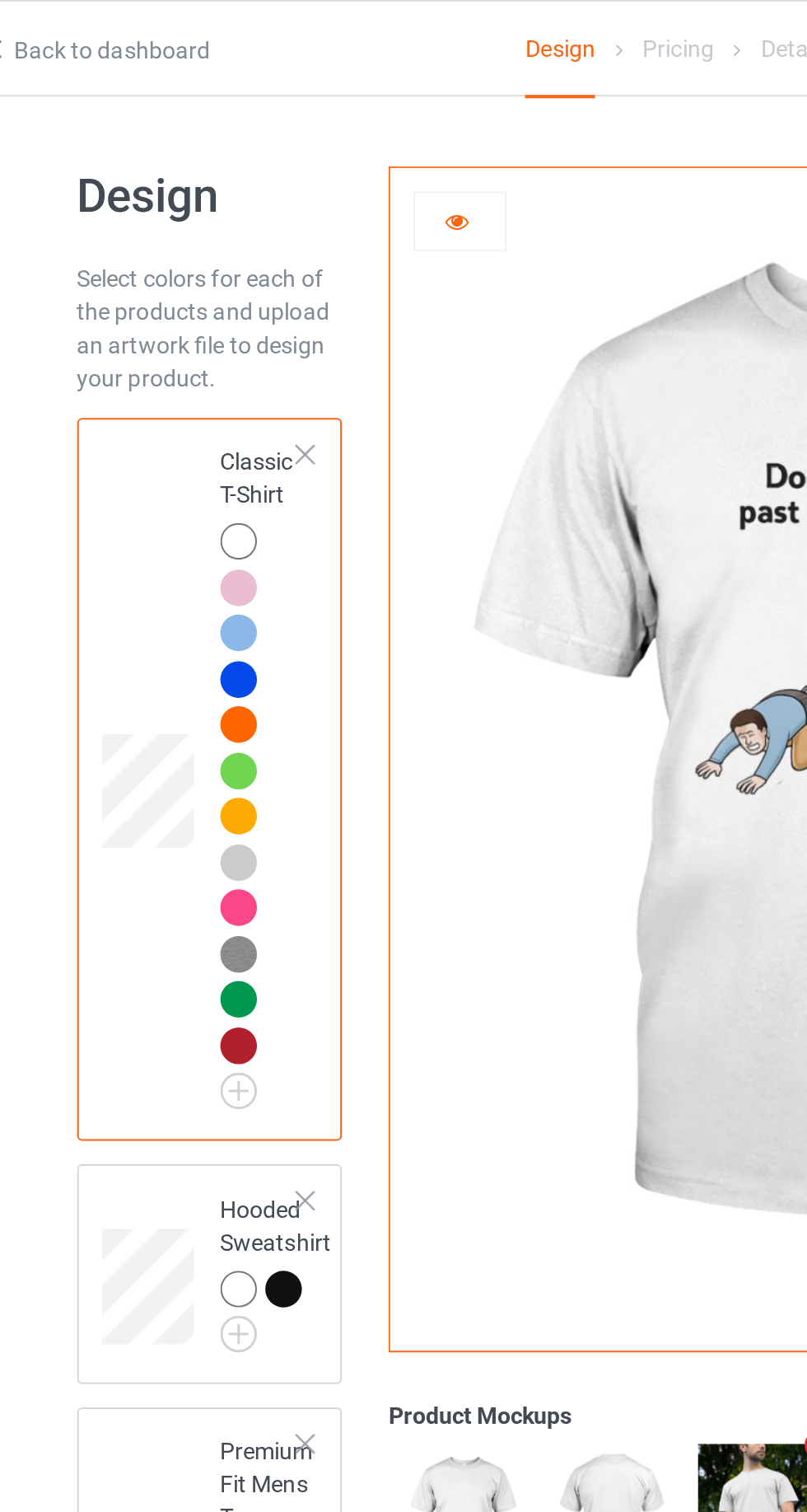
click at [181, 520] on div at bounding box center [186, 517] width 18 height 18
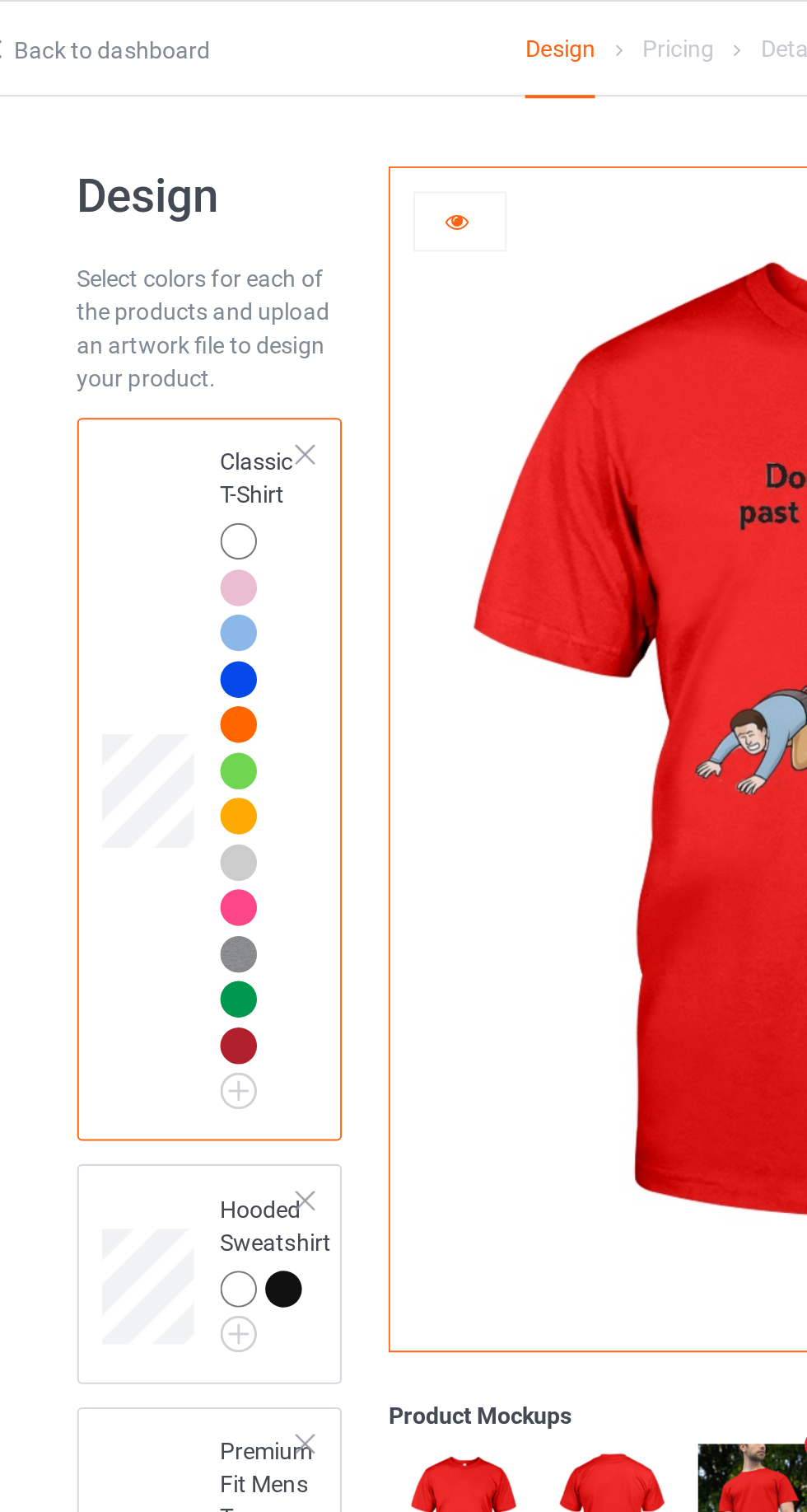
click at [189, 491] on div at bounding box center [186, 494] width 18 height 18
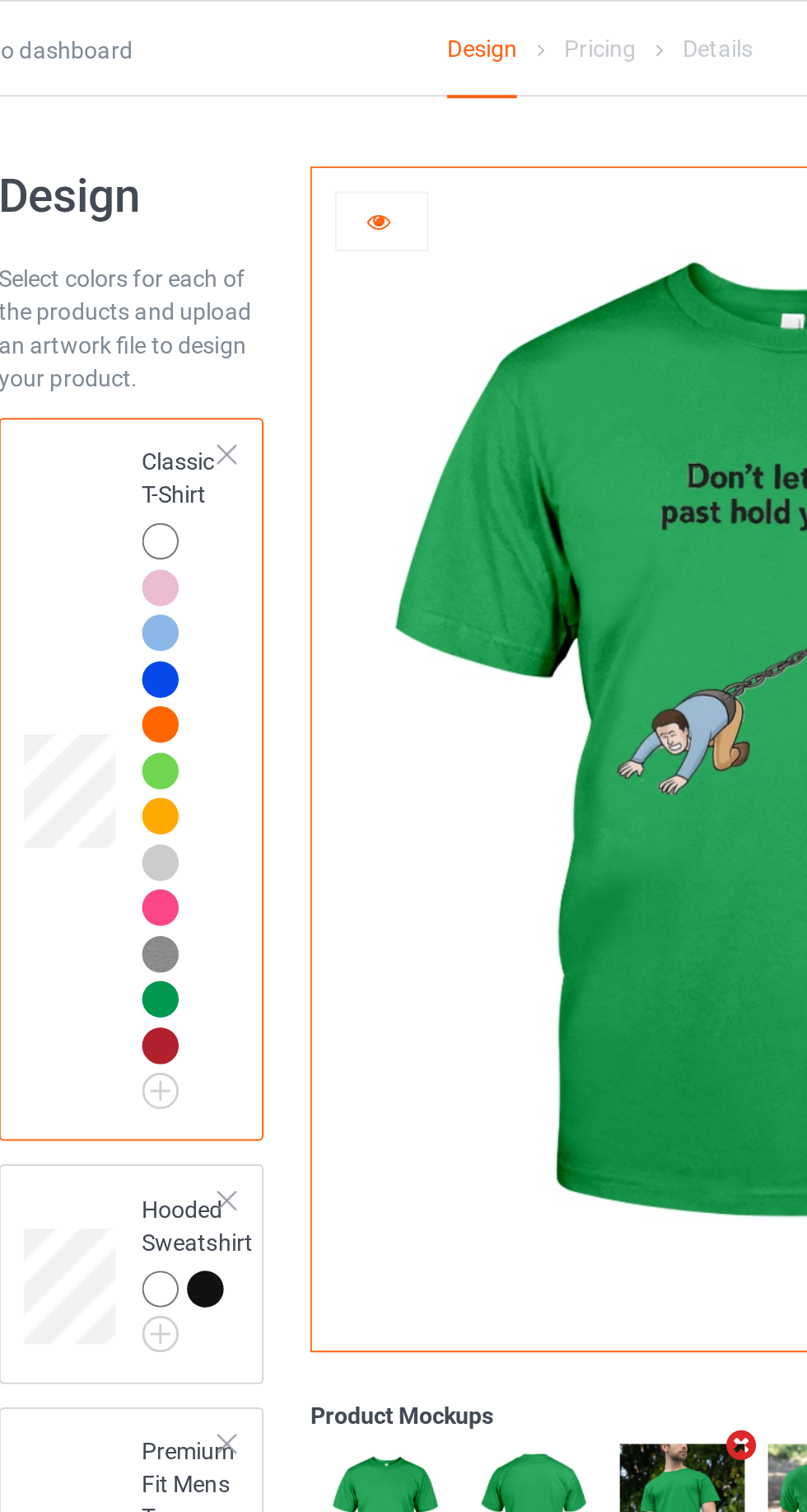
click at [181, 291] on div at bounding box center [186, 291] width 18 height 18
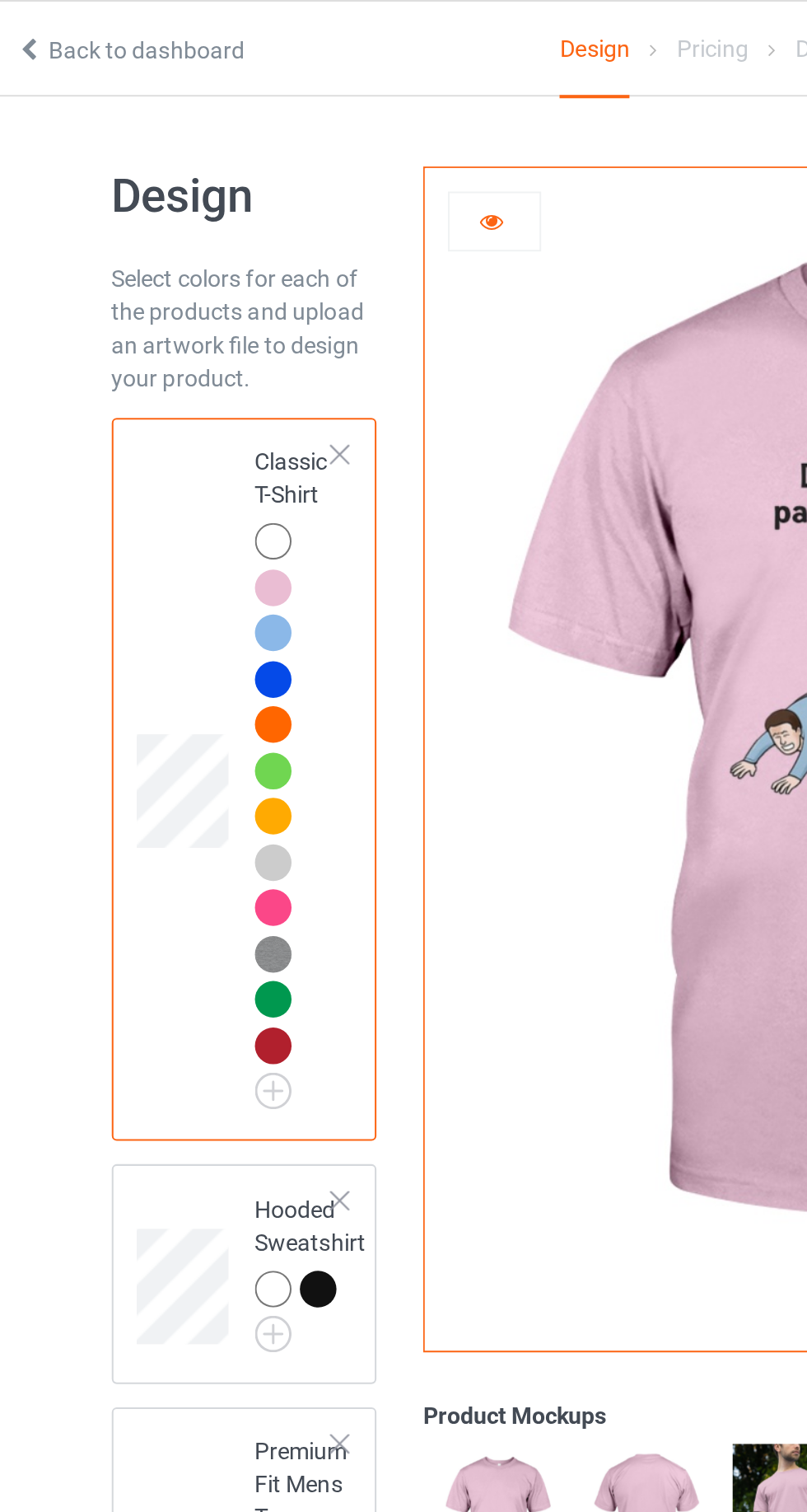
click at [187, 412] on div at bounding box center [189, 406] width 23 height 23
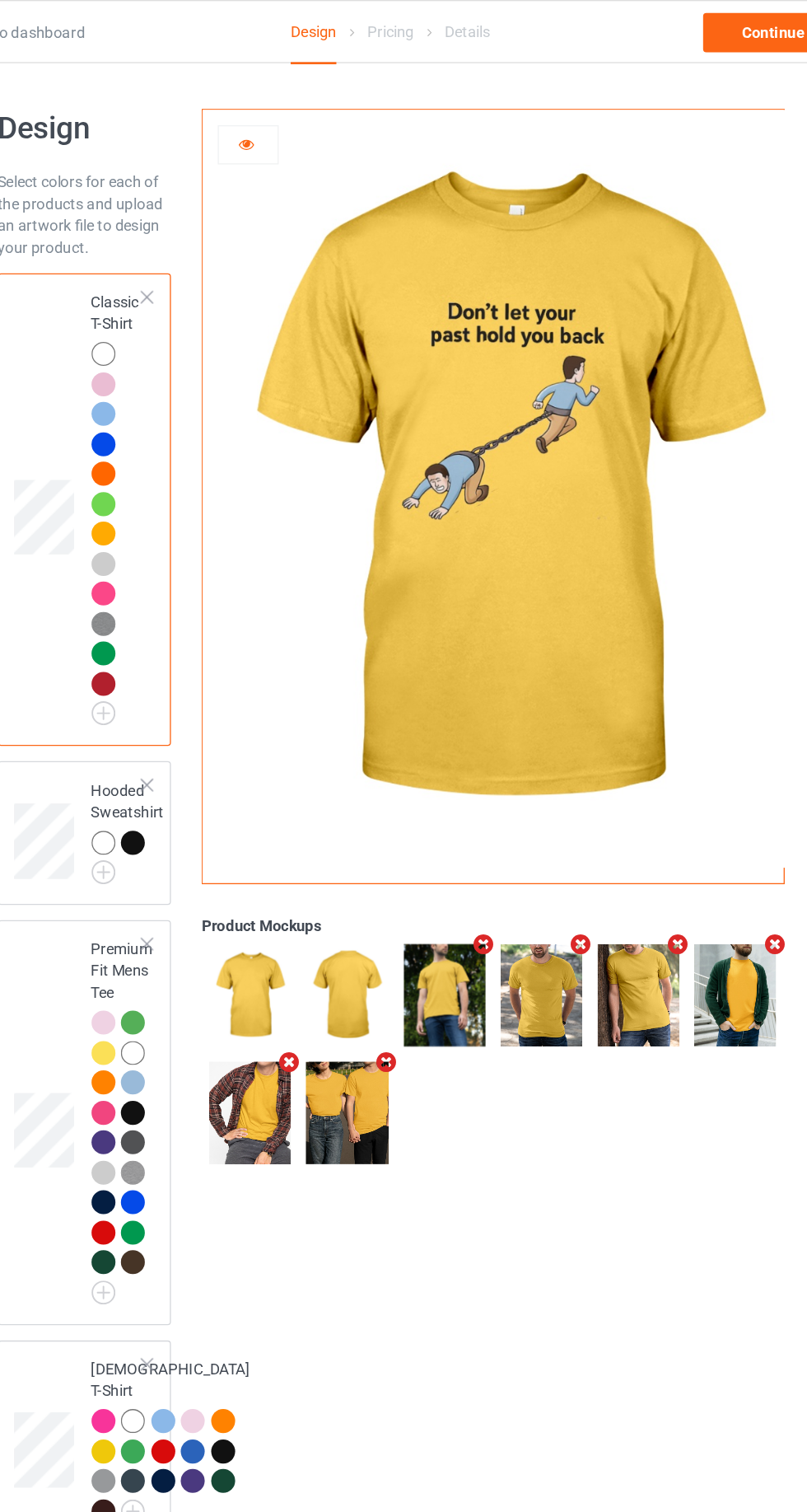
click at [189, 282] on div at bounding box center [186, 291] width 18 height 18
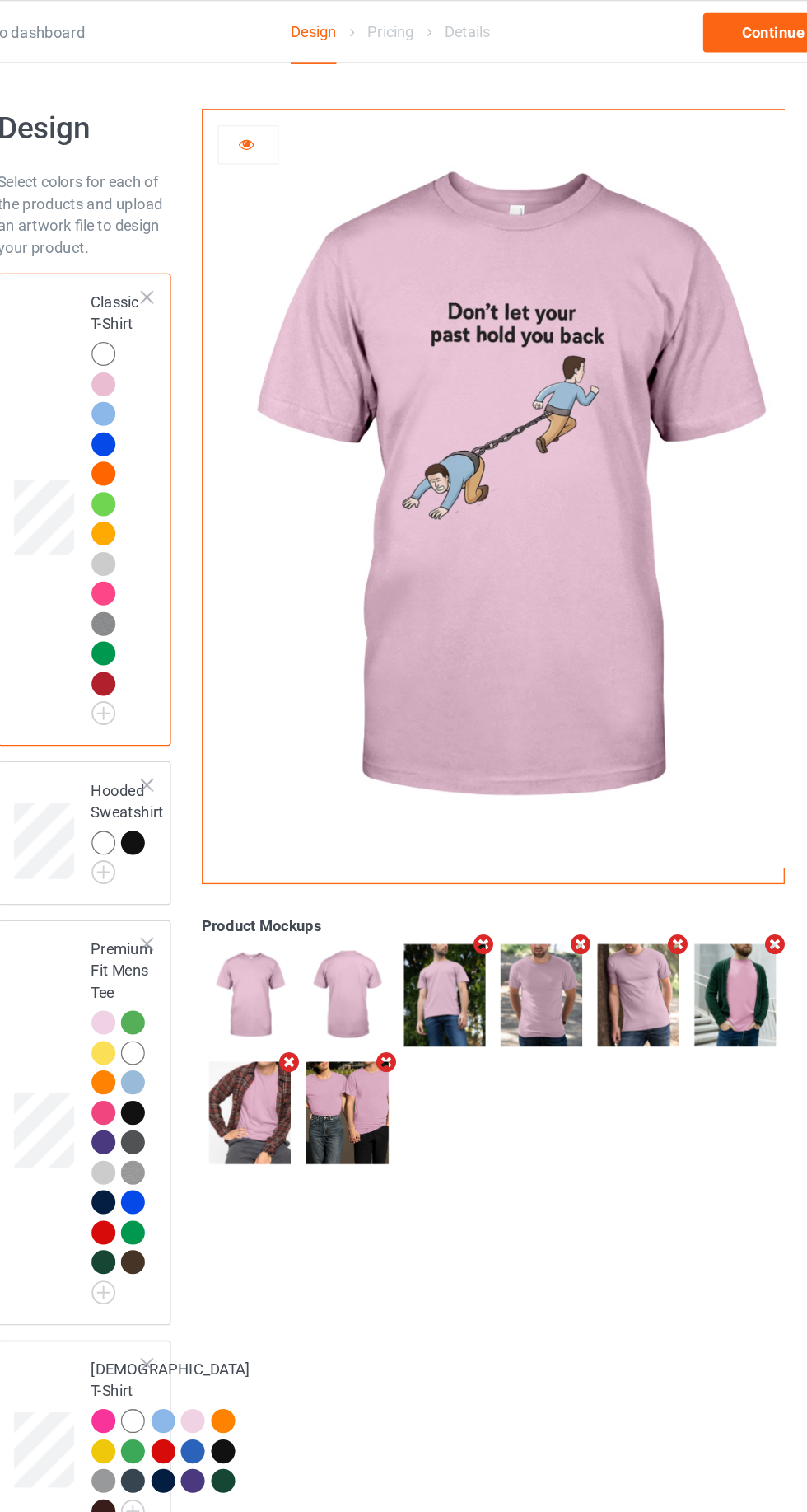
click at [189, 264] on div at bounding box center [186, 267] width 18 height 18
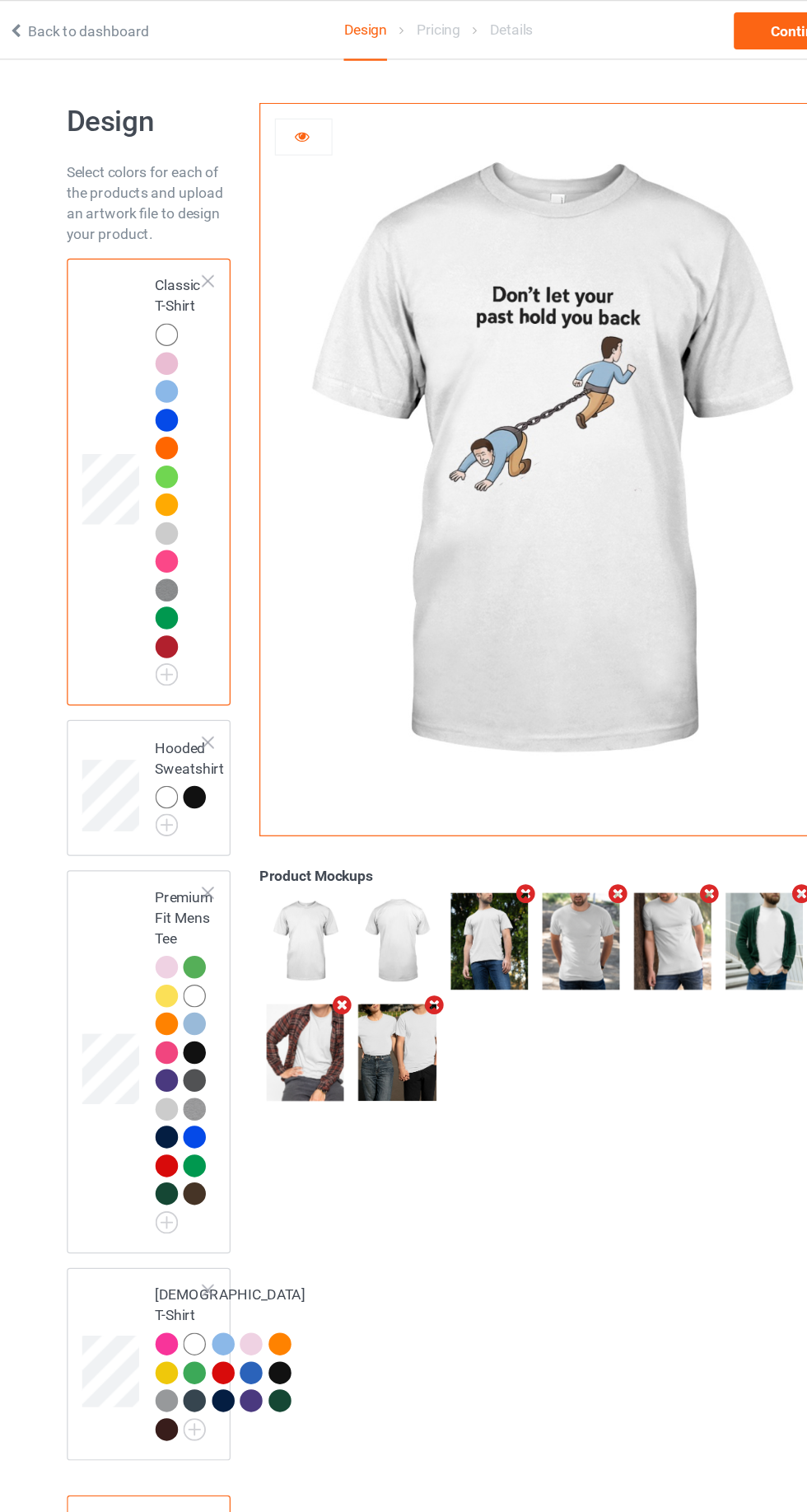
click at [184, 520] on div at bounding box center [186, 517] width 18 height 18
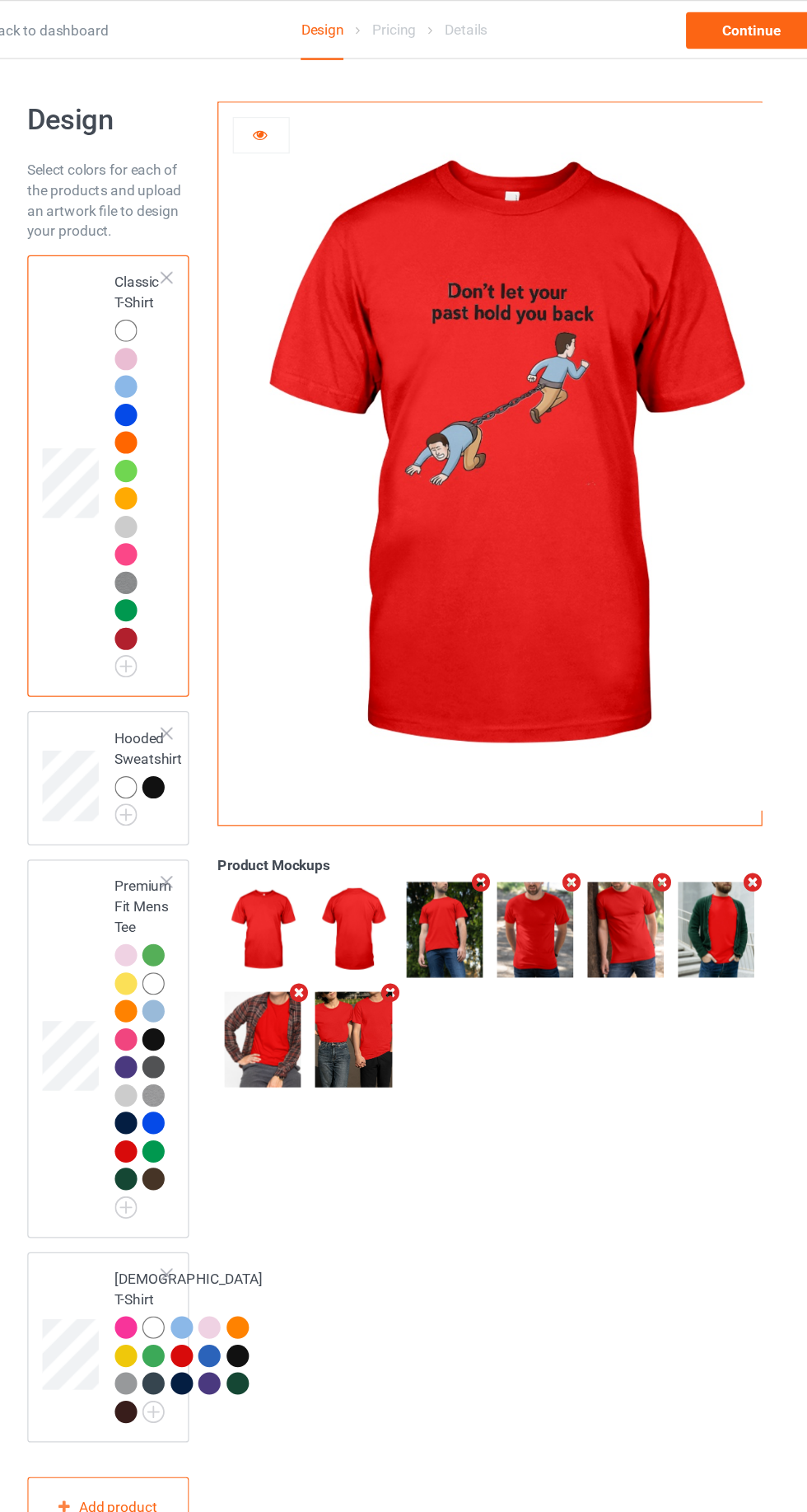
click at [185, 263] on div at bounding box center [186, 267] width 18 height 18
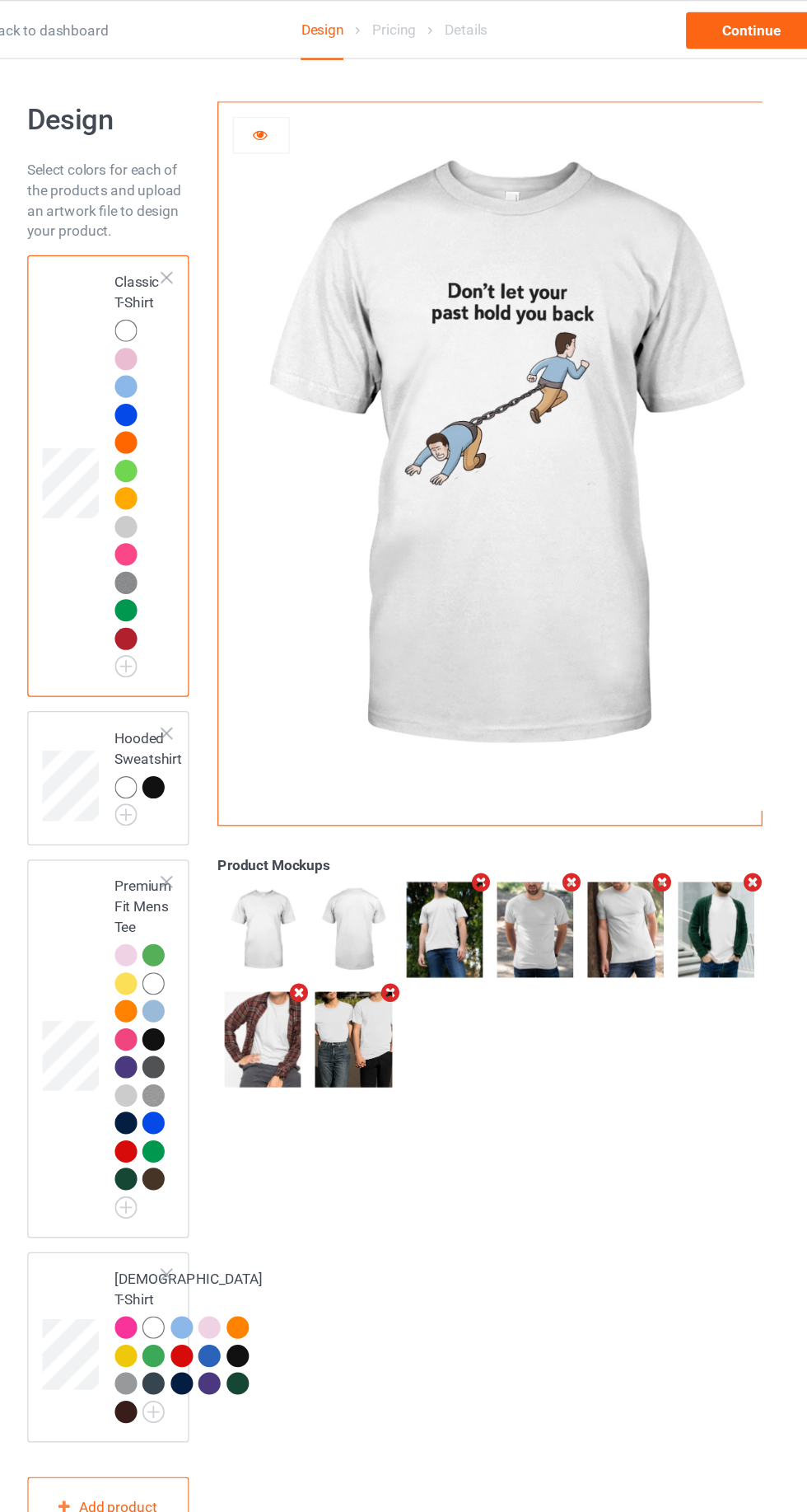
click at [512, 319] on img at bounding box center [490, 370] width 458 height 573
click at [310, 109] on div at bounding box center [295, 109] width 44 height 17
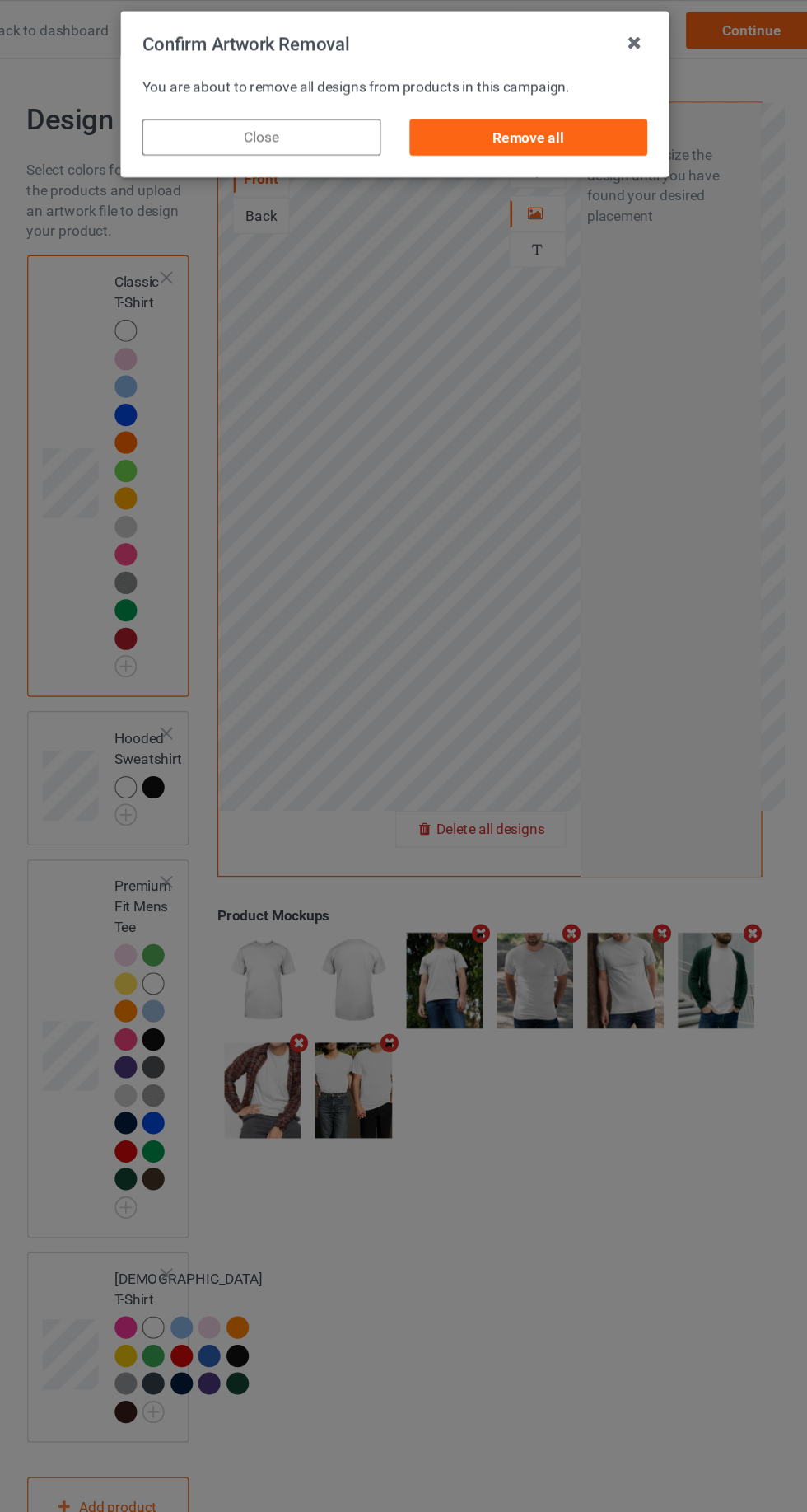
click at [573, 107] on div "Remove all" at bounding box center [511, 111] width 194 height 30
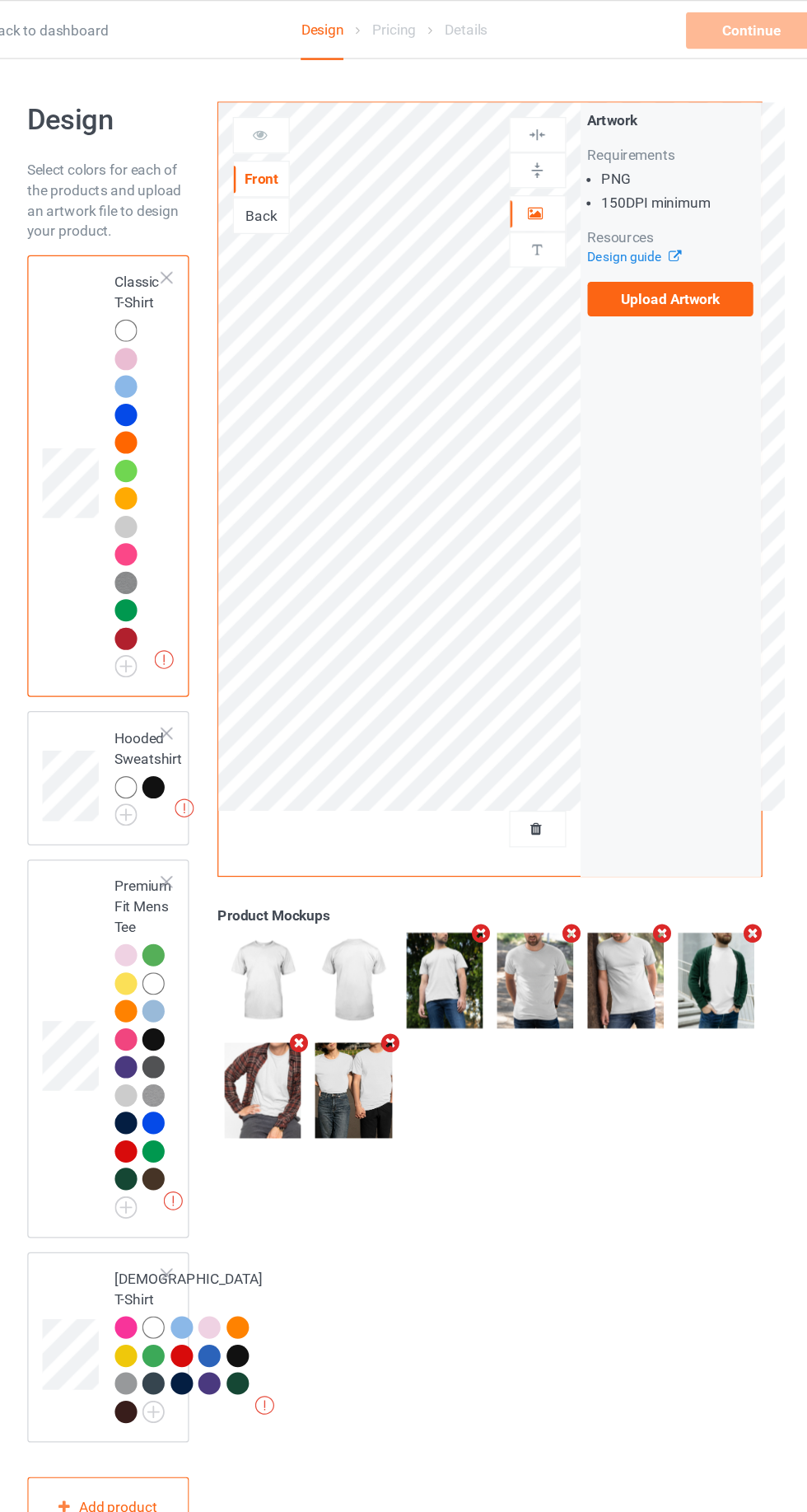
click at [670, 246] on label "Upload Artwork" at bounding box center [627, 242] width 135 height 28
click at [0, 0] on input "Upload Artwork" at bounding box center [0, 0] width 0 height 0
